Goal: Task Accomplishment & Management: Manage account settings

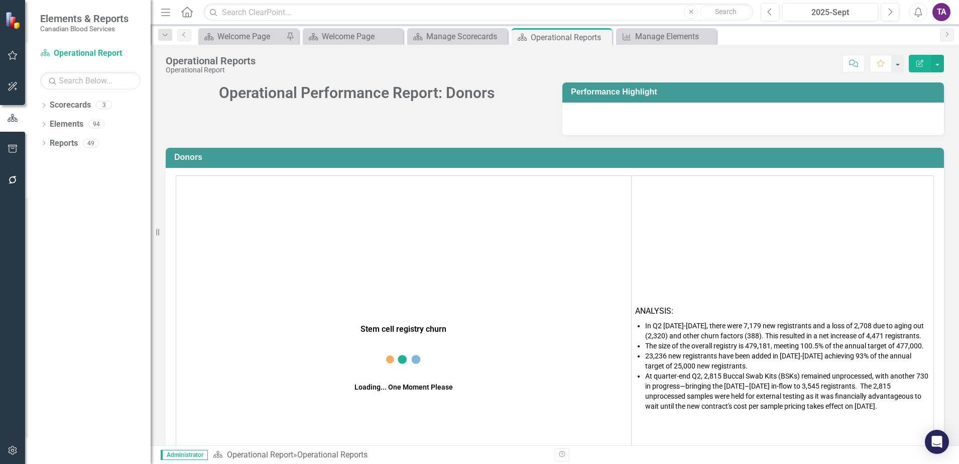
scroll to position [932, 0]
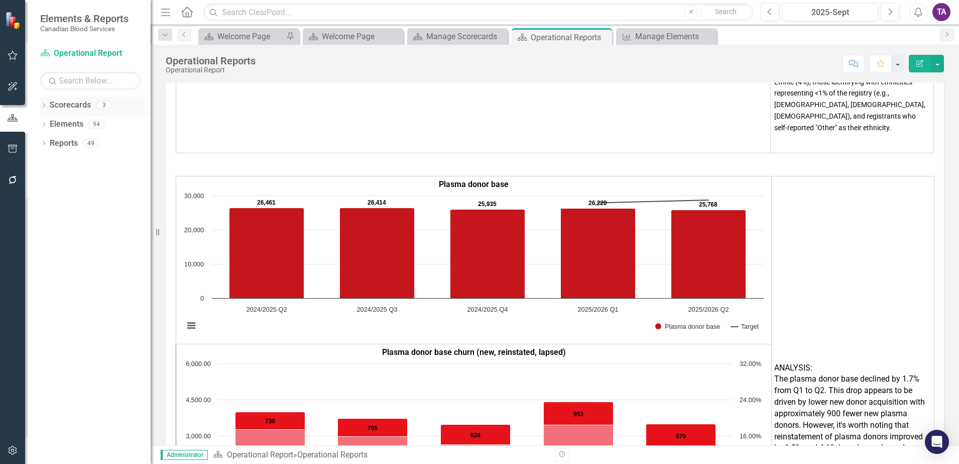
click at [44, 105] on icon "Dropdown" at bounding box center [43, 106] width 7 height 6
click at [82, 121] on link "Strategic Report (2025)" at bounding box center [102, 125] width 95 height 12
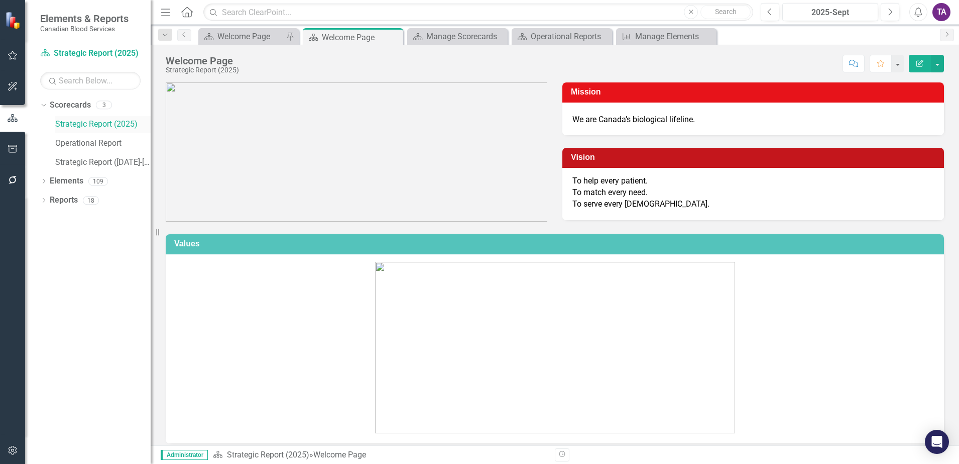
click at [85, 126] on link "Strategic Report (2025)" at bounding box center [102, 125] width 95 height 12
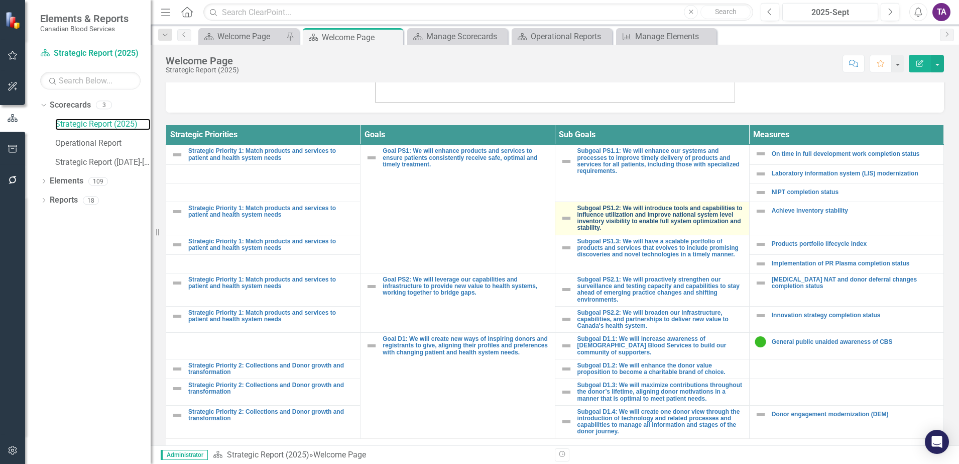
scroll to position [368, 0]
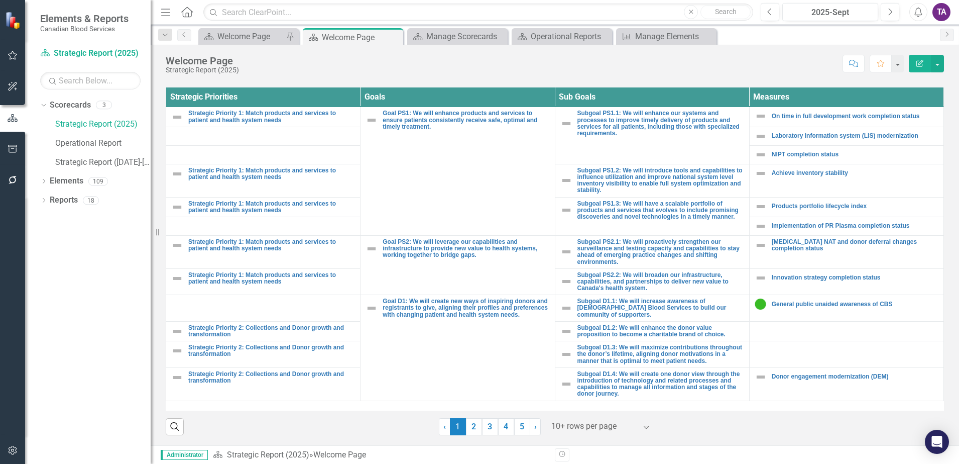
click at [577, 422] on div at bounding box center [593, 426] width 85 height 14
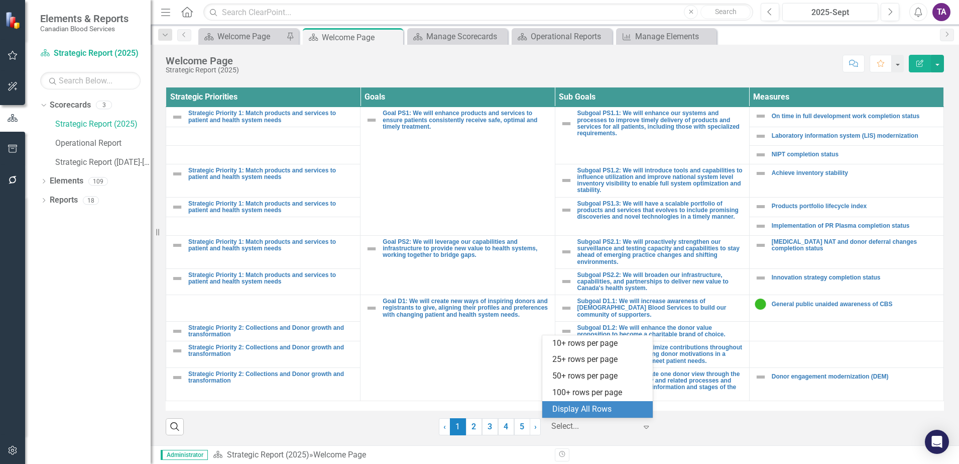
click at [578, 407] on div "Display All Rows" at bounding box center [599, 409] width 94 height 12
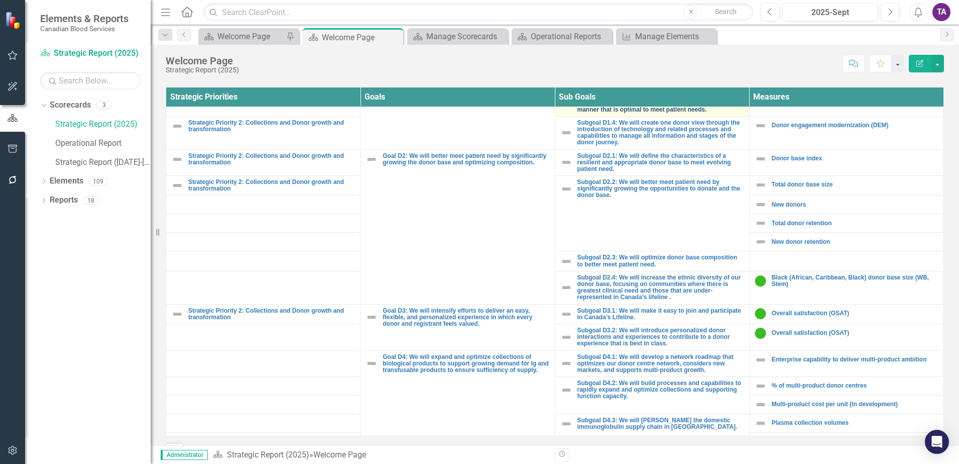
scroll to position [188, 0]
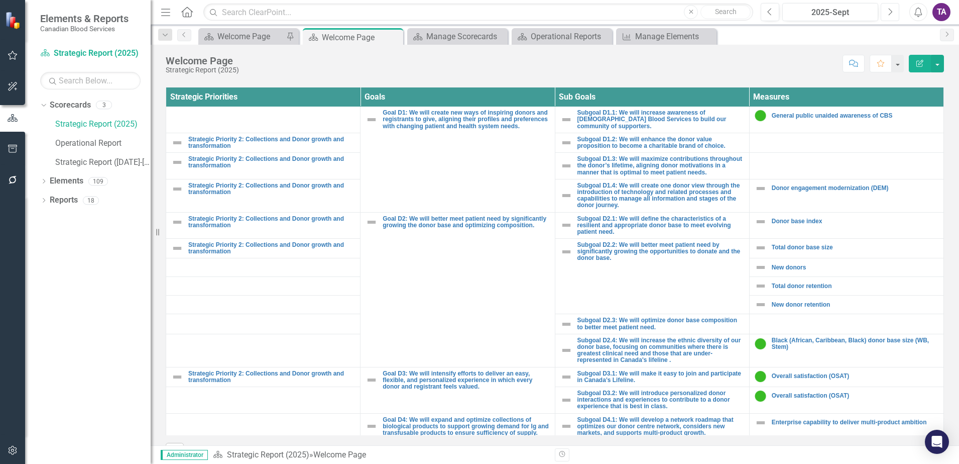
click at [890, 10] on icon "button" at bounding box center [891, 11] width 4 height 7
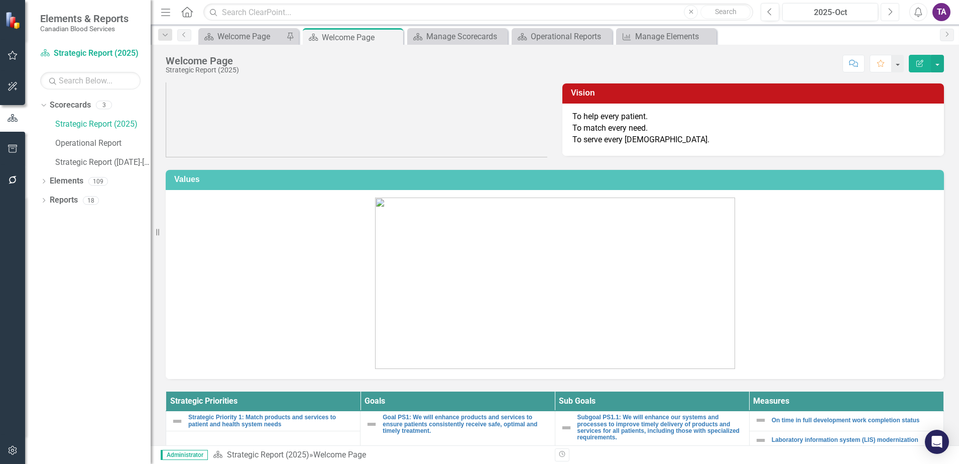
scroll to position [16, 0]
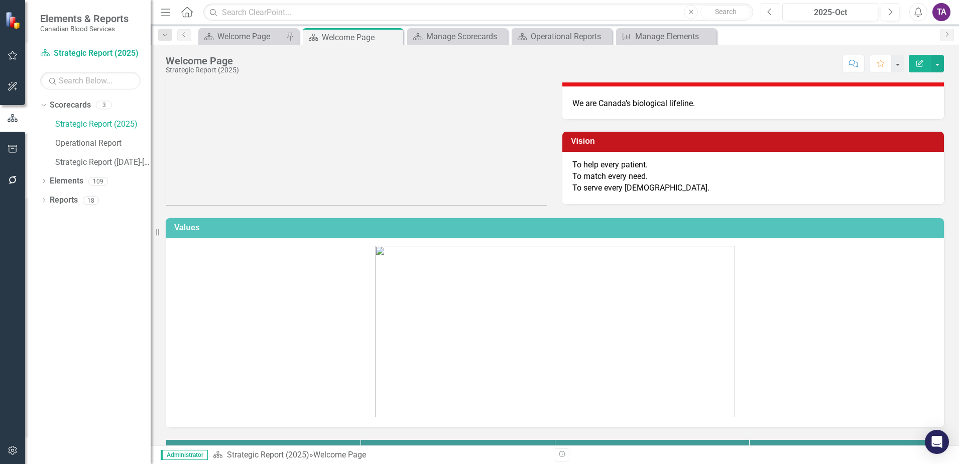
click at [765, 18] on button "Previous" at bounding box center [770, 12] width 19 height 18
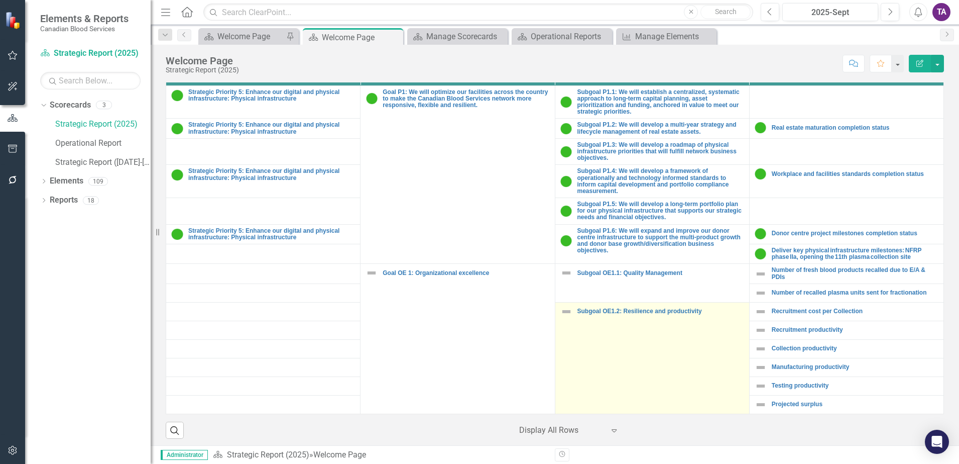
scroll to position [393, 0]
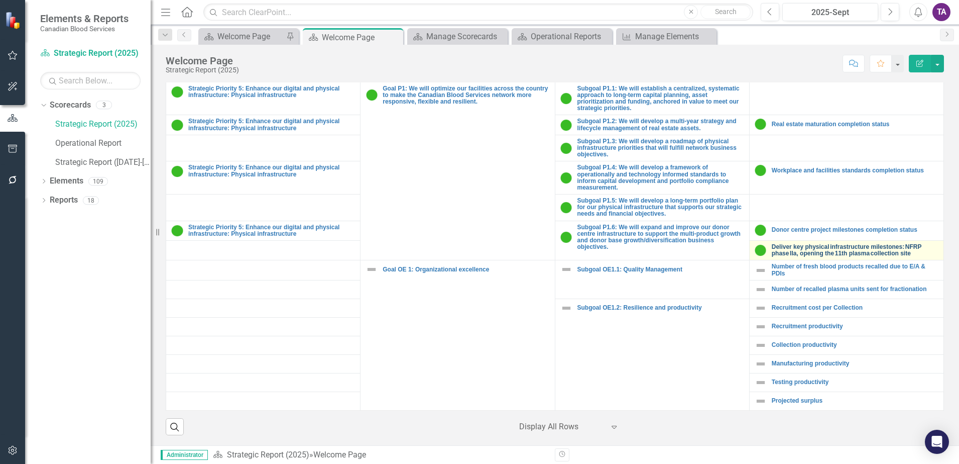
click at [789, 244] on link "Deliver key physical infrastructure milestones: NFRP phase IIa, opening the 11t…" at bounding box center [855, 250] width 167 height 13
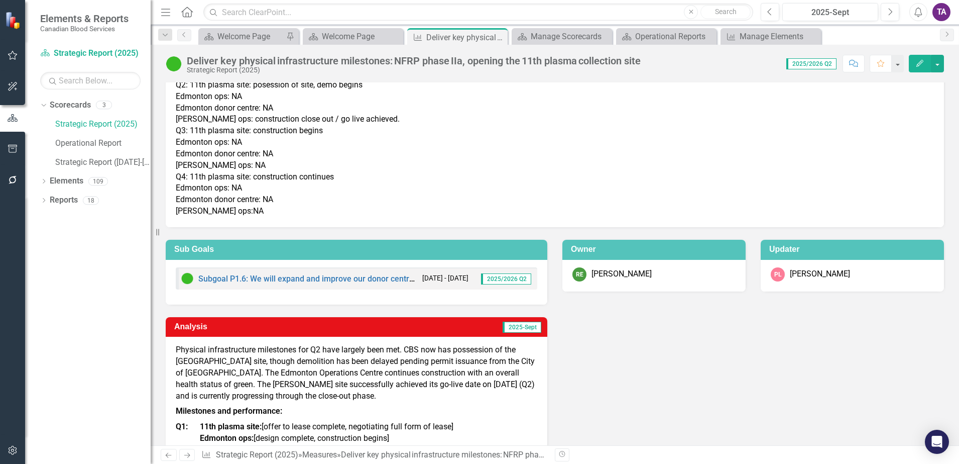
scroll to position [45, 0]
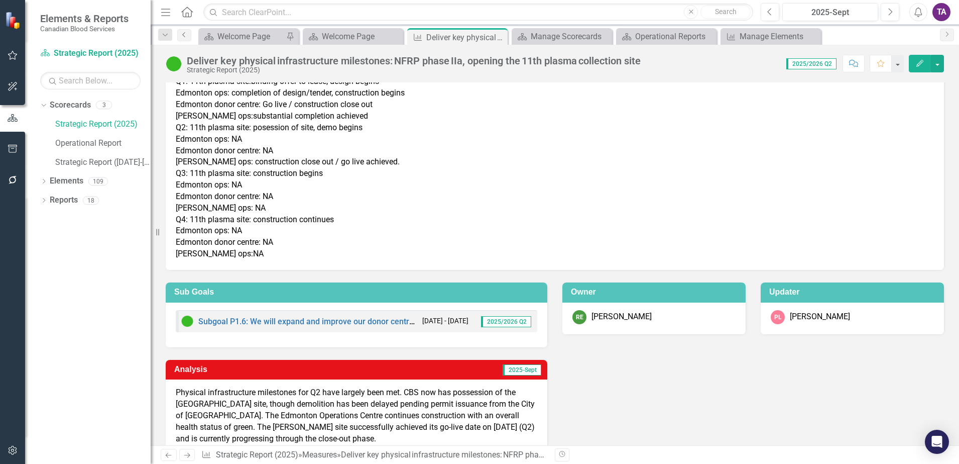
click at [186, 39] on link "Previous" at bounding box center [184, 35] width 14 height 12
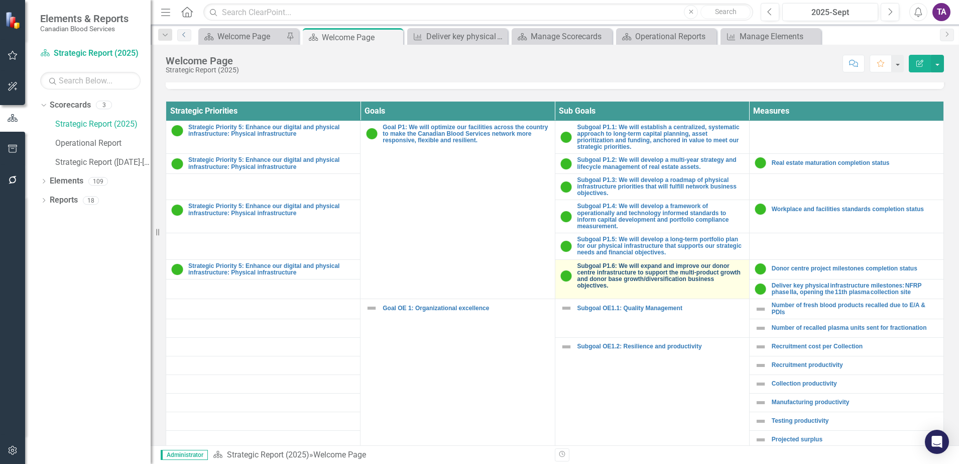
scroll to position [393, 0]
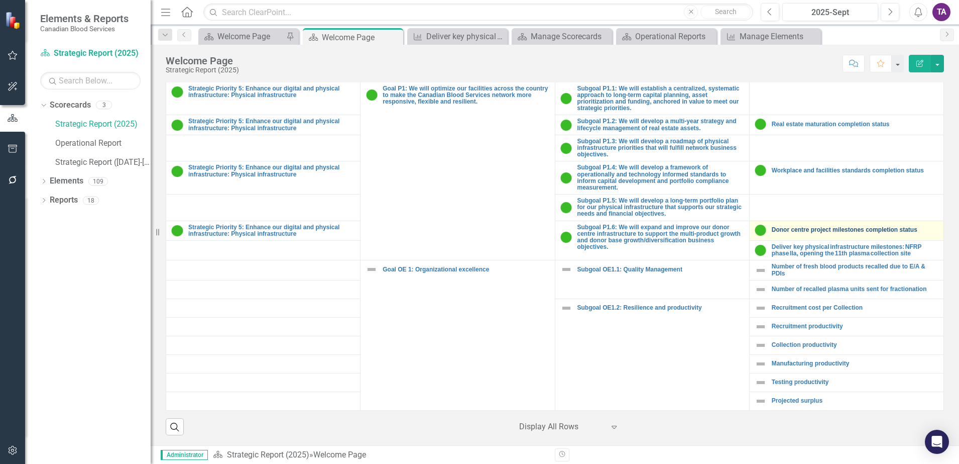
click at [854, 226] on link "Donor centre project milestones completion status" at bounding box center [855, 229] width 167 height 7
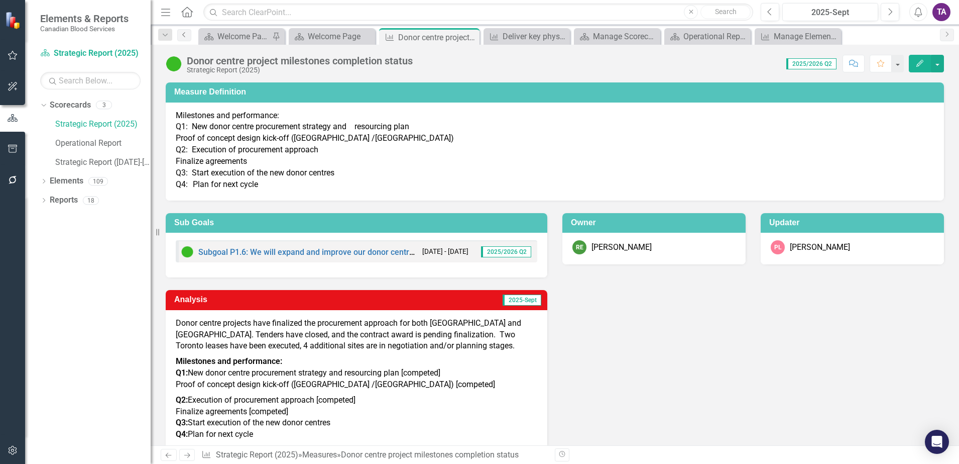
click at [183, 37] on icon "Previous" at bounding box center [184, 35] width 8 height 6
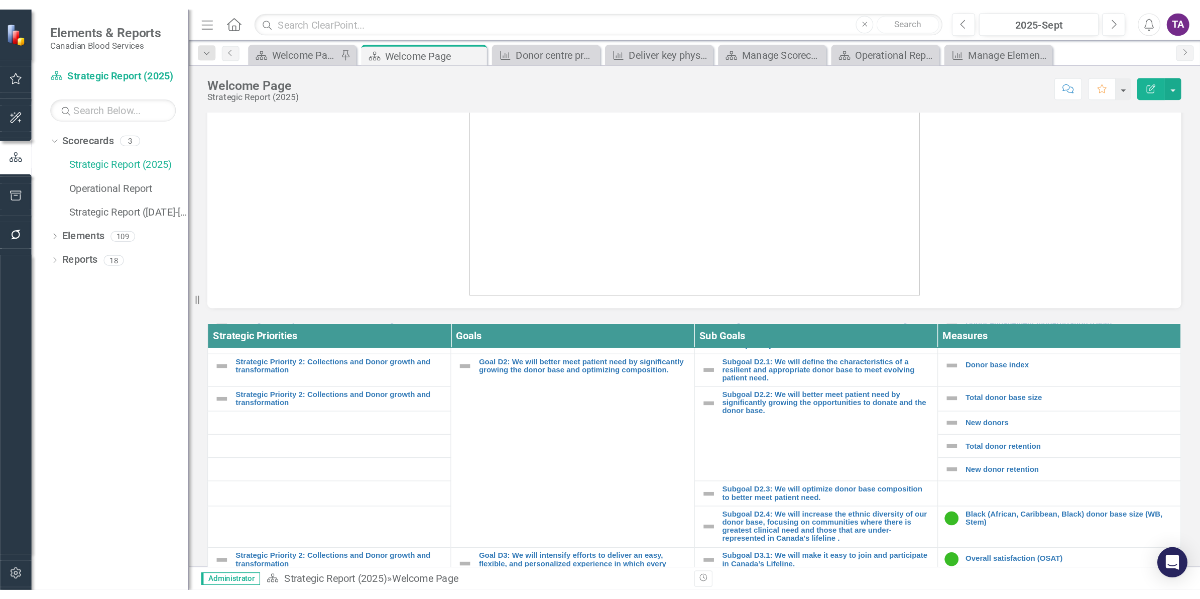
scroll to position [278, 0]
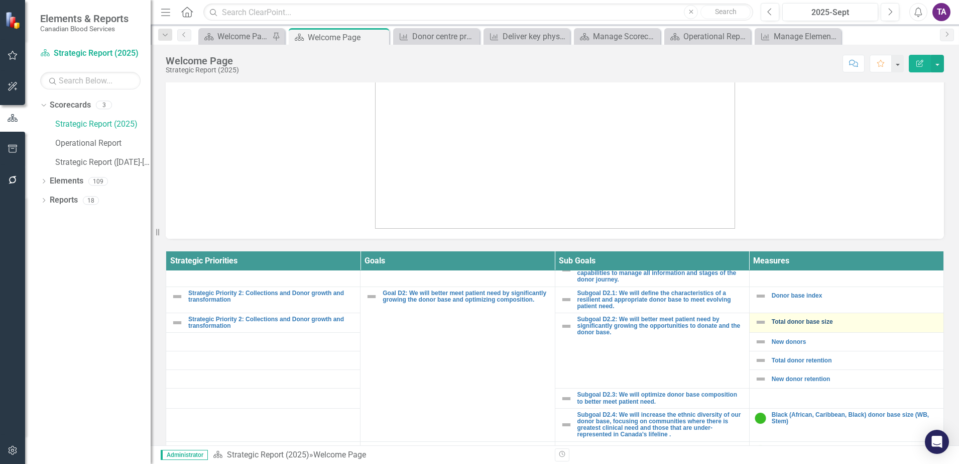
click at [792, 318] on div "Total donor base size" at bounding box center [847, 322] width 184 height 12
click at [793, 320] on link "Total donor base size" at bounding box center [855, 321] width 167 height 7
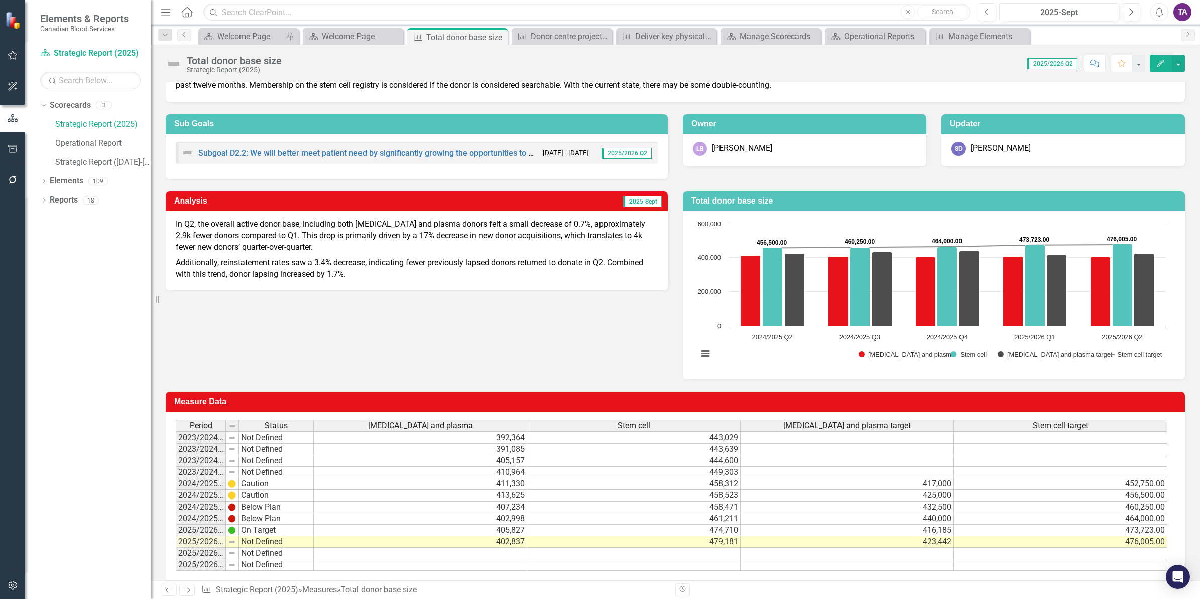
scroll to position [64, 0]
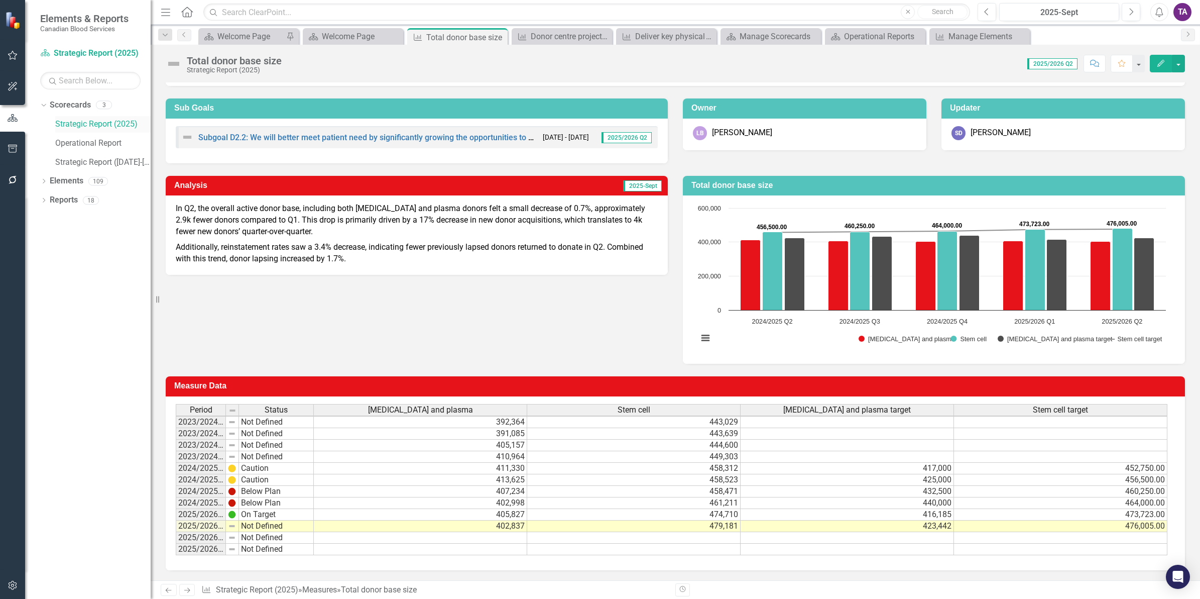
click at [98, 122] on link "Strategic Report (2025)" at bounding box center [102, 125] width 95 height 12
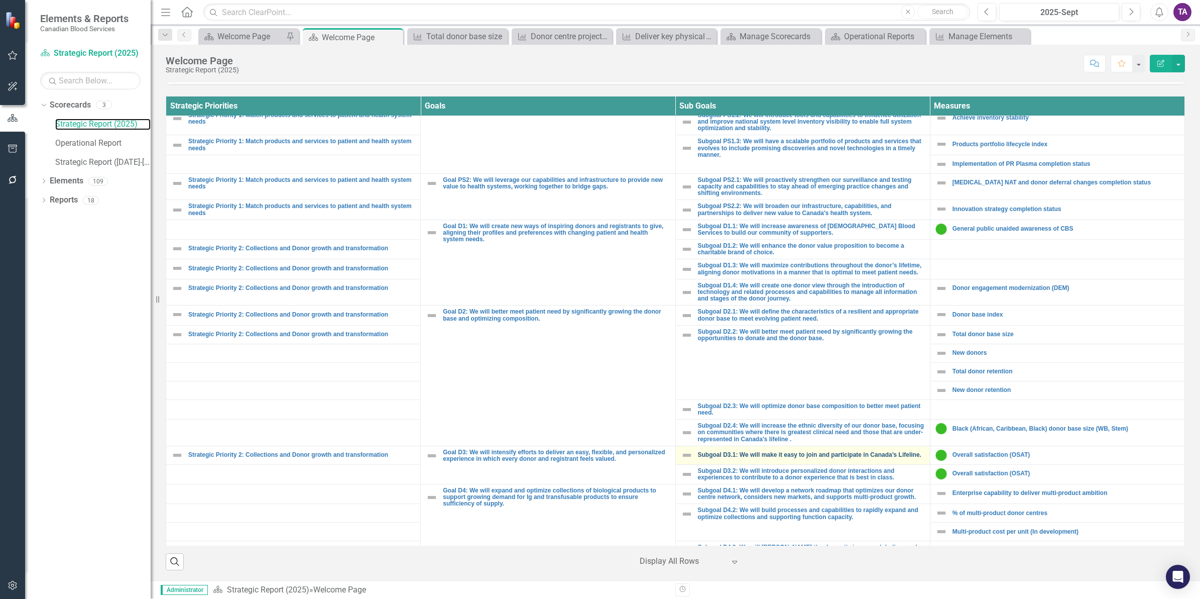
scroll to position [2, 0]
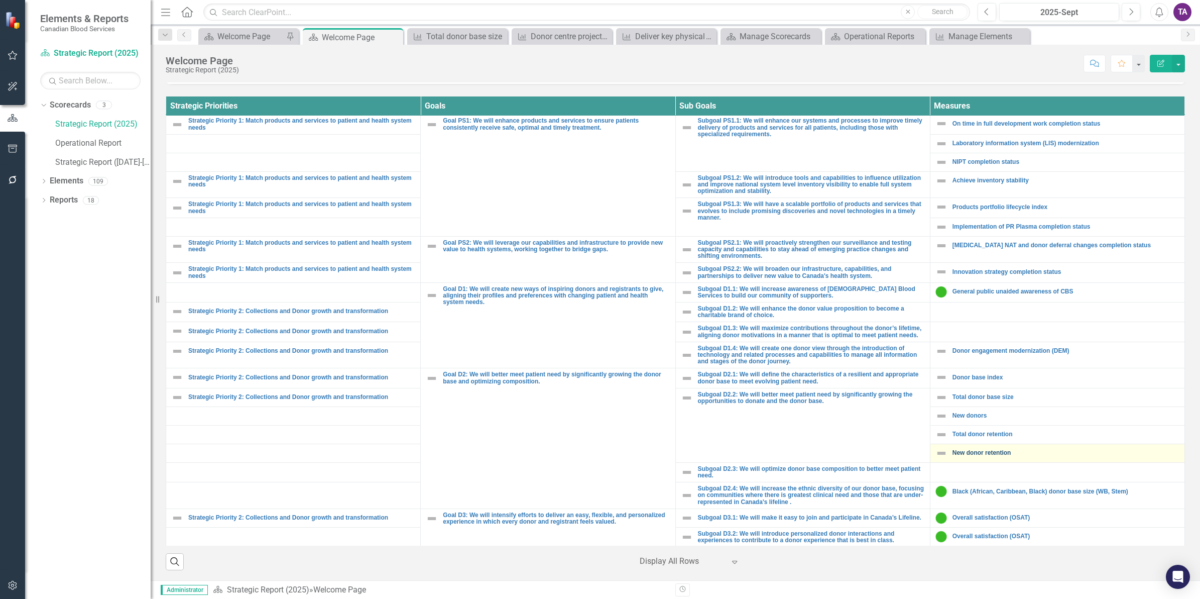
click at [959, 456] on link "New donor retention" at bounding box center [1066, 452] width 227 height 7
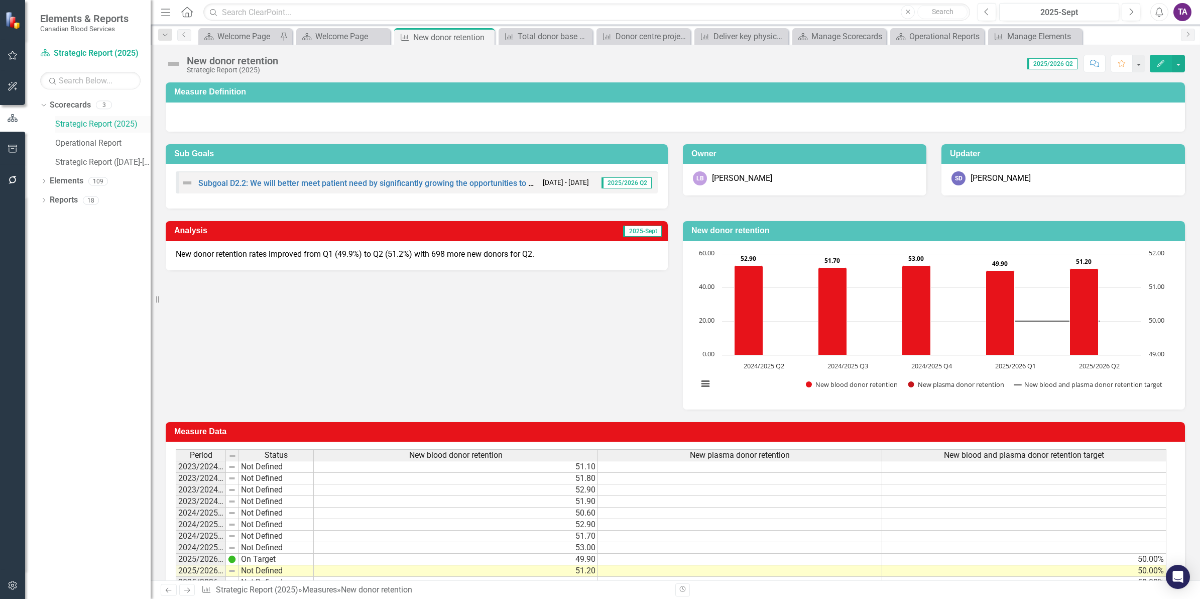
click at [80, 127] on link "Strategic Report (2025)" at bounding box center [102, 125] width 95 height 12
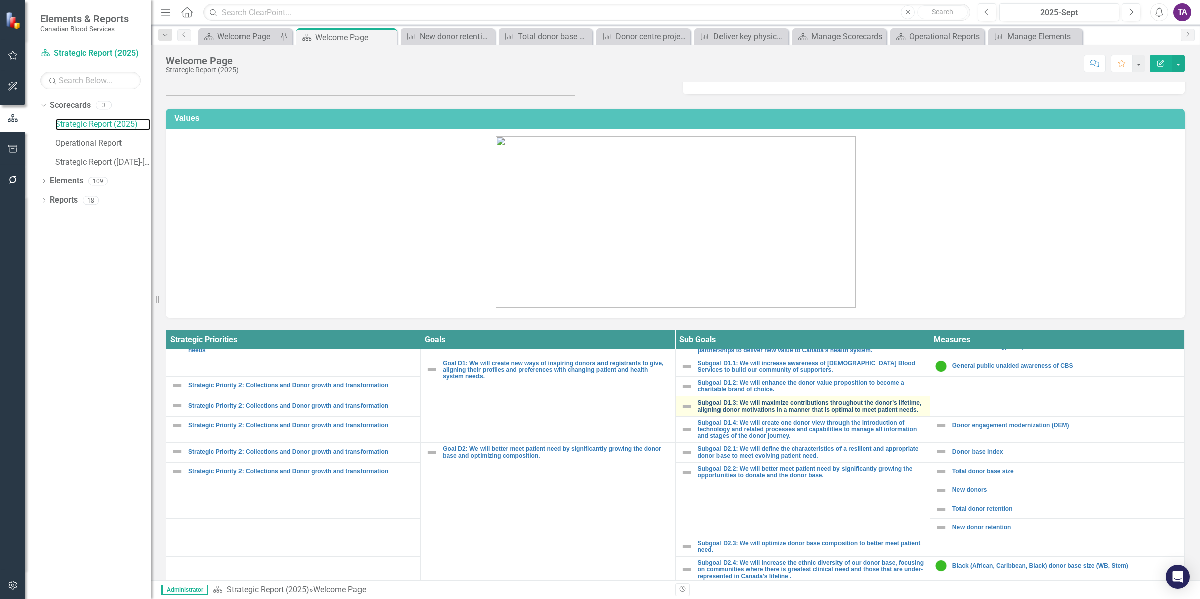
scroll to position [188, 0]
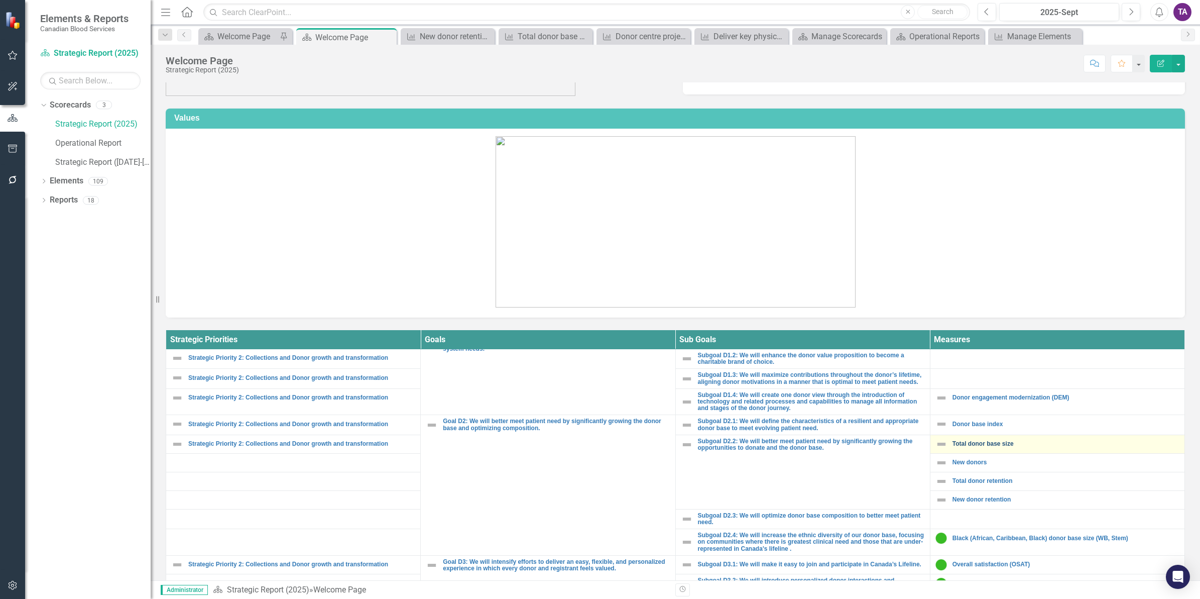
click at [959, 447] on link "Total donor base size" at bounding box center [1066, 443] width 227 height 7
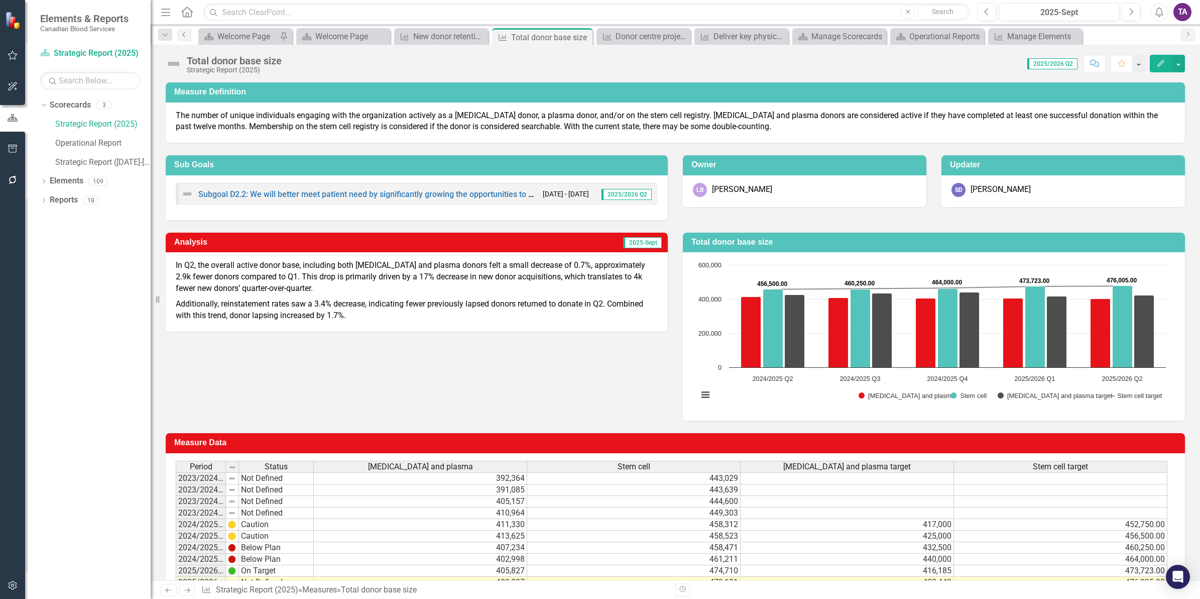
click at [182, 37] on link "Previous" at bounding box center [184, 35] width 14 height 12
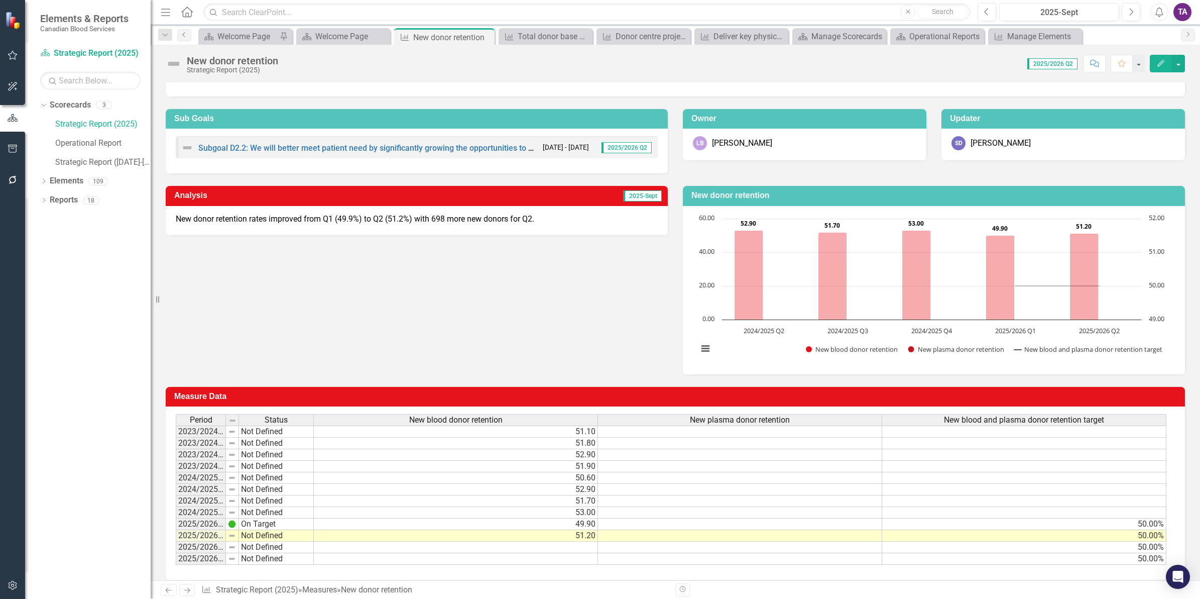
scroll to position [53, 0]
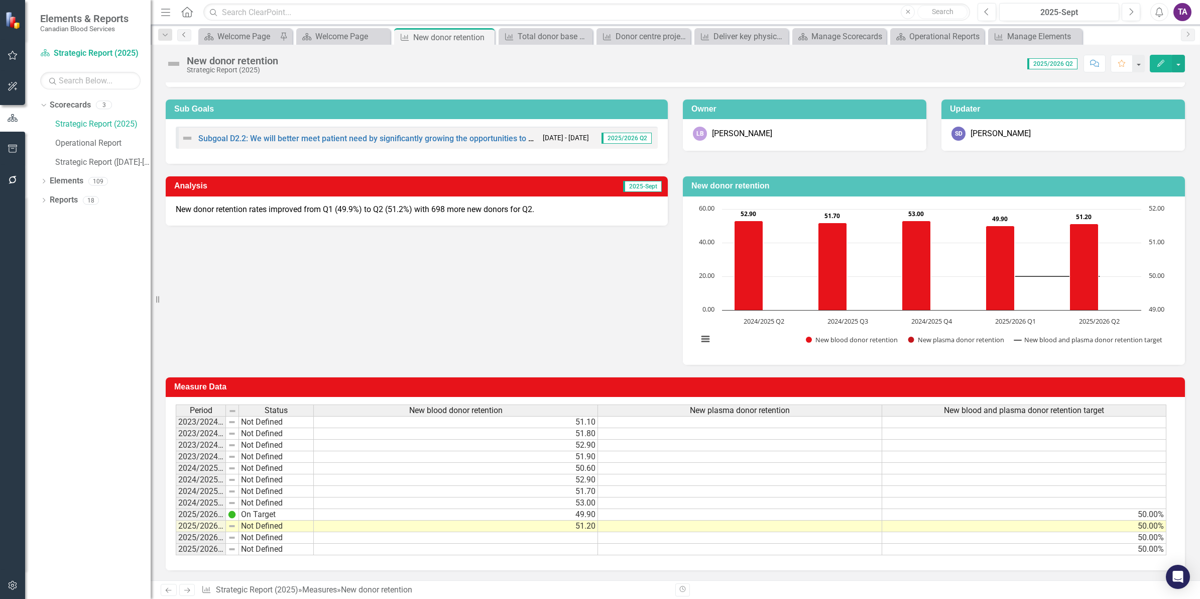
click at [185, 35] on icon "Previous" at bounding box center [184, 35] width 8 height 6
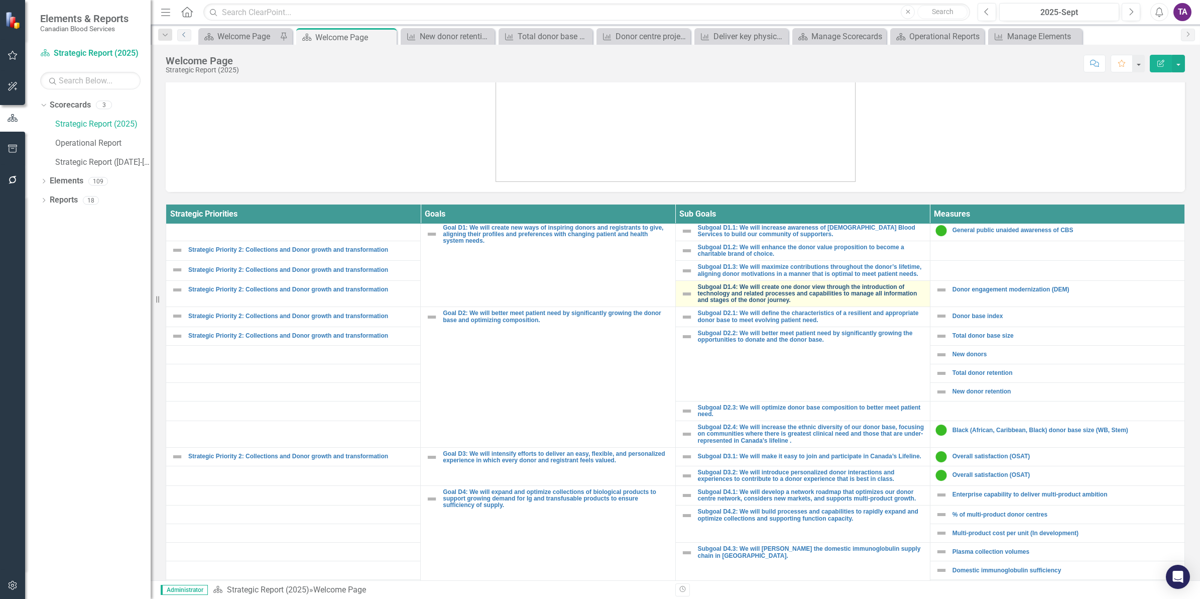
scroll to position [188, 0]
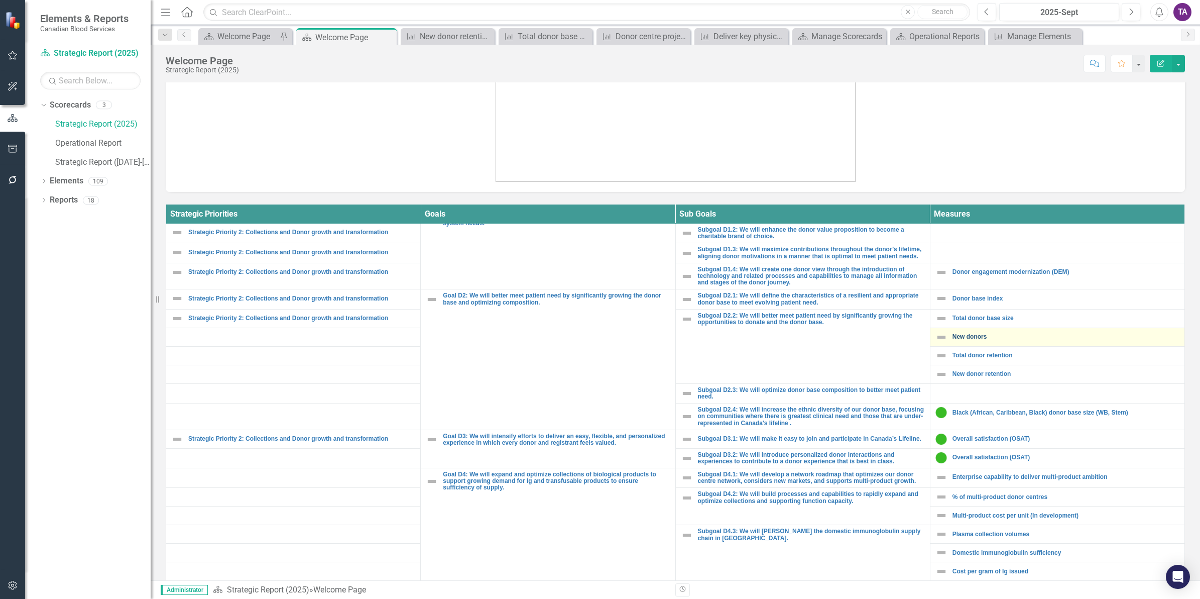
click at [959, 340] on link "New donors" at bounding box center [1066, 336] width 227 height 7
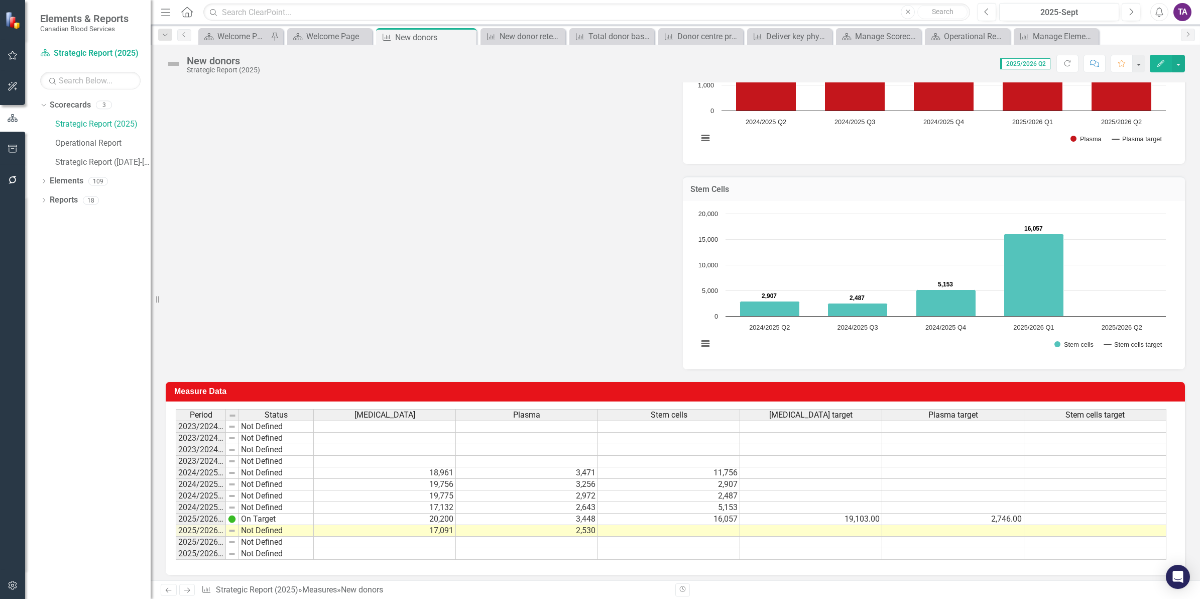
scroll to position [474, 0]
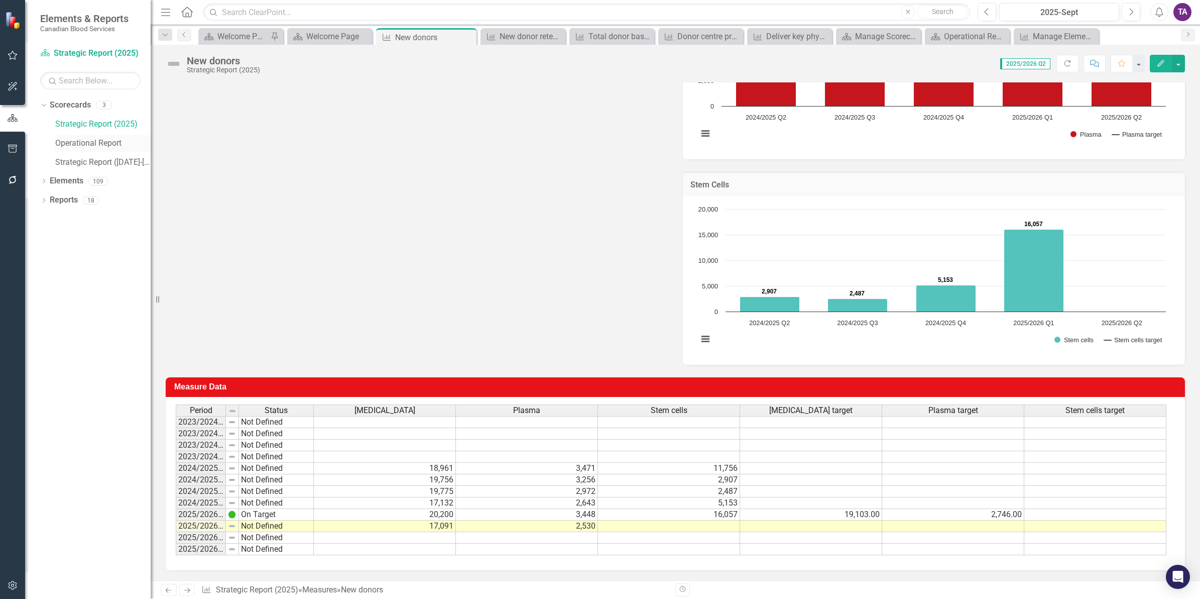
click at [84, 143] on link "Operational Report" at bounding box center [102, 144] width 95 height 12
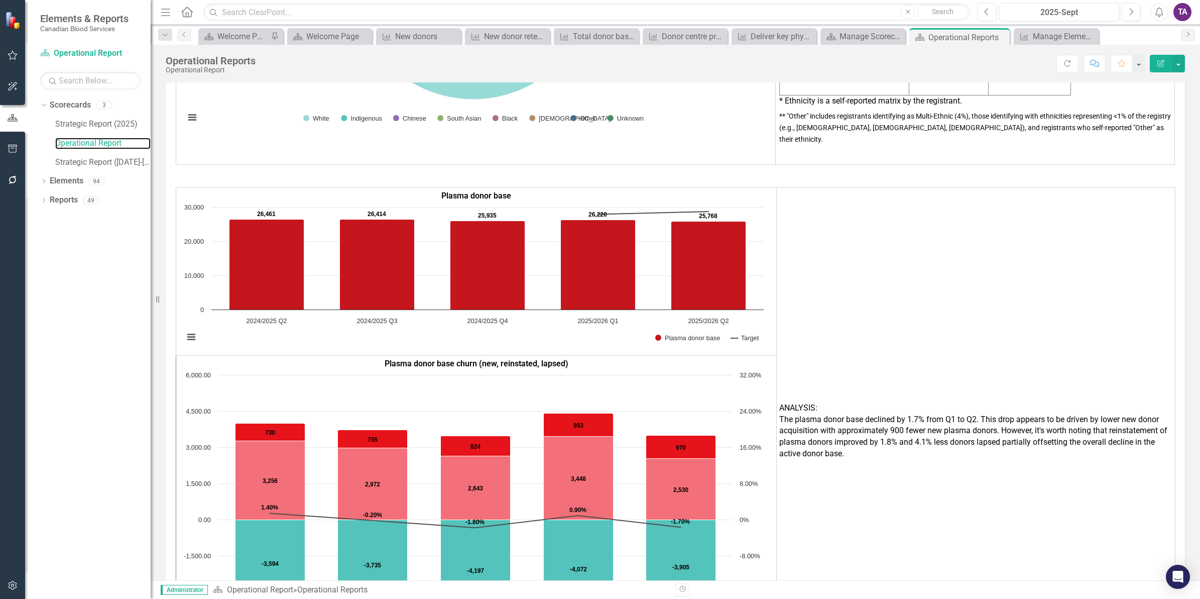
scroll to position [942, 0]
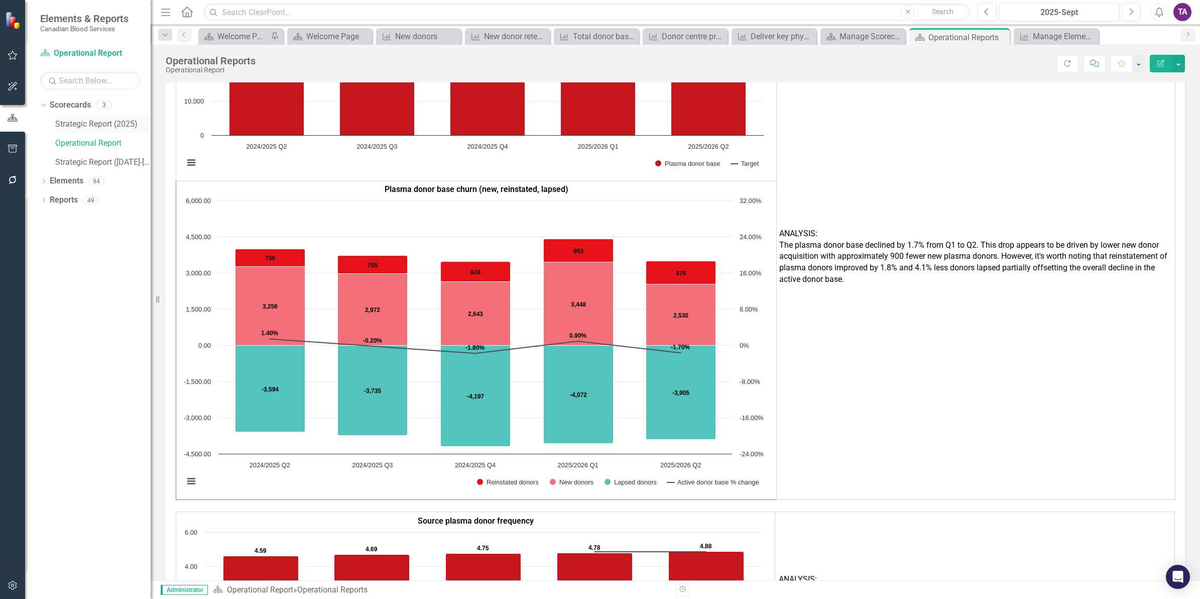
click at [86, 122] on link "Strategic Report (2025)" at bounding box center [102, 125] width 95 height 12
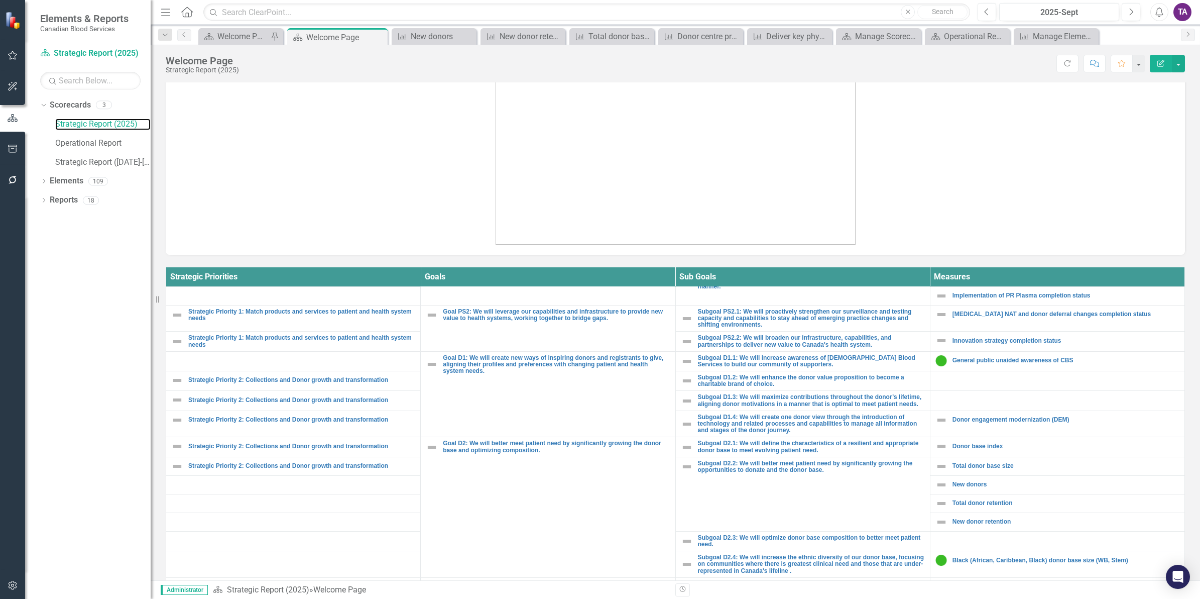
scroll to position [126, 0]
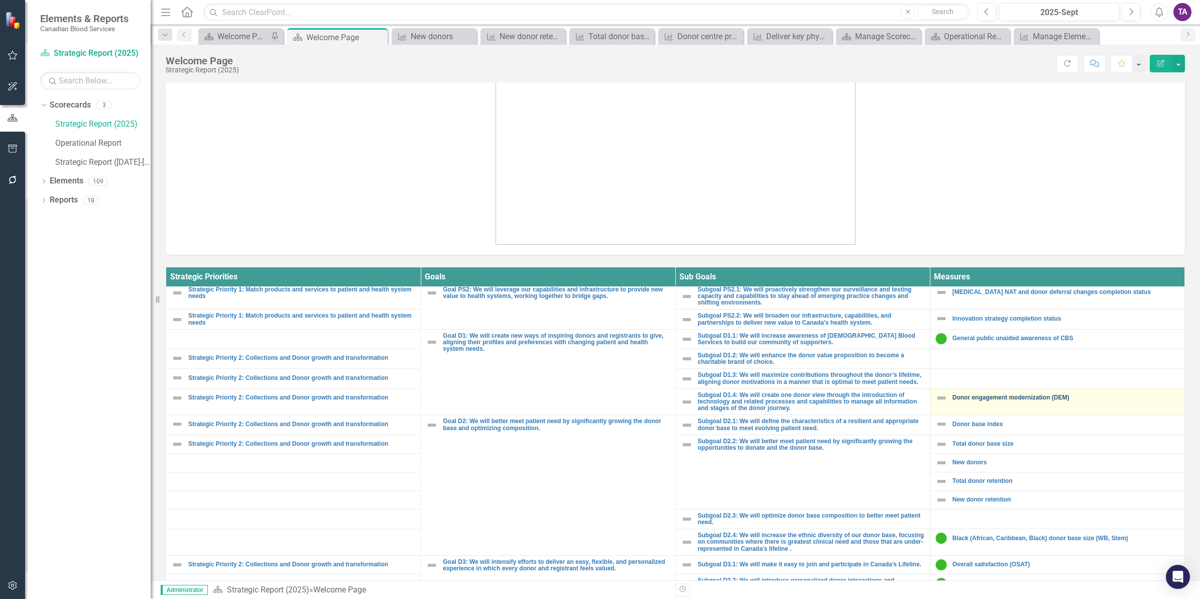
click at [959, 401] on link "Donor engagement modernization (DEM)" at bounding box center [1066, 397] width 227 height 7
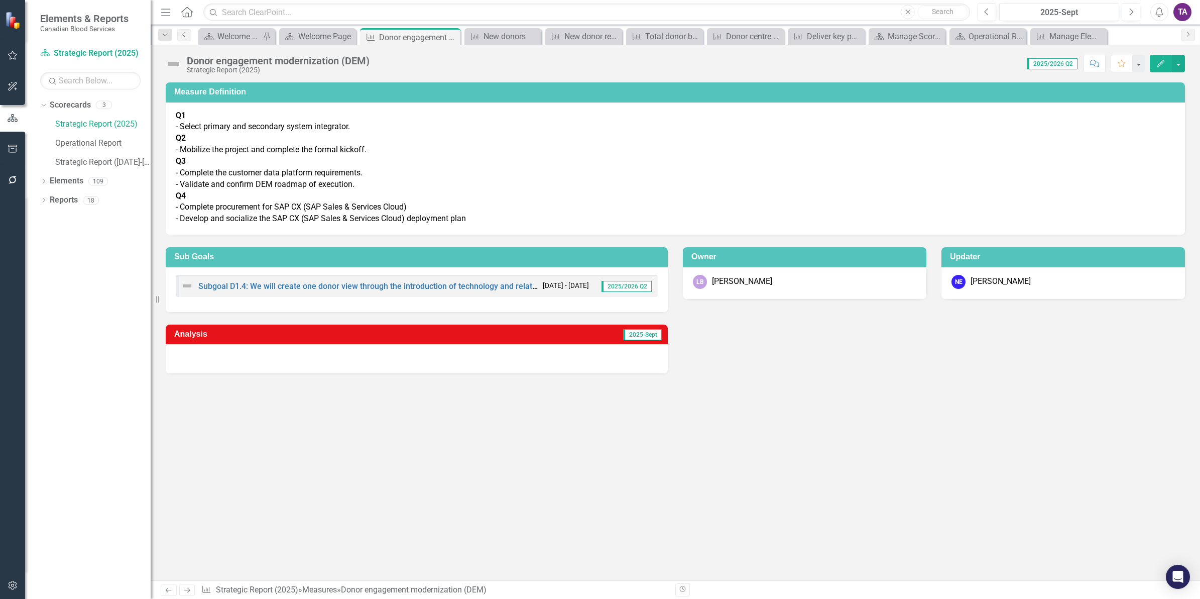
click at [182, 38] on icon "Previous" at bounding box center [184, 35] width 8 height 6
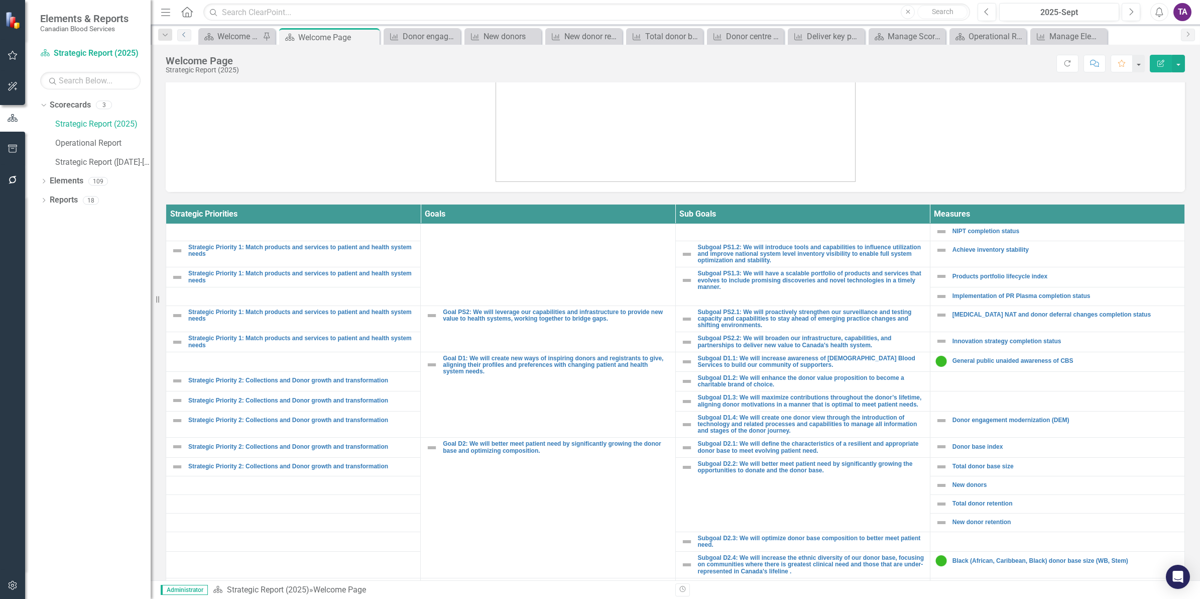
scroll to position [63, 0]
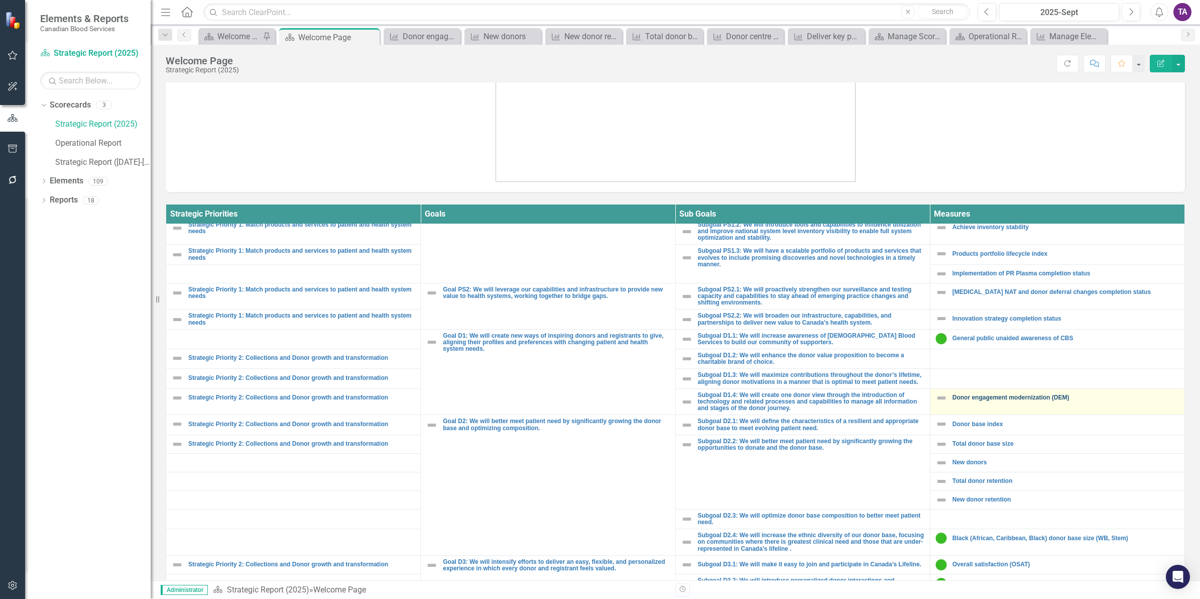
click at [959, 401] on link "Donor engagement modernization (DEM)" at bounding box center [1066, 397] width 227 height 7
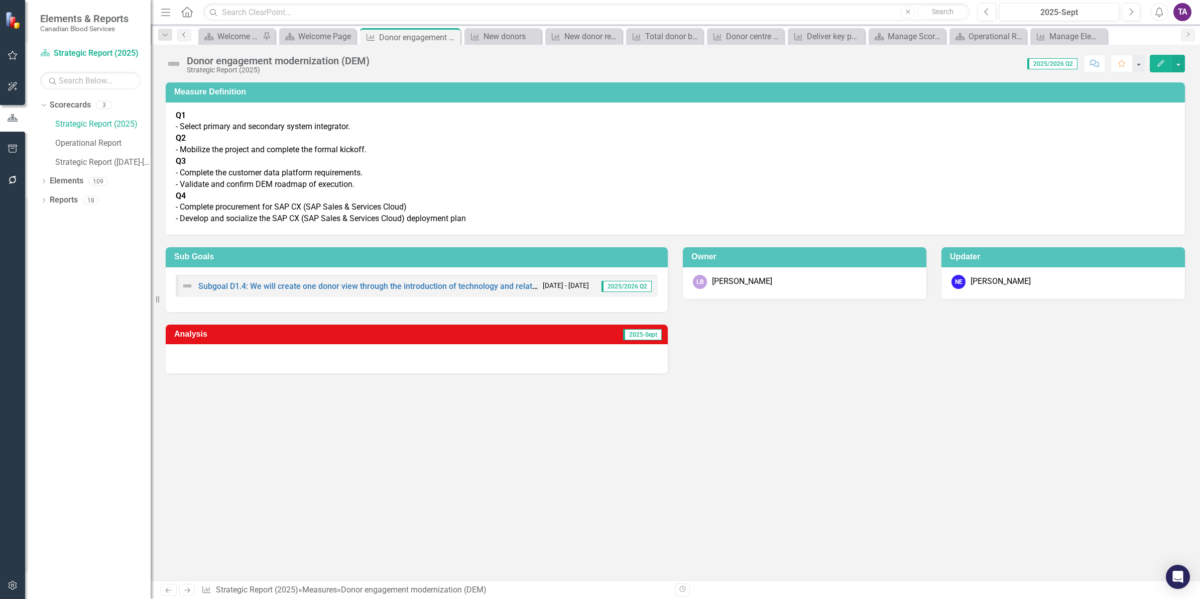
click at [184, 33] on icon at bounding box center [183, 34] width 3 height 5
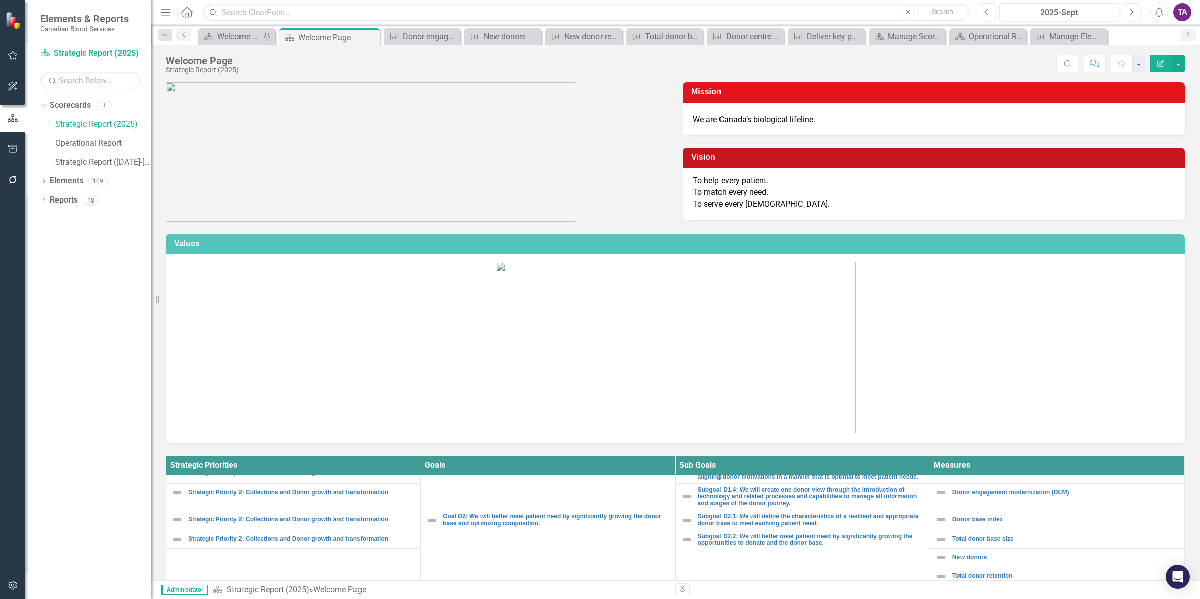
scroll to position [188, 0]
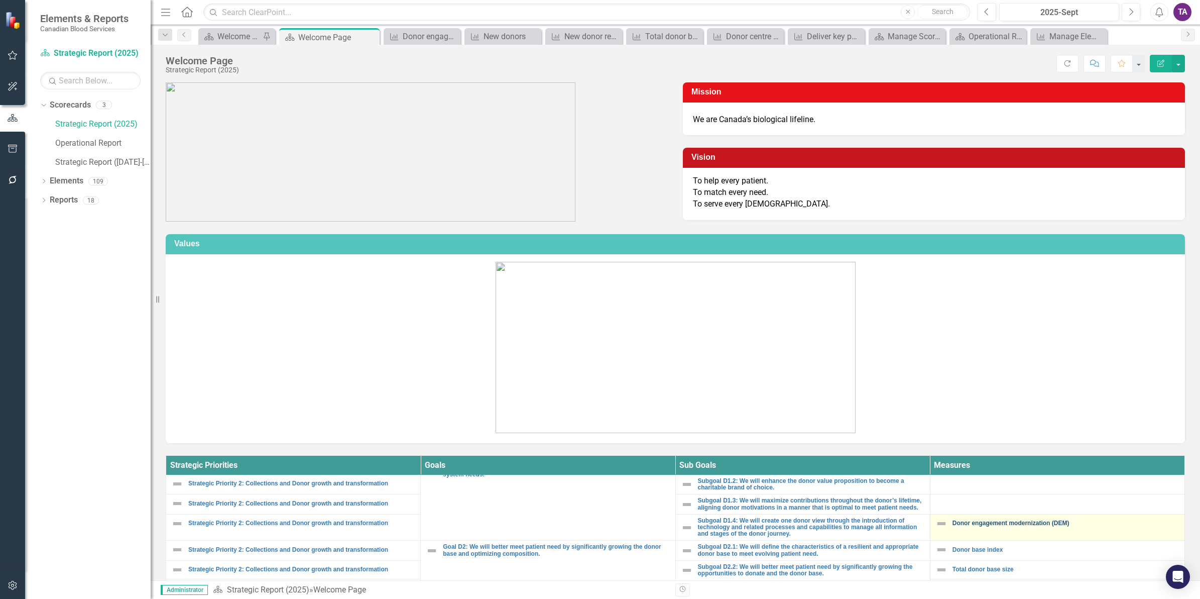
click at [959, 463] on link "Donor engagement modernization (DEM)" at bounding box center [1066, 523] width 227 height 7
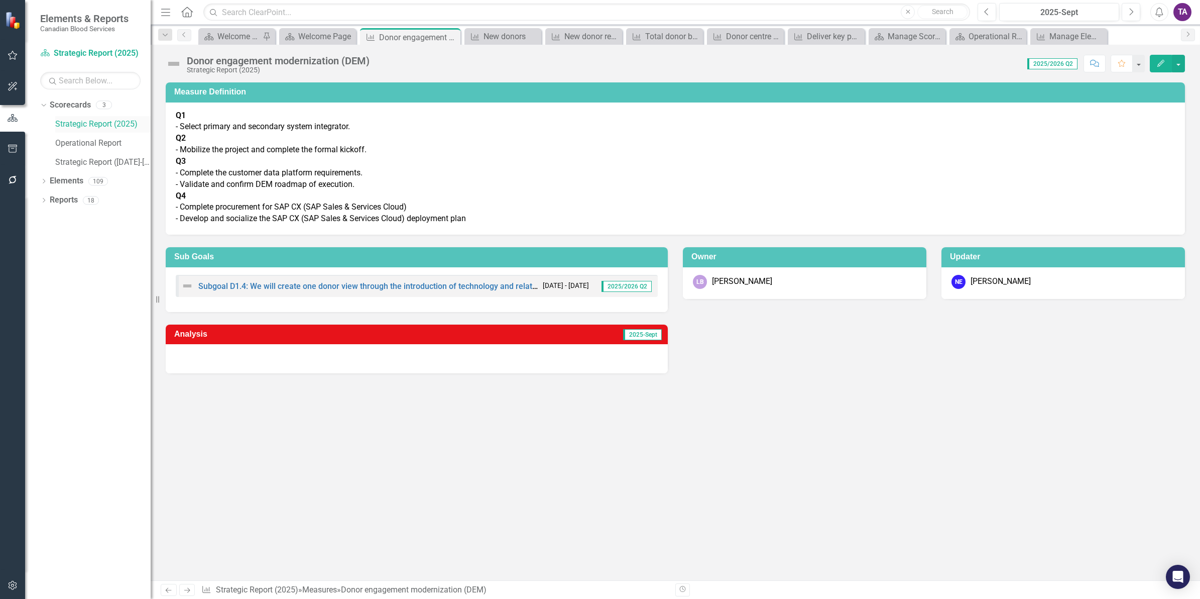
click at [89, 124] on link "Strategic Report (2025)" at bounding box center [102, 125] width 95 height 12
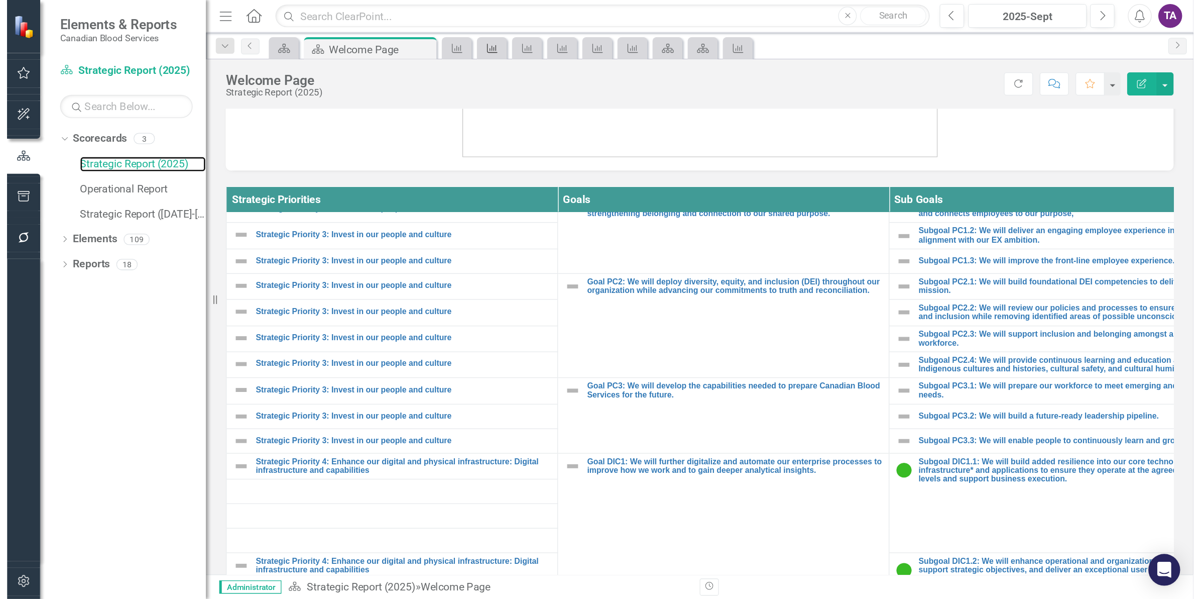
scroll to position [565, 0]
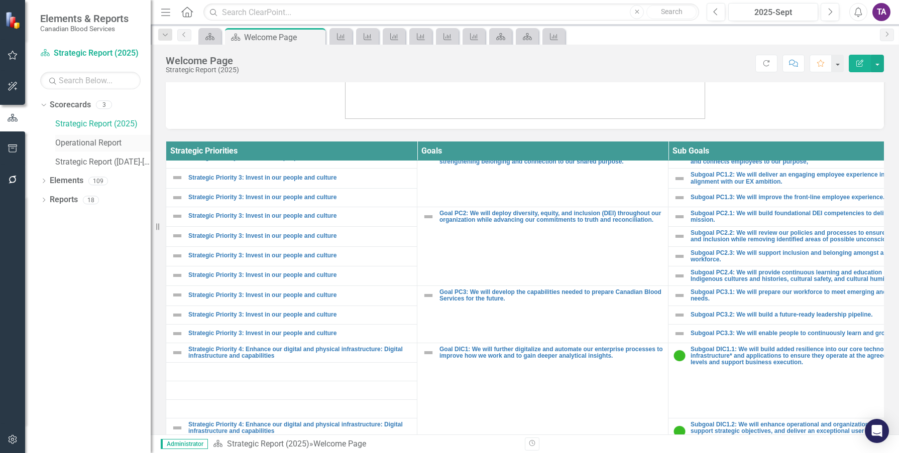
click at [98, 146] on link "Operational Report" at bounding box center [102, 144] width 95 height 12
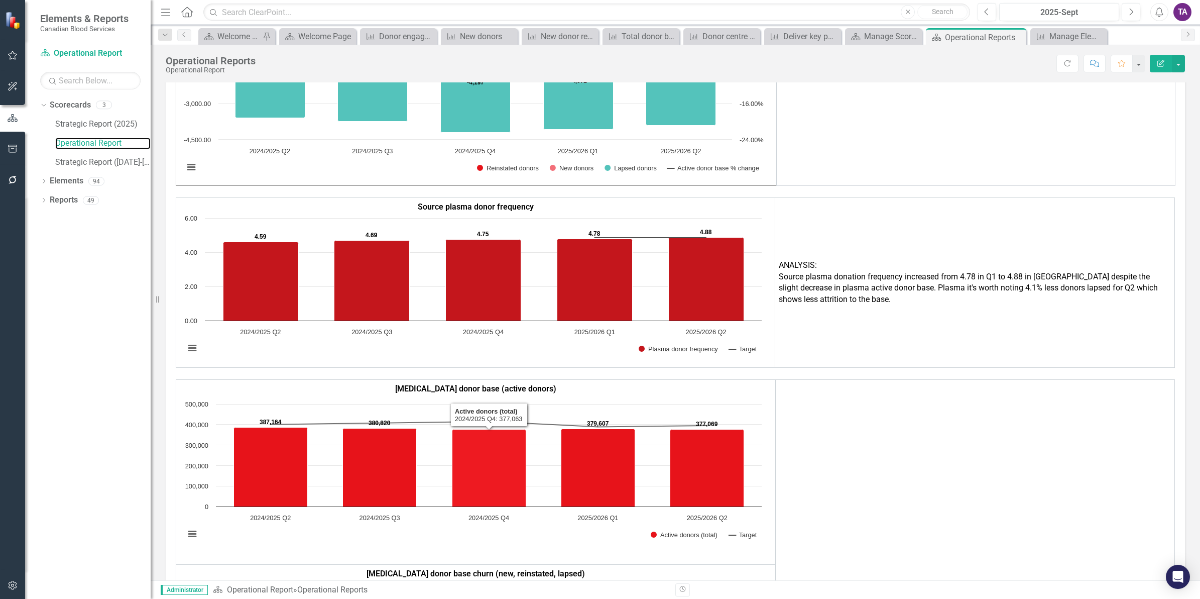
scroll to position [942, 0]
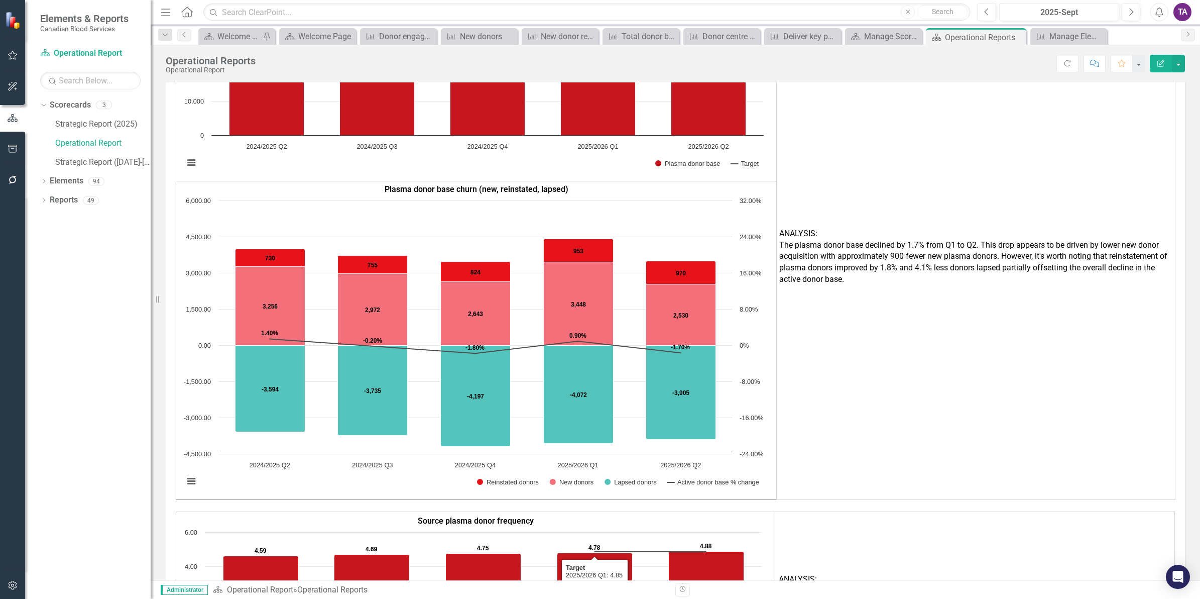
click at [280, 463] on p "Source plasma donor frequency" at bounding box center [476, 521] width 592 height 12
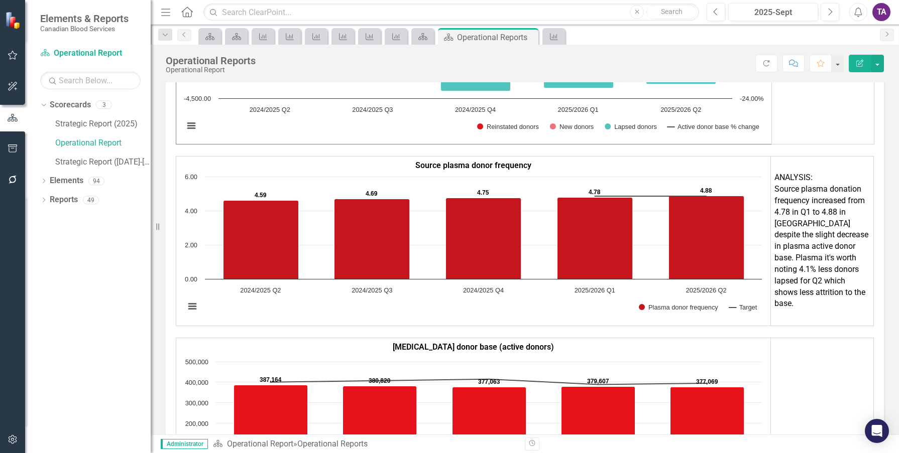
scroll to position [1349, 0]
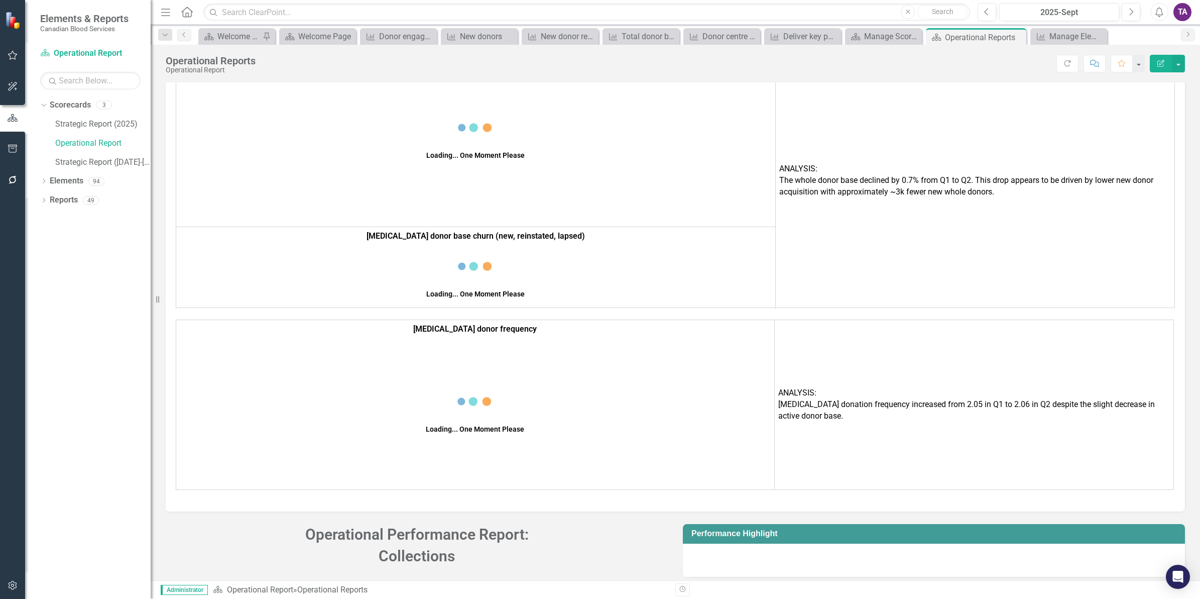
scroll to position [1349, 0]
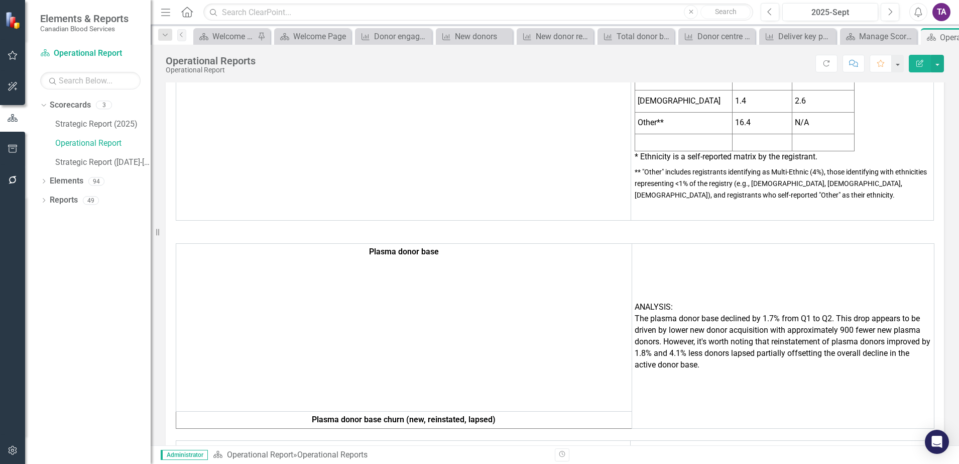
scroll to position [722, 0]
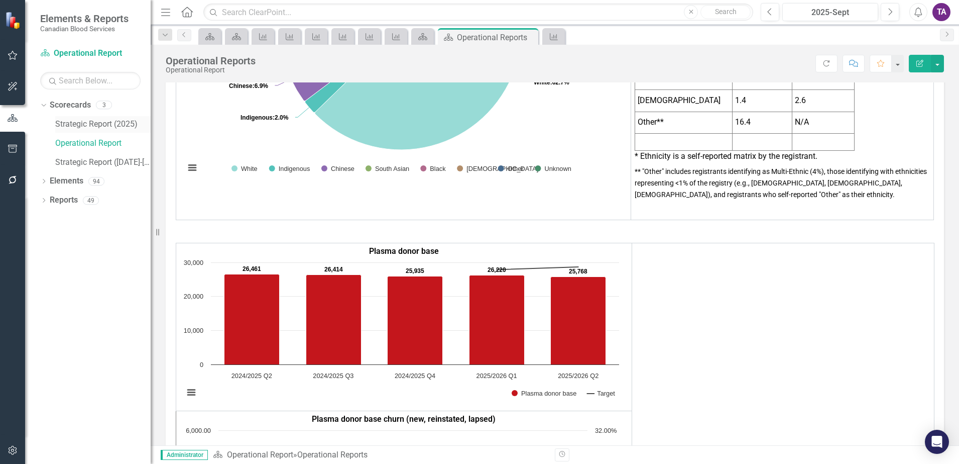
click at [85, 130] on div "Strategic Report (2025)" at bounding box center [102, 124] width 95 height 17
click at [106, 122] on link "Strategic Report (2025)" at bounding box center [102, 125] width 95 height 12
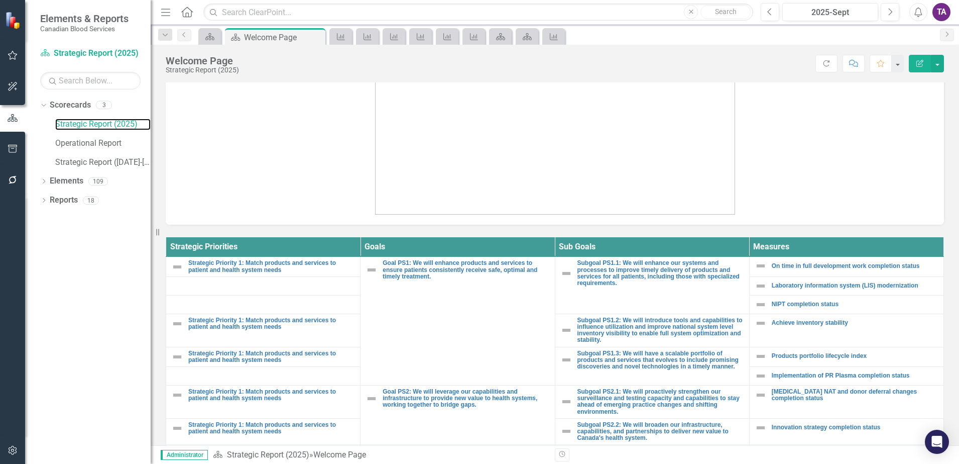
scroll to position [204, 0]
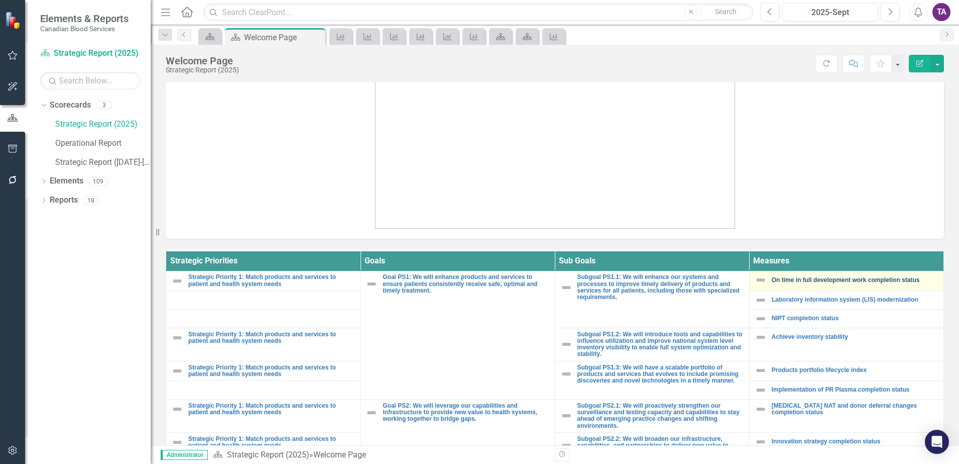
click at [781, 278] on link "On time in full development work completion status" at bounding box center [855, 280] width 167 height 7
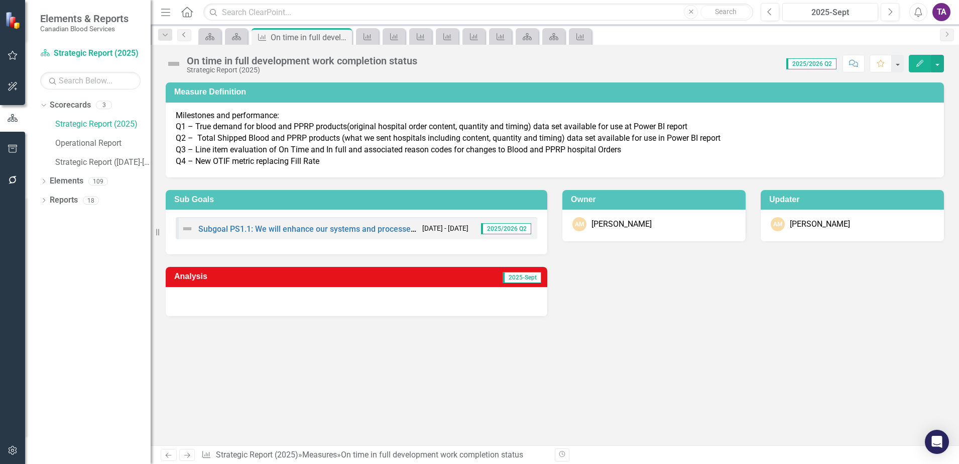
click at [185, 35] on icon "Previous" at bounding box center [184, 35] width 8 height 6
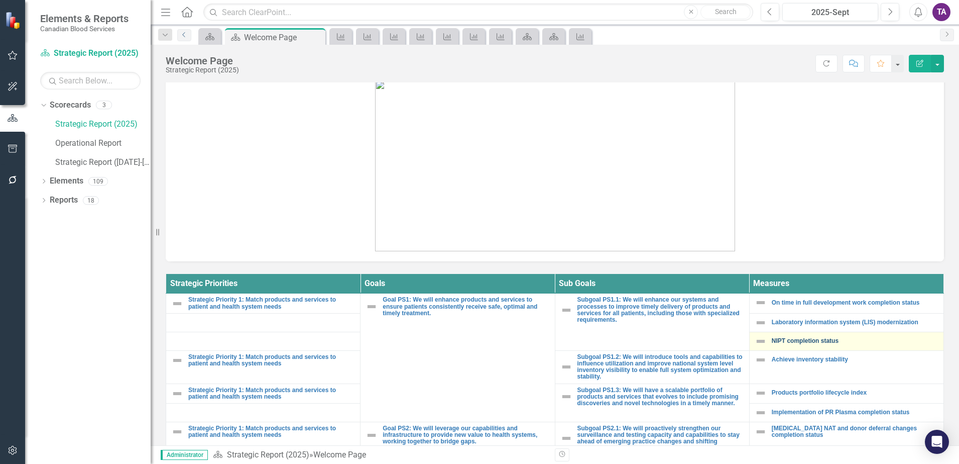
scroll to position [188, 0]
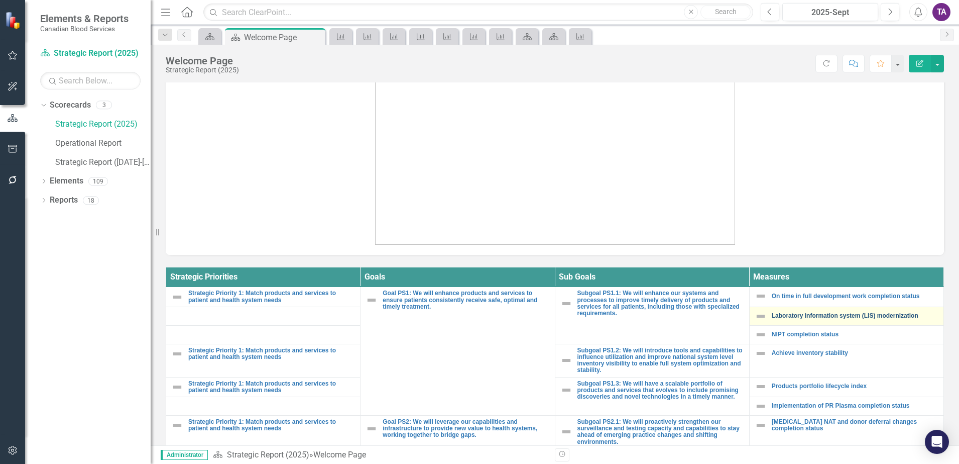
click at [783, 312] on link "Laboratory information system (LIS) modernization" at bounding box center [855, 315] width 167 height 7
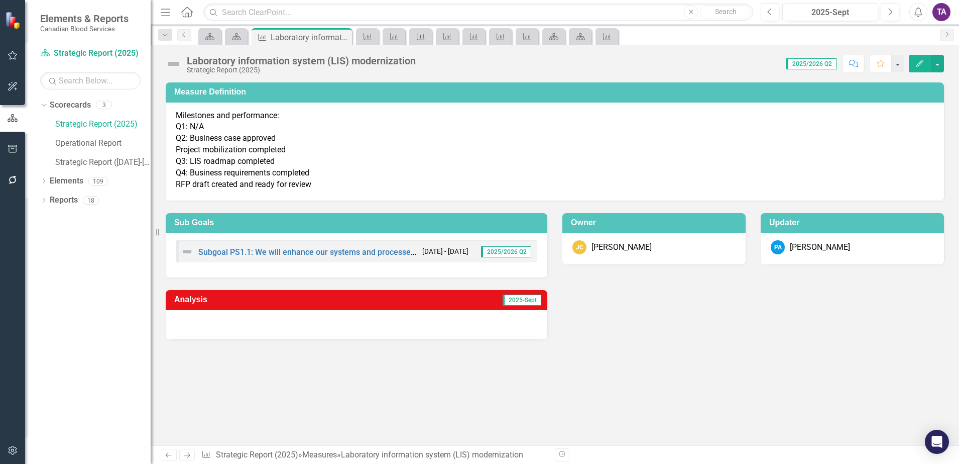
click at [180, 41] on div "Dropdown Search Scorecard Welcome Page Pin Scorecard Welcome Page Close Measure…" at bounding box center [555, 35] width 809 height 20
click at [180, 38] on link "Previous" at bounding box center [184, 35] width 14 height 12
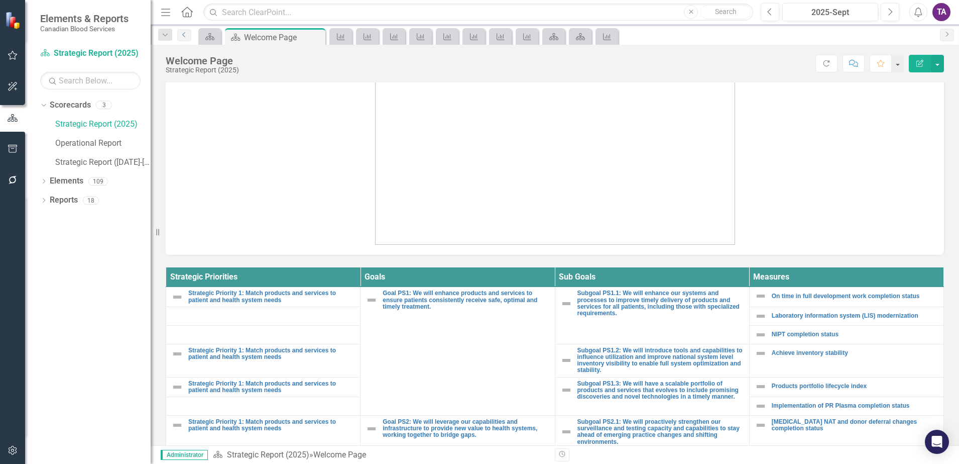
scroll to position [314, 0]
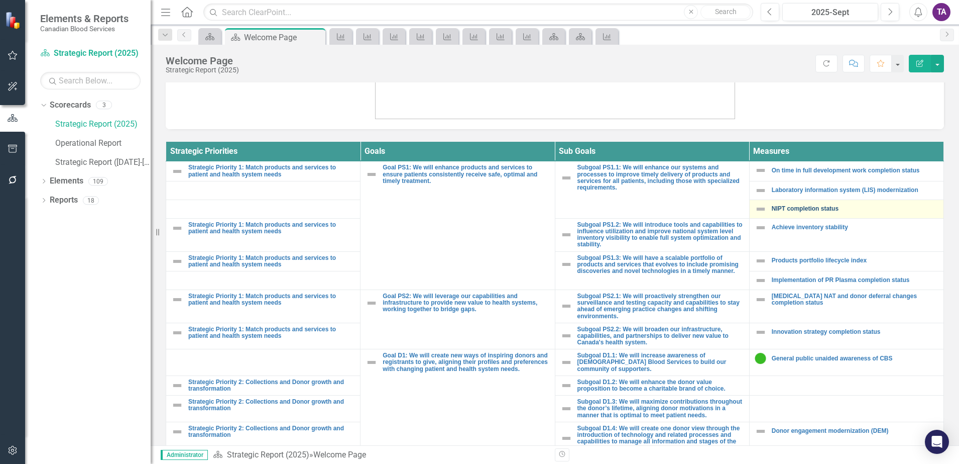
click at [781, 211] on link "NIPT completion status" at bounding box center [855, 208] width 167 height 7
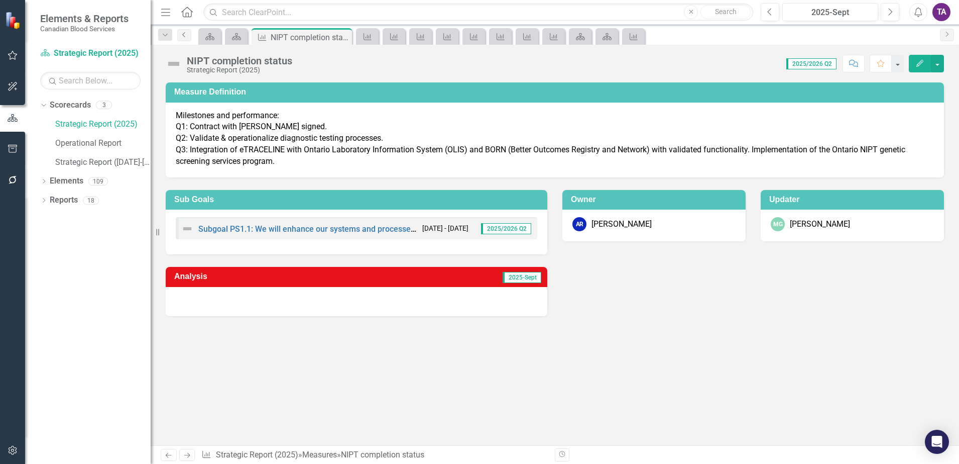
click at [184, 36] on icon "Previous" at bounding box center [184, 35] width 8 height 6
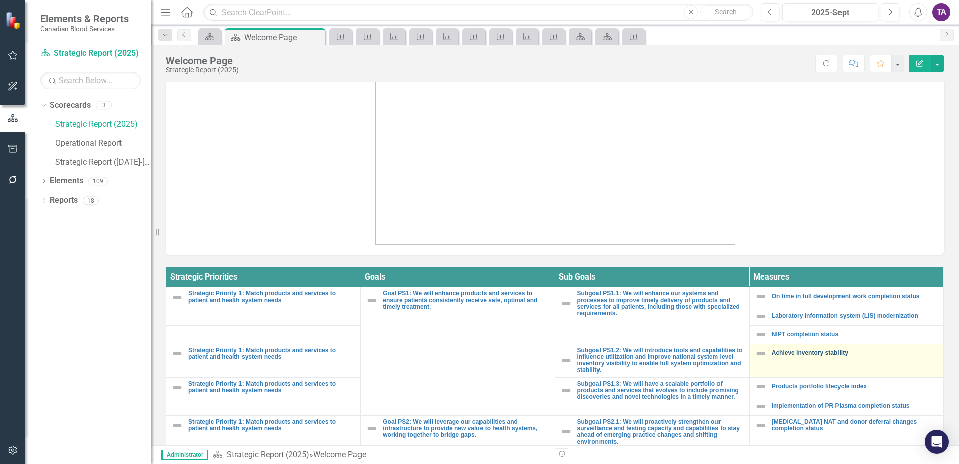
click at [791, 354] on link "Achieve inventory stability" at bounding box center [855, 353] width 167 height 7
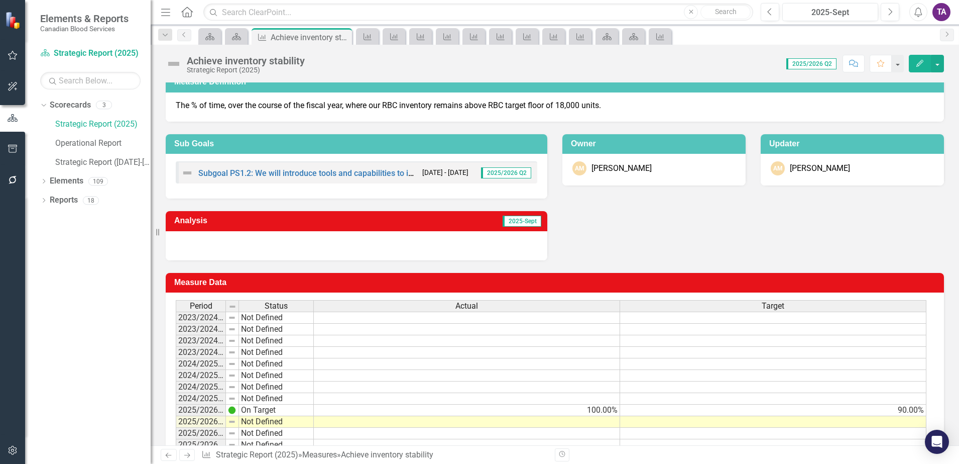
scroll to position [41, 0]
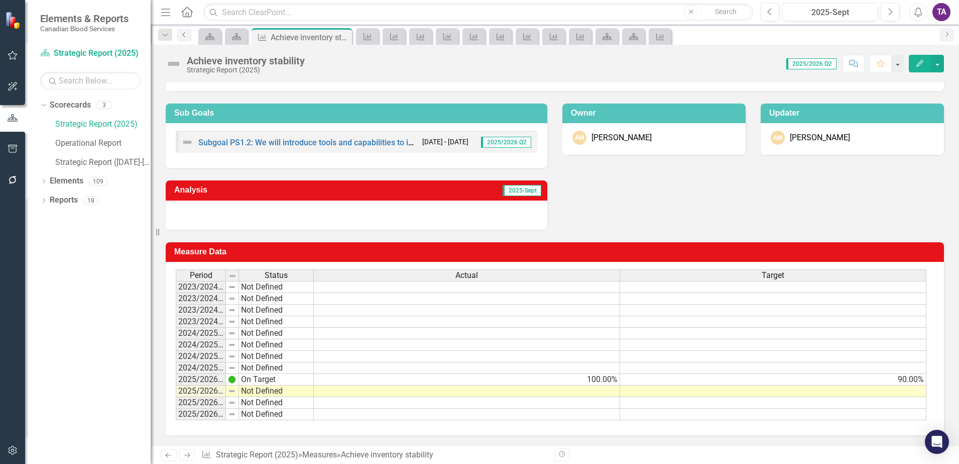
click at [185, 38] on link "Previous" at bounding box center [184, 35] width 14 height 12
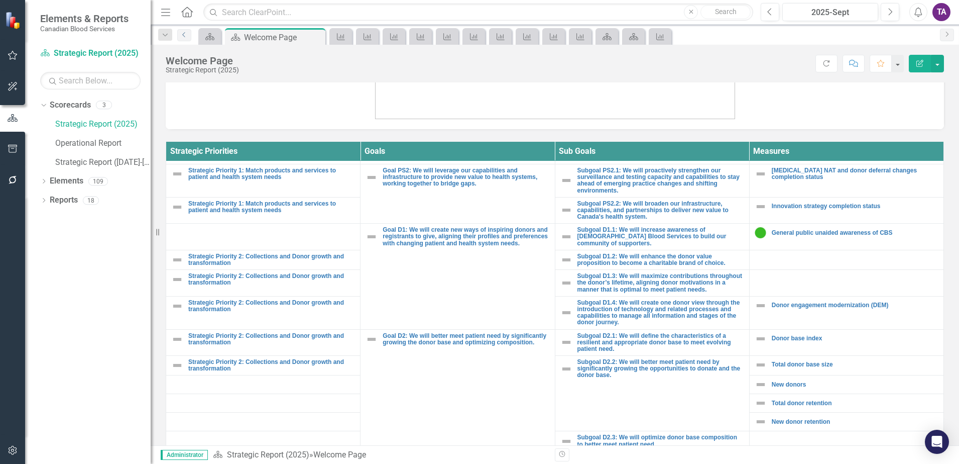
scroll to position [63, 0]
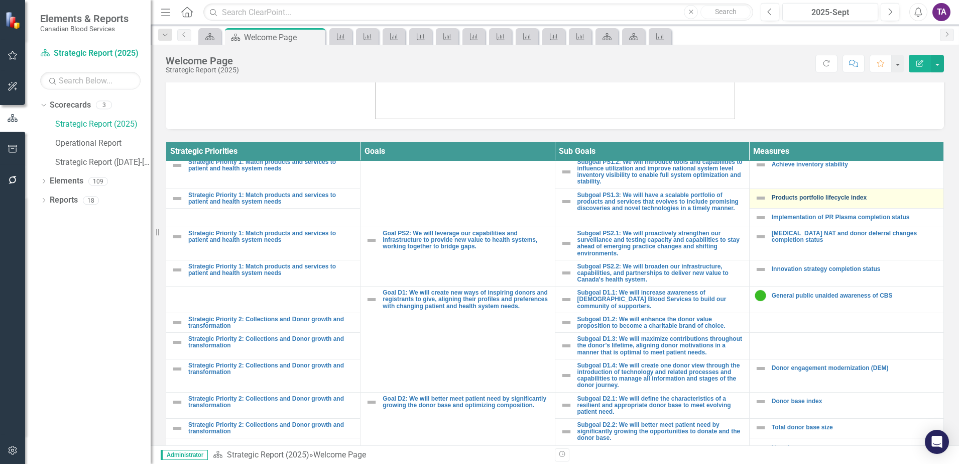
click at [792, 196] on link "Products portfolio lifecycle index" at bounding box center [855, 197] width 167 height 7
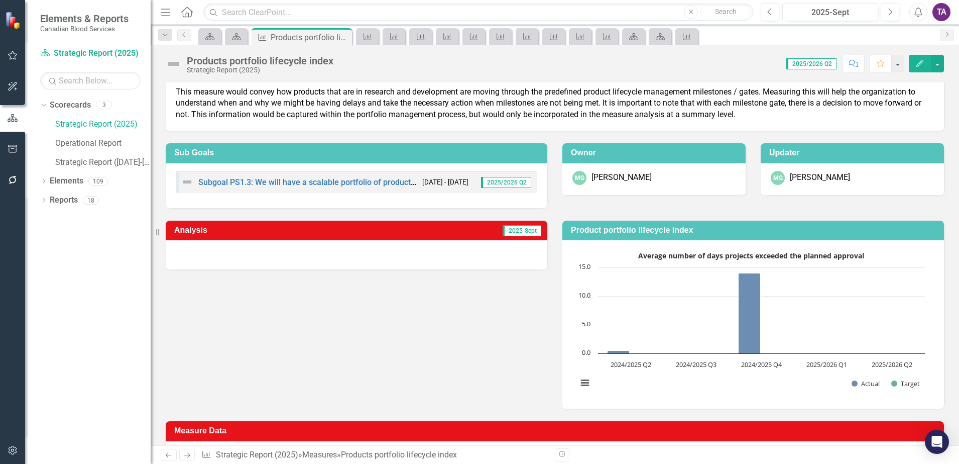
scroll to position [15, 0]
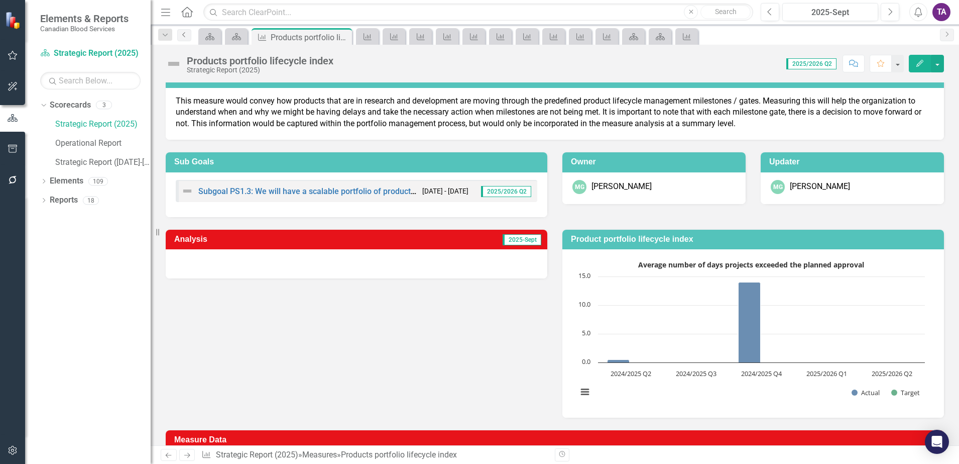
click at [183, 33] on icon "Previous" at bounding box center [184, 35] width 8 height 6
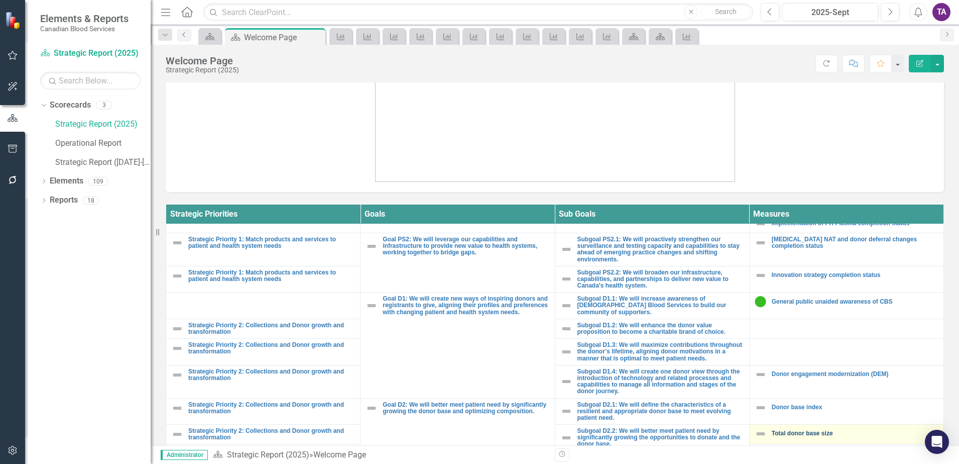
scroll to position [126, 0]
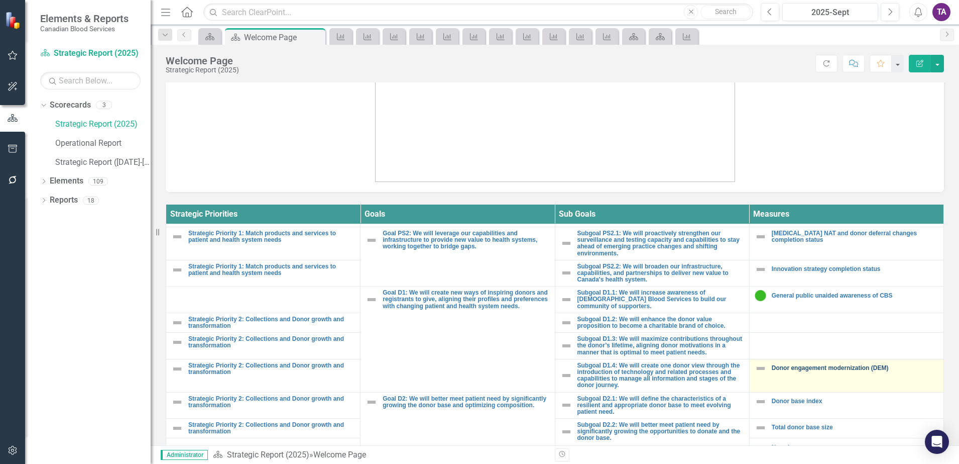
click at [810, 366] on link "Donor engagement modernization (DEM)" at bounding box center [855, 368] width 167 height 7
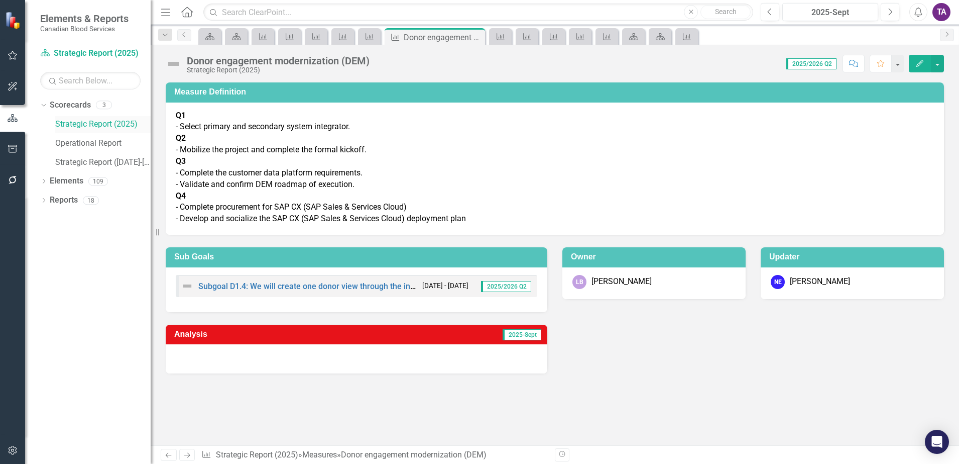
click at [110, 125] on link "Strategic Report (2025)" at bounding box center [102, 125] width 95 height 12
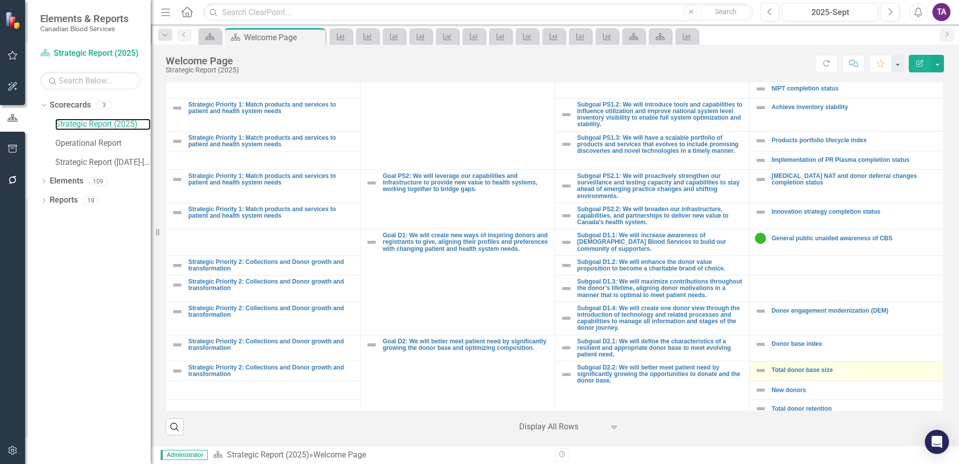
scroll to position [126, 0]
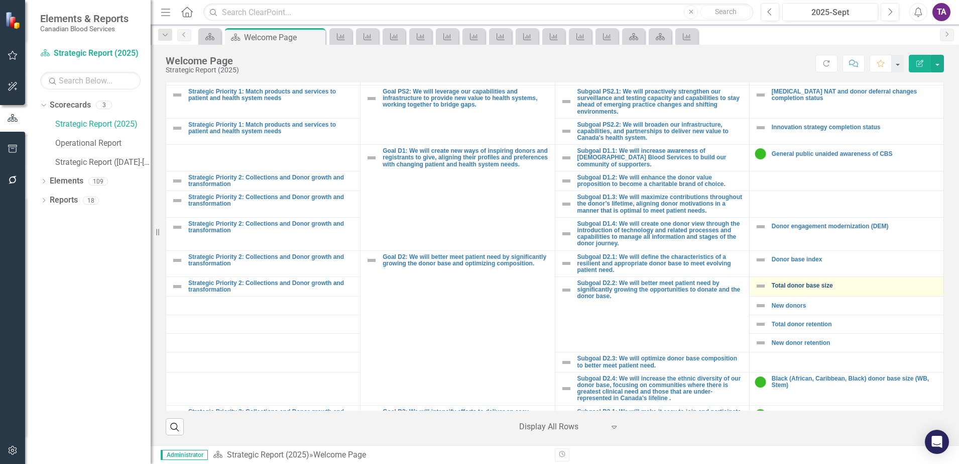
click at [772, 280] on div "Total donor base size" at bounding box center [847, 286] width 184 height 12
click at [772, 284] on link "Total donor base size" at bounding box center [855, 285] width 167 height 7
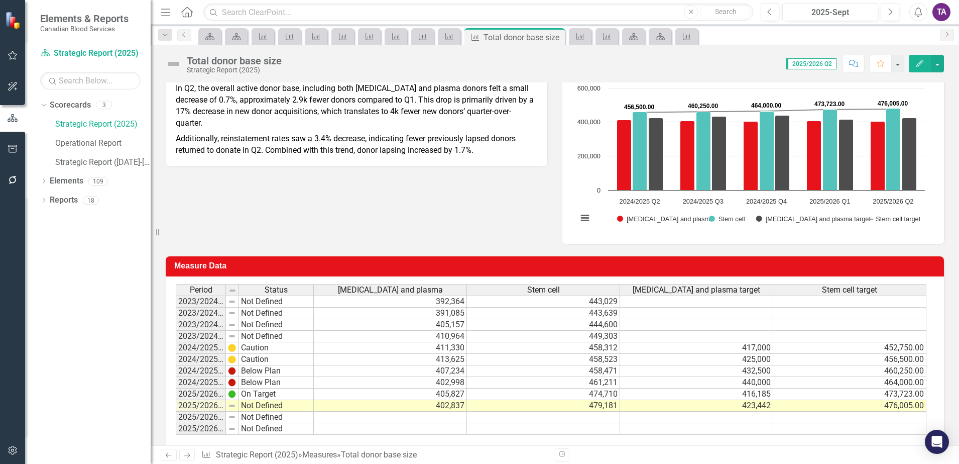
scroll to position [203, 0]
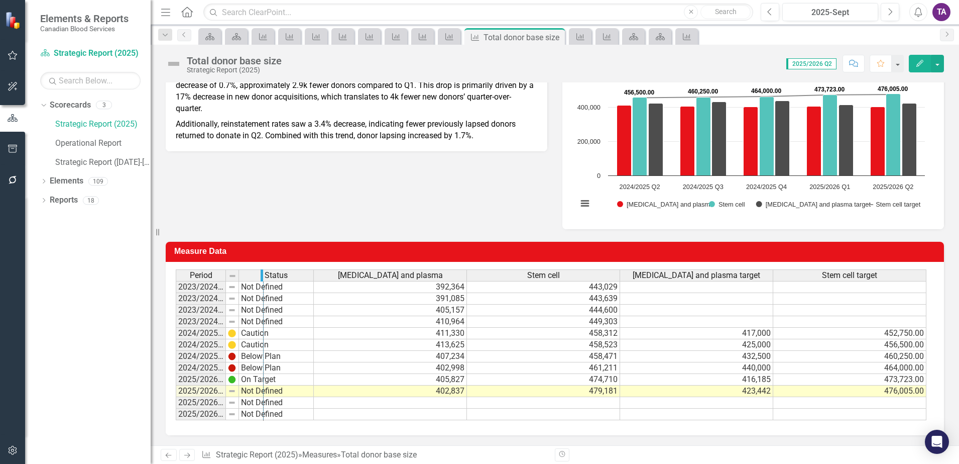
drag, startPoint x: 224, startPoint y: 277, endPoint x: 266, endPoint y: 278, distance: 41.7
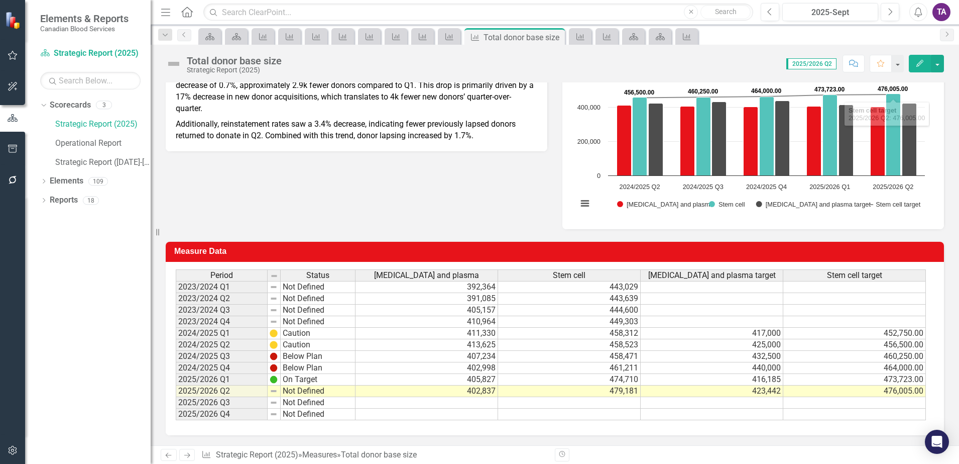
click at [898, 62] on icon "Edit" at bounding box center [919, 63] width 9 height 7
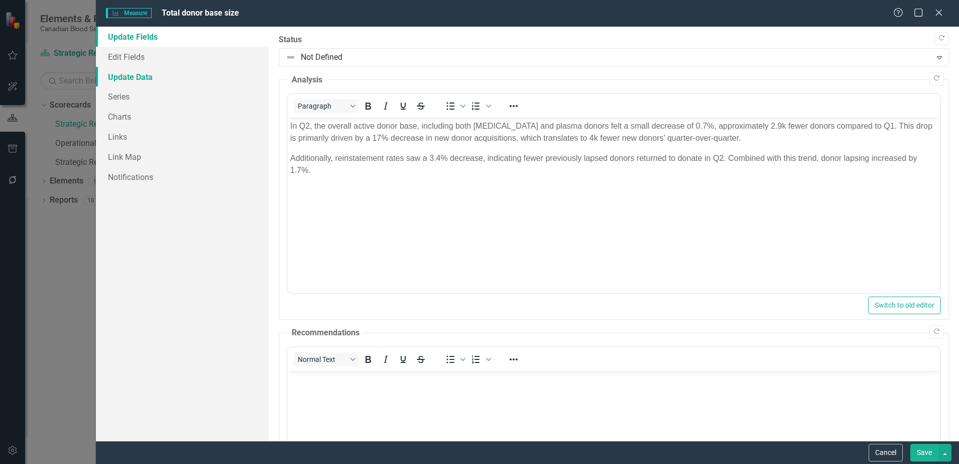
scroll to position [0, 0]
click at [131, 58] on link "Edit Fields" at bounding box center [182, 57] width 173 height 20
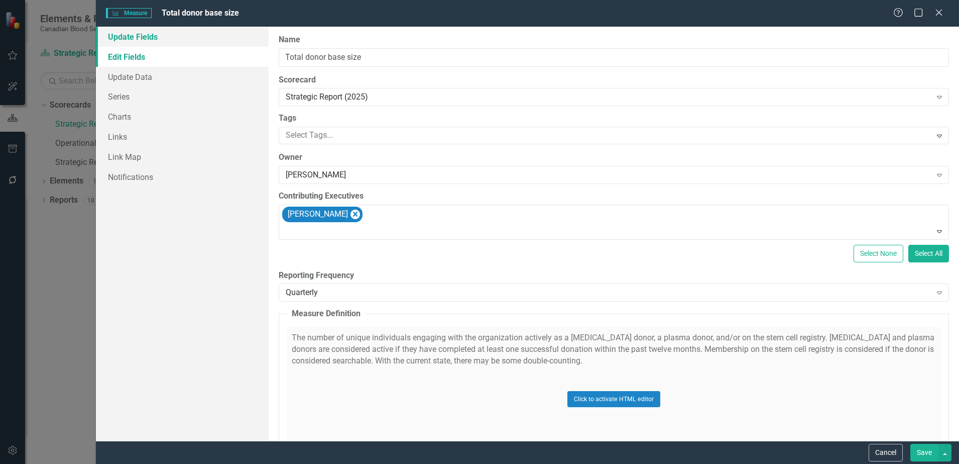
click at [129, 41] on link "Update Fields" at bounding box center [182, 37] width 173 height 20
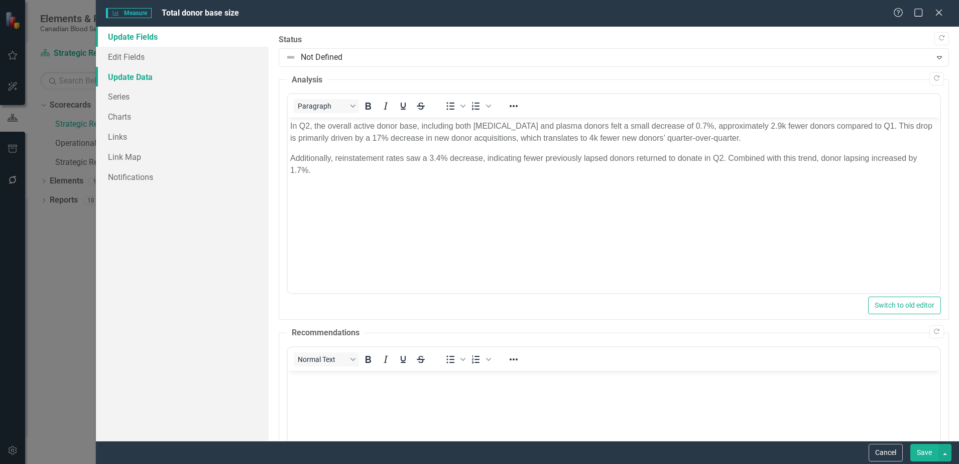
click at [115, 79] on link "Update Data" at bounding box center [182, 77] width 173 height 20
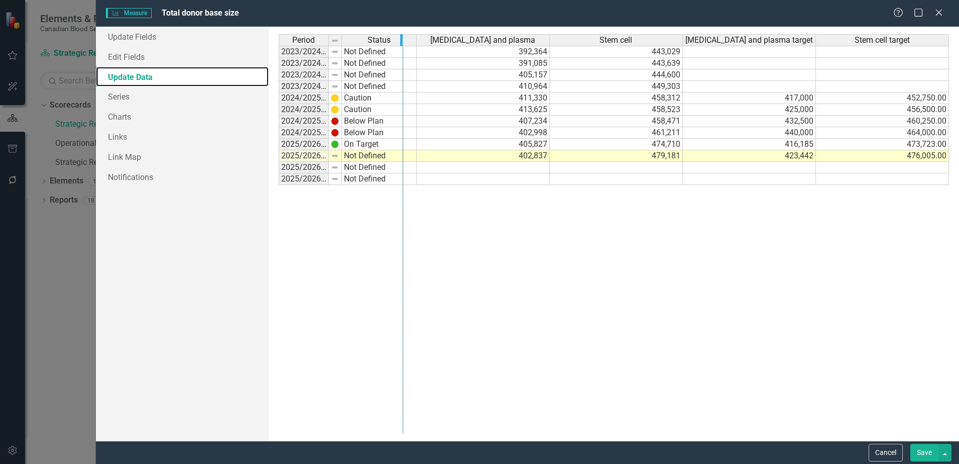
drag, startPoint x: 327, startPoint y: 42, endPoint x: 402, endPoint y: 59, distance: 76.3
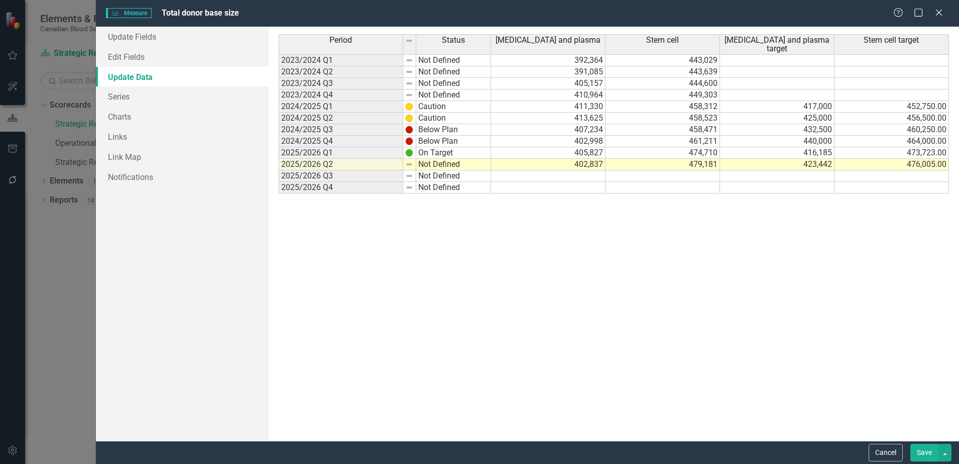
click at [773, 173] on td at bounding box center [777, 176] width 114 height 12
click at [553, 174] on td at bounding box center [548, 176] width 114 height 12
click at [575, 187] on td "430,730" at bounding box center [548, 188] width 114 height 12
type textarea "438049"
click at [571, 177] on td "430,730" at bounding box center [548, 176] width 114 height 12
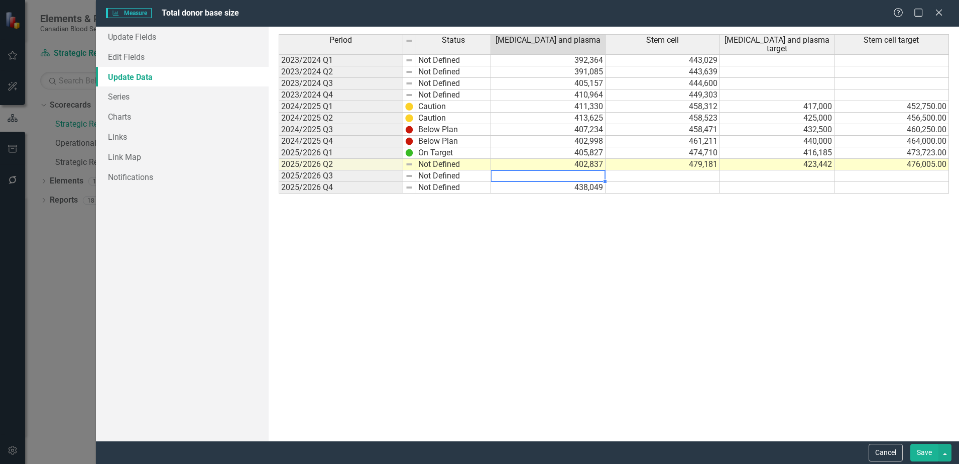
click at [790, 173] on td at bounding box center [777, 176] width 114 height 12
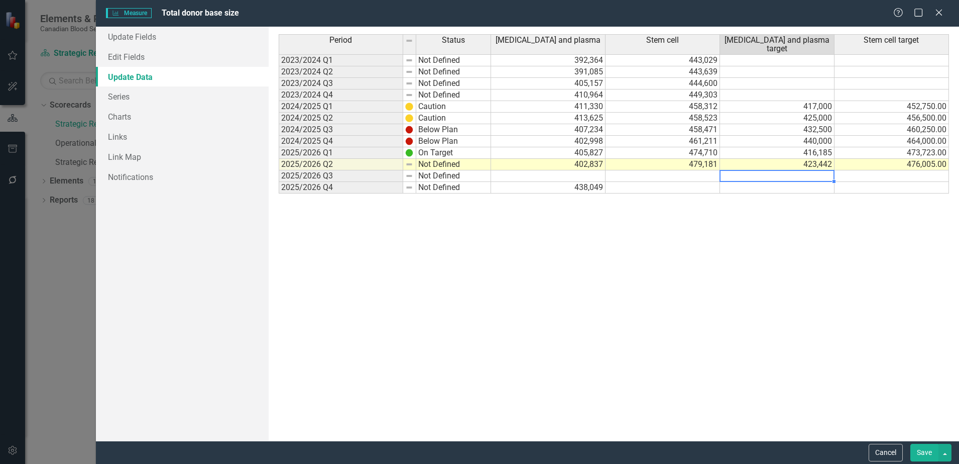
type textarea "430730"
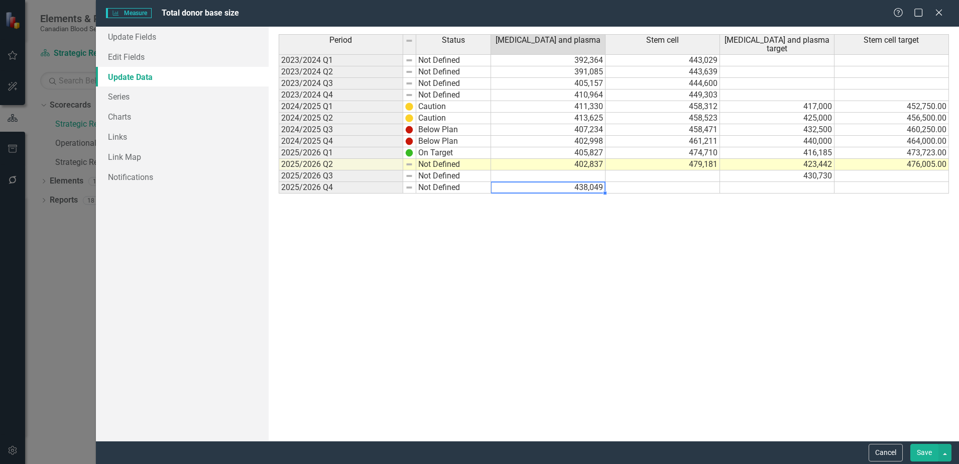
click at [580, 187] on td "438,049" at bounding box center [548, 188] width 114 height 12
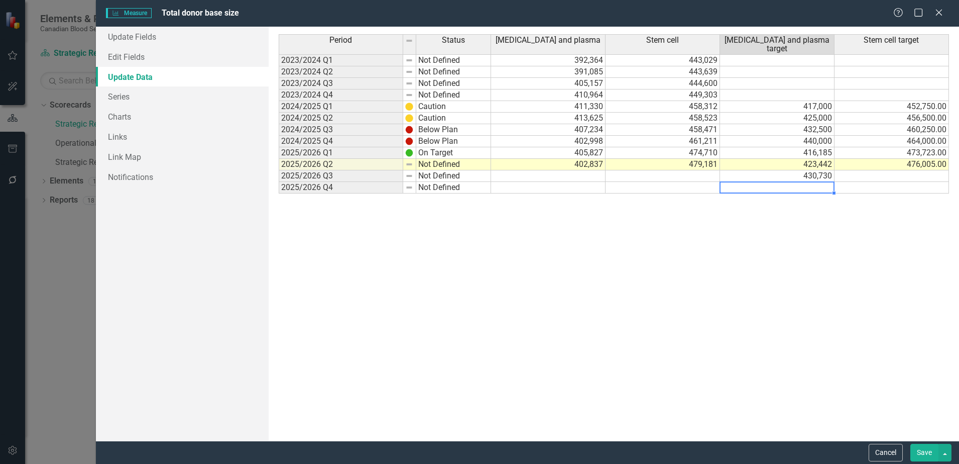
click at [809, 184] on td at bounding box center [777, 188] width 114 height 12
click at [813, 212] on div "Period Status [MEDICAL_DATA] and plasma Stem cell [MEDICAL_DATA] and plasma tar…" at bounding box center [614, 233] width 670 height 399
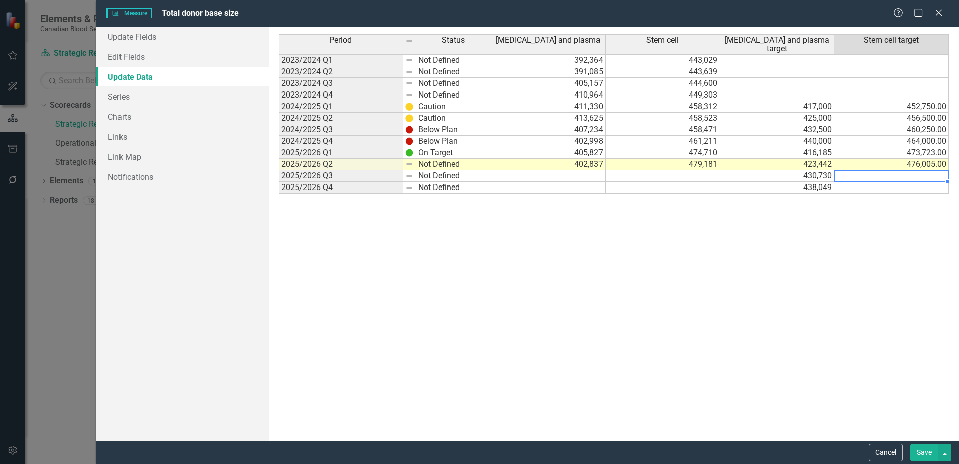
click at [898, 174] on td at bounding box center [892, 176] width 114 height 12
type textarea "478567"
click at [876, 189] on td at bounding box center [892, 188] width 114 height 12
type textarea "483000"
click at [898, 453] on button "Save" at bounding box center [924, 452] width 28 height 18
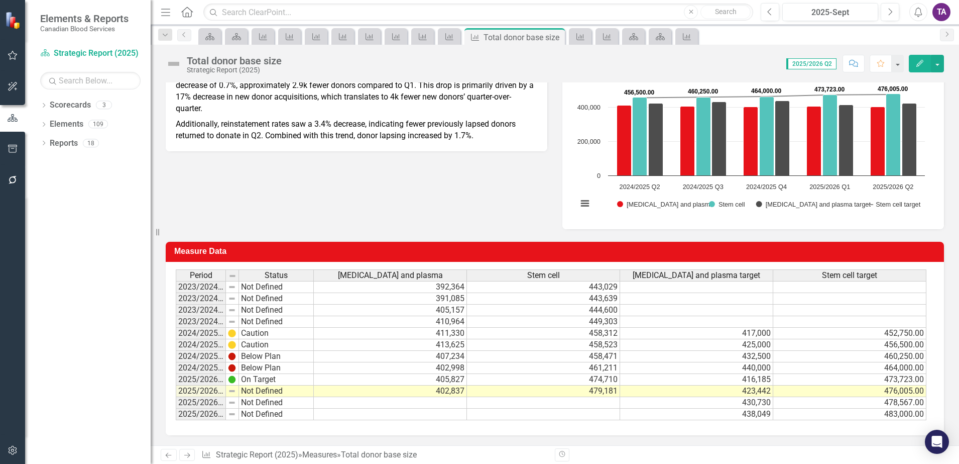
scroll to position [203, 0]
click at [79, 59] on link "Scorecard Strategic Report (2025)" at bounding box center [90, 54] width 100 height 12
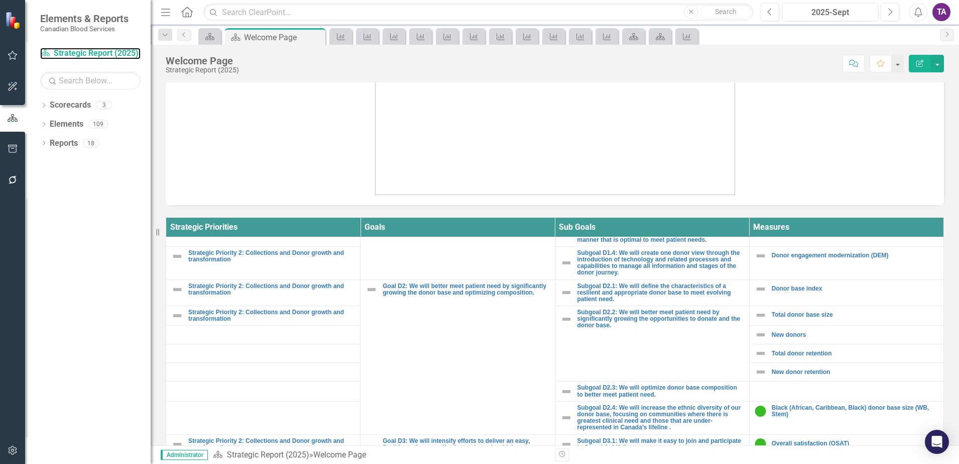
scroll to position [314, 0]
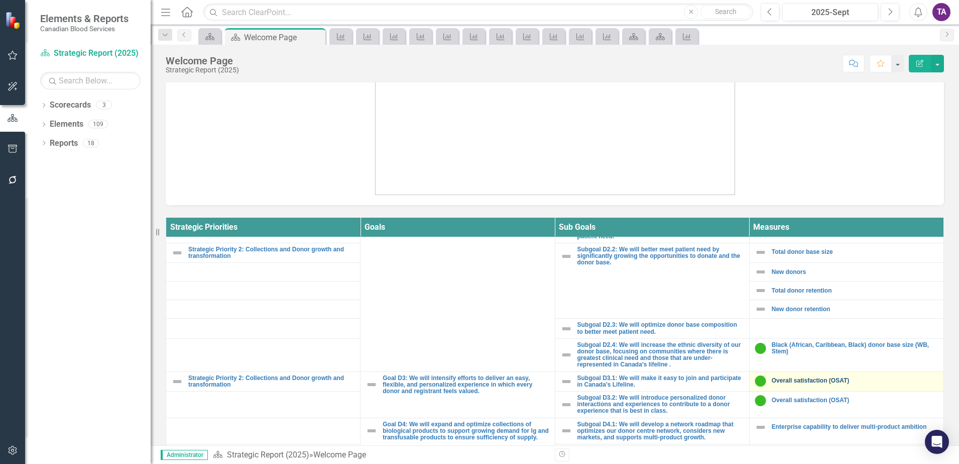
click at [772, 378] on link "Overall satisfaction (OSAT)" at bounding box center [855, 380] width 167 height 7
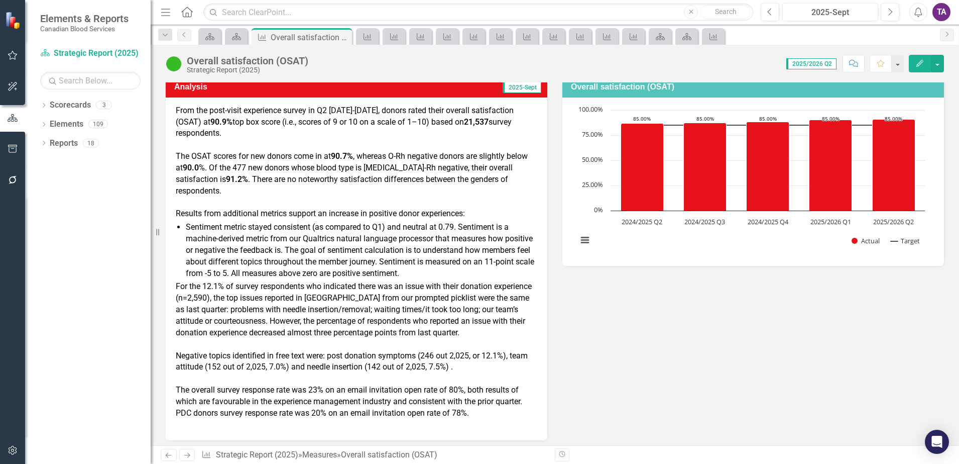
scroll to position [188, 0]
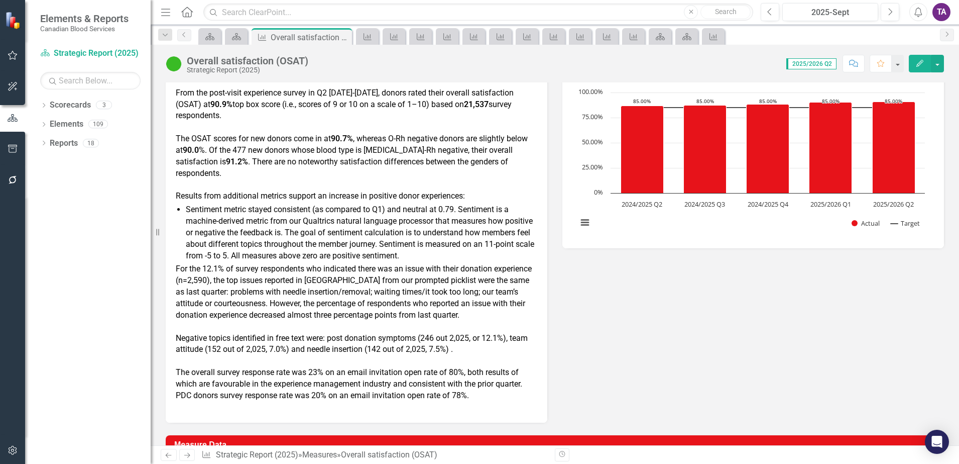
drag, startPoint x: 330, startPoint y: 290, endPoint x: 371, endPoint y: 286, distance: 41.4
click at [371, 286] on div "For the 12.1% of survey respondents who indicated there was an issue with their…" at bounding box center [357, 291] width 362 height 57
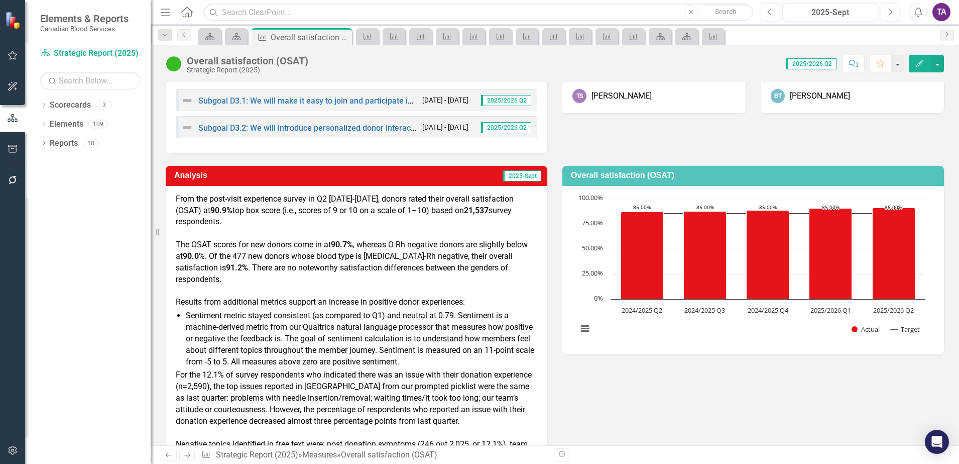
scroll to position [63, 0]
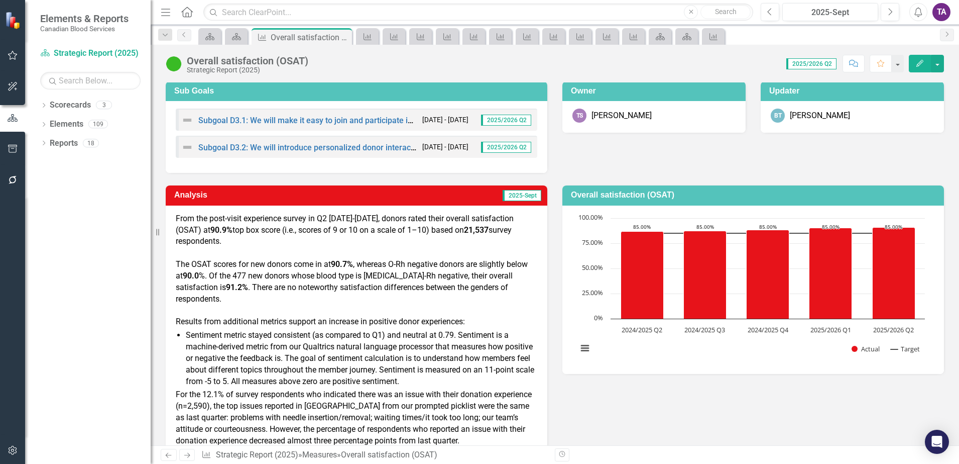
drag, startPoint x: 263, startPoint y: 232, endPoint x: 400, endPoint y: 244, distance: 137.1
click at [400, 244] on div "From the post-visit experience survey in Q2 2025-2026, donors rated their overa…" at bounding box center [357, 230] width 362 height 35
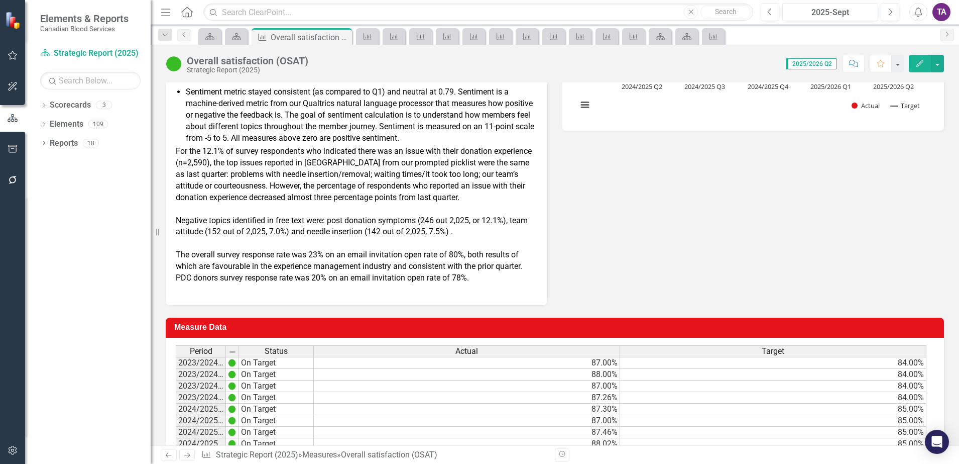
scroll to position [370, 0]
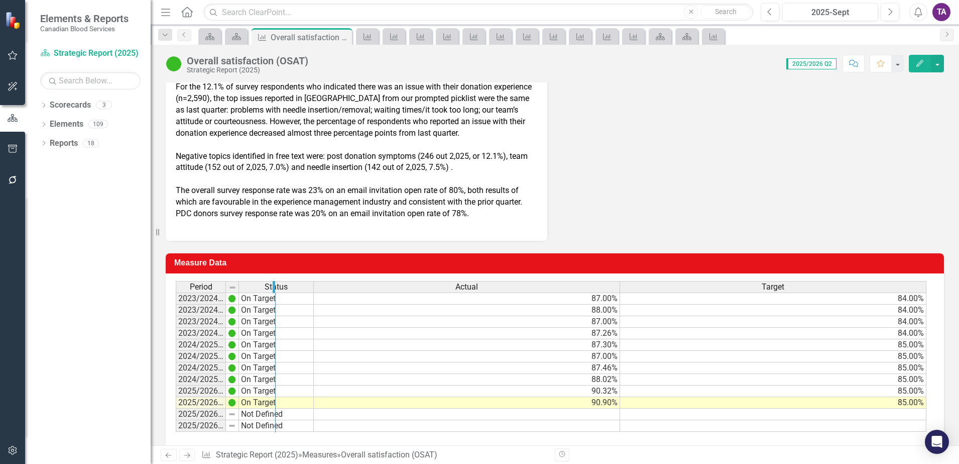
drag, startPoint x: 224, startPoint y: 275, endPoint x: 274, endPoint y: 286, distance: 50.9
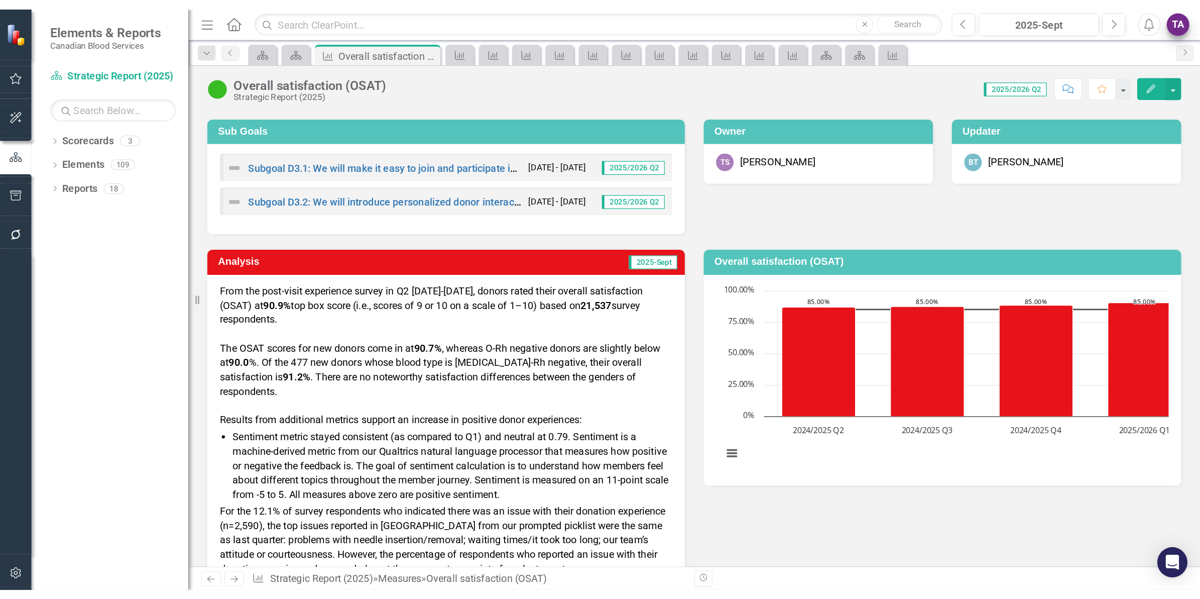
scroll to position [0, 0]
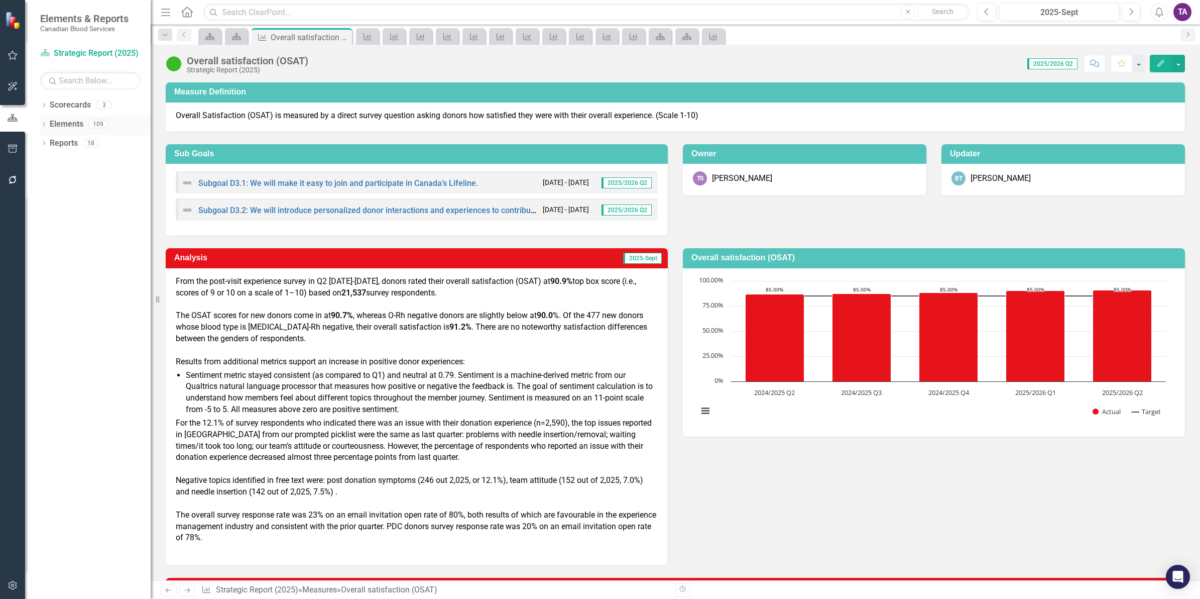
click at [76, 123] on link "Elements" at bounding box center [67, 125] width 34 height 12
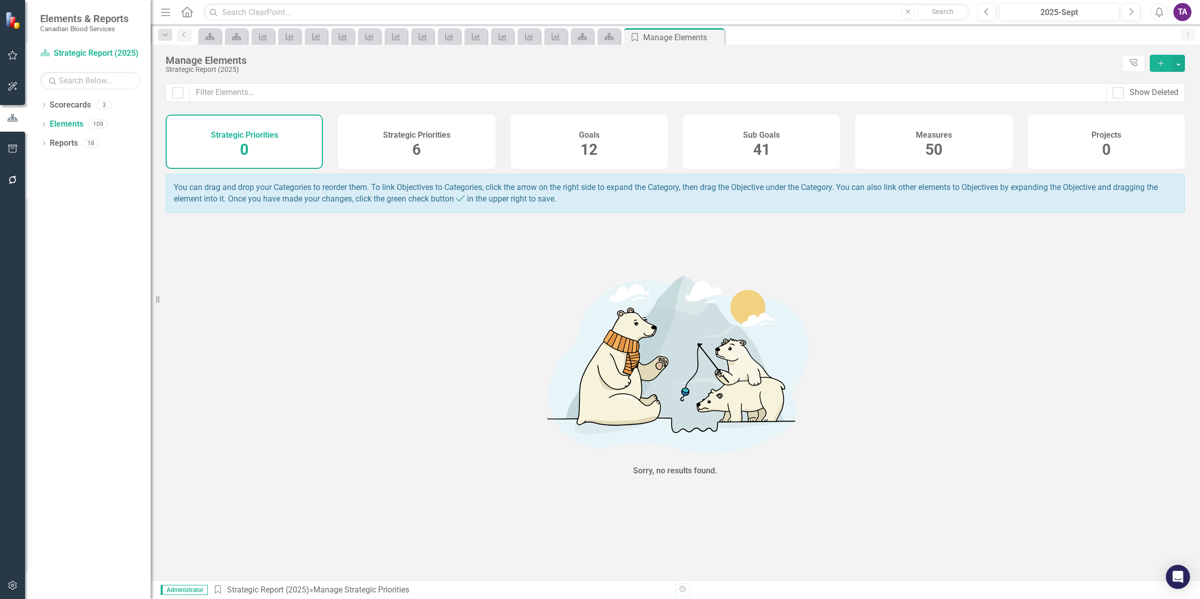
click at [924, 146] on div "Measures 50" at bounding box center [933, 141] width 157 height 54
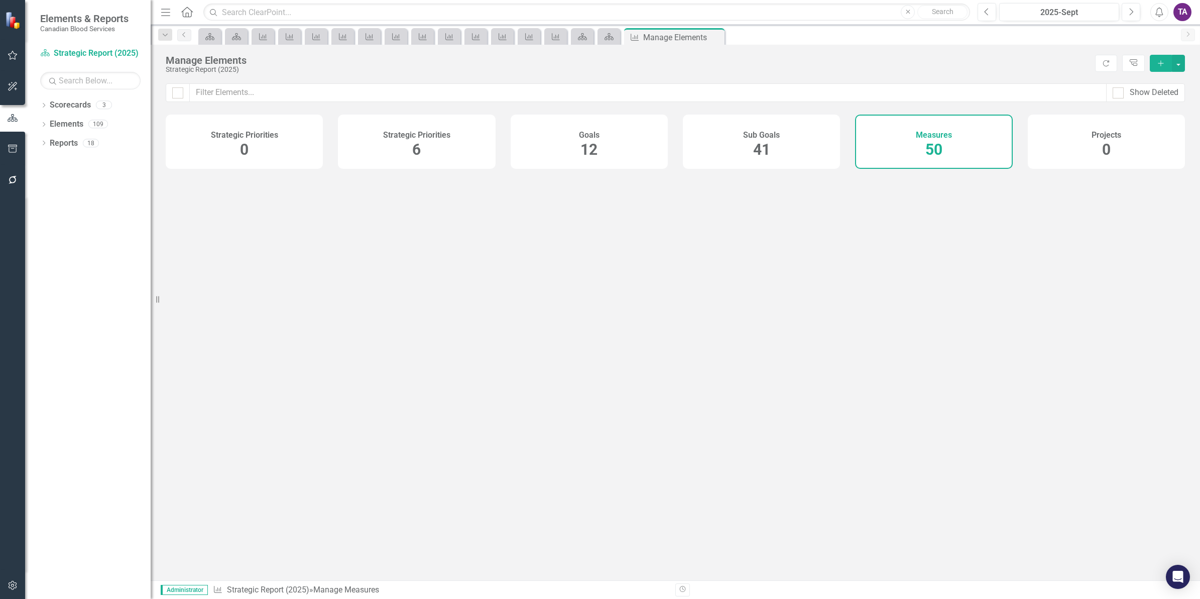
checkbox input "false"
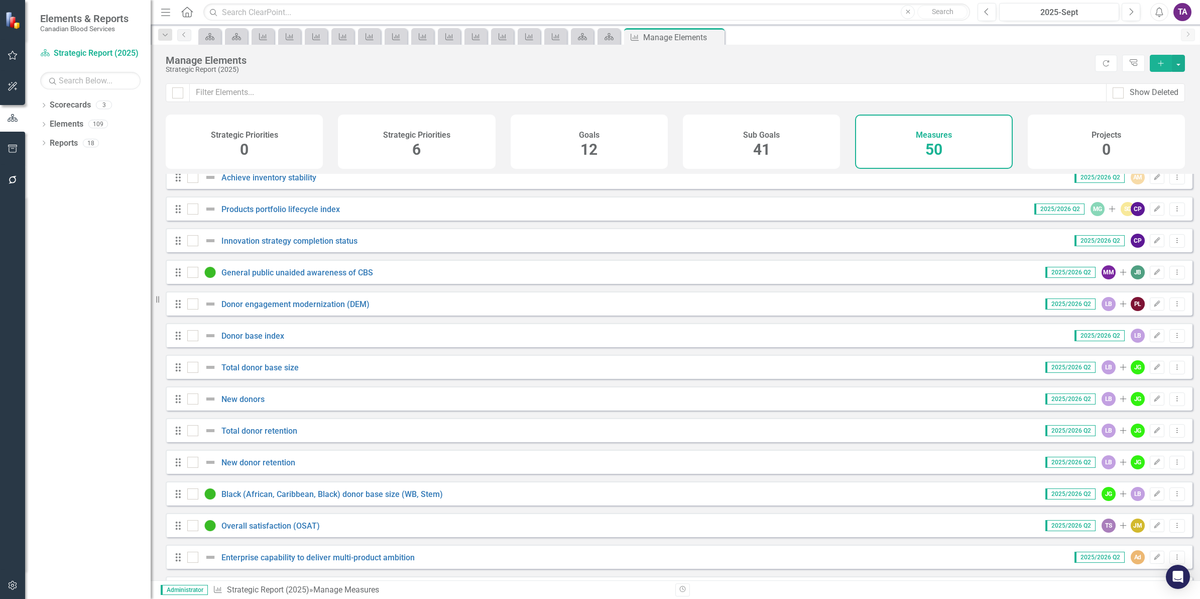
scroll to position [126, 0]
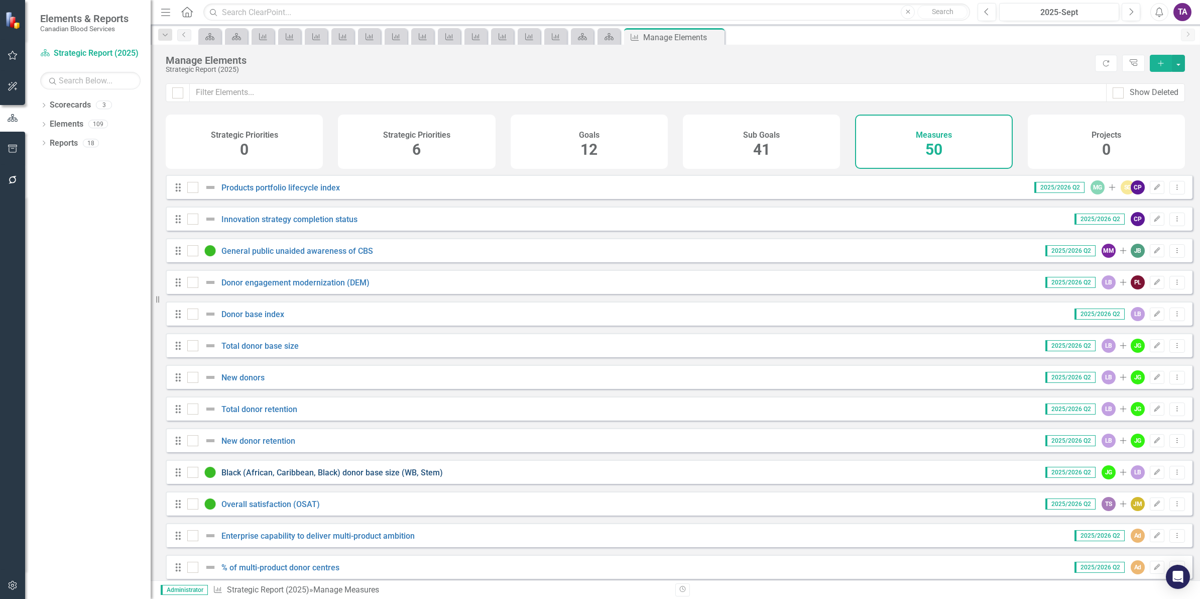
click at [306, 463] on link "Black (African, Caribbean, Black) donor base size (WB, Stem)" at bounding box center [331, 473] width 221 height 10
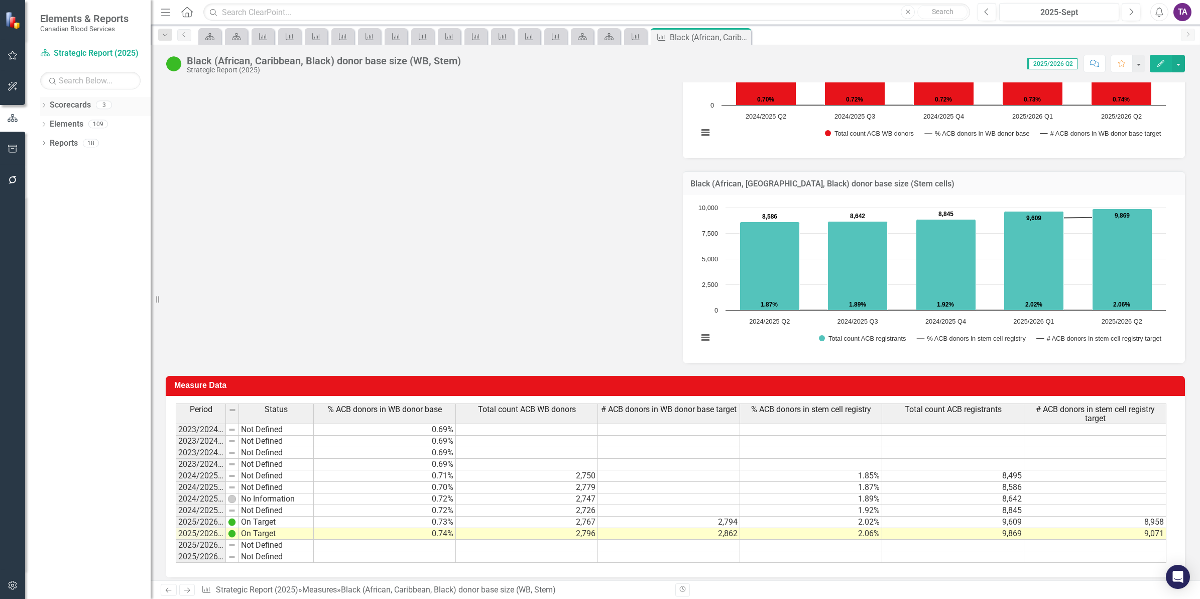
click at [58, 104] on link "Scorecards" at bounding box center [70, 105] width 41 height 12
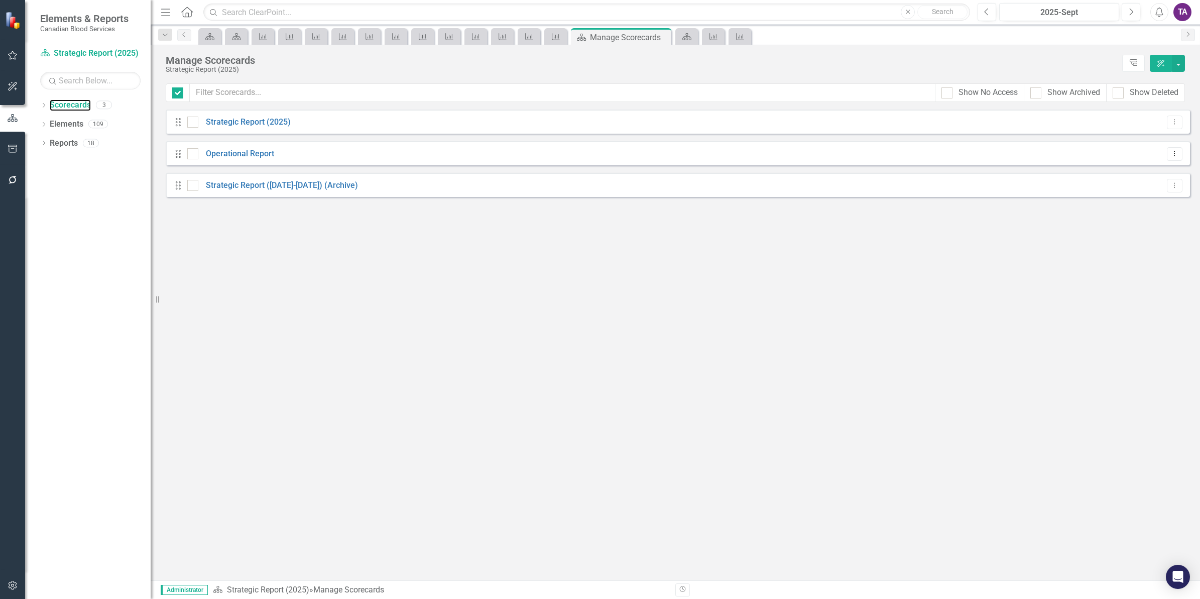
checkbox input "false"
click at [238, 124] on link "Strategic Report (2025)" at bounding box center [244, 123] width 92 height 12
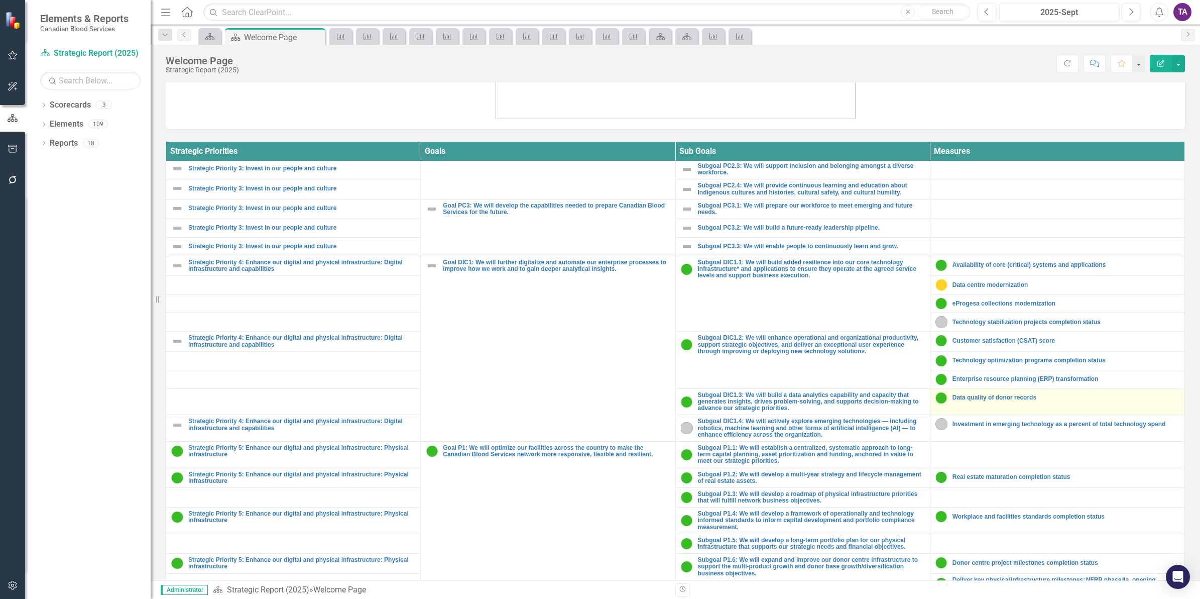
scroll to position [629, 0]
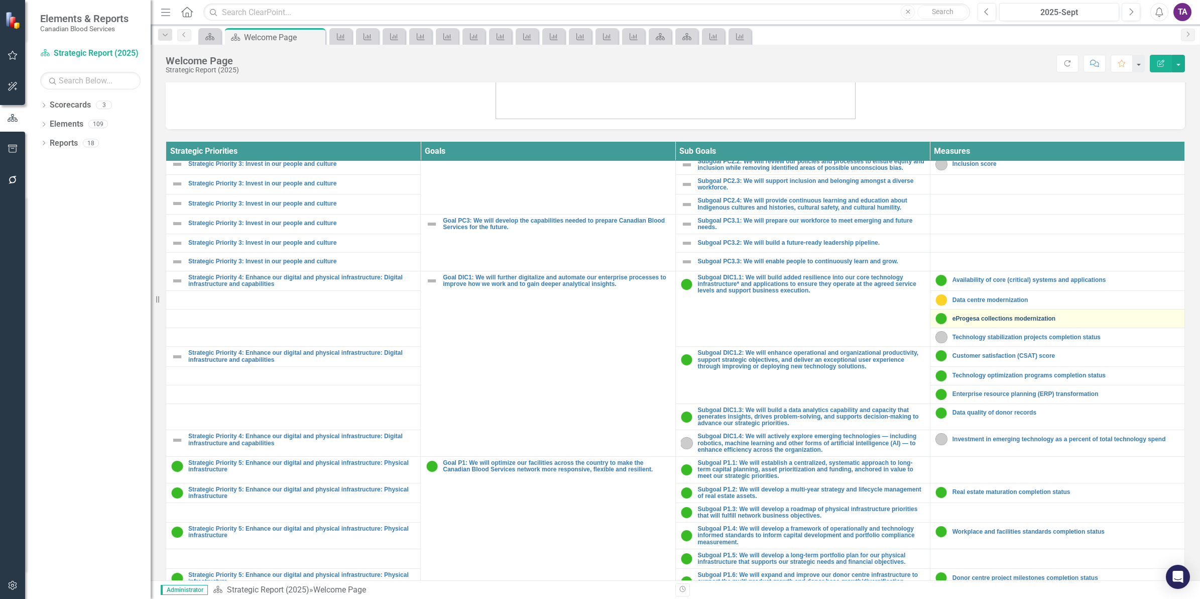
click at [959, 322] on link "eProgesa collections modernization" at bounding box center [1066, 318] width 227 height 7
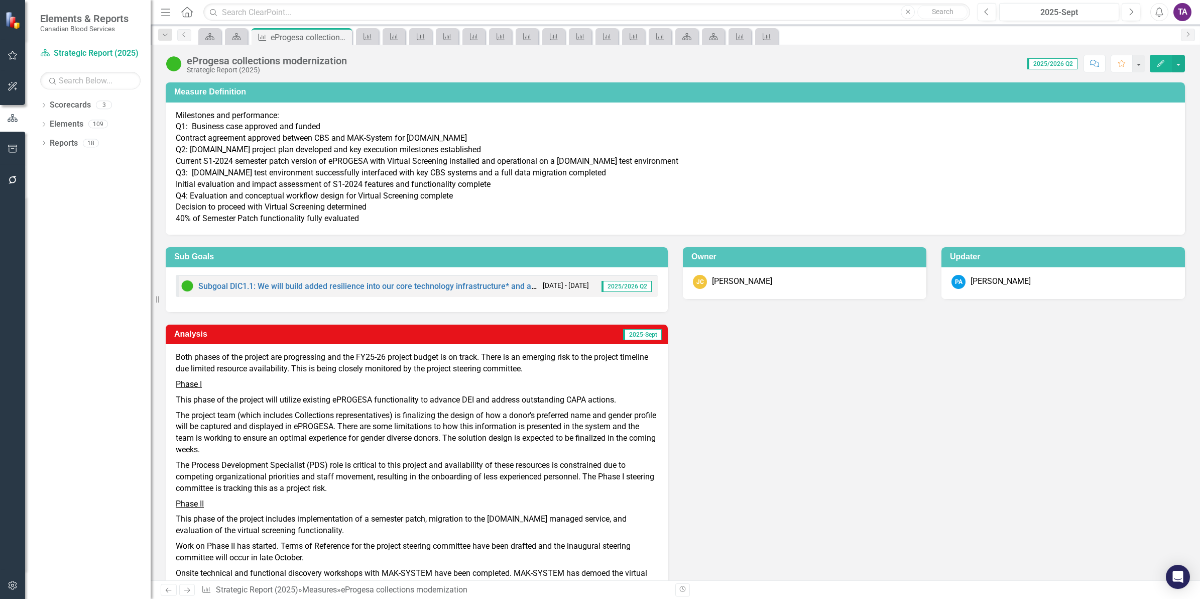
click at [194, 9] on div "Menu Home Search Close Search" at bounding box center [563, 12] width 810 height 19
click at [191, 11] on icon at bounding box center [187, 12] width 12 height 11
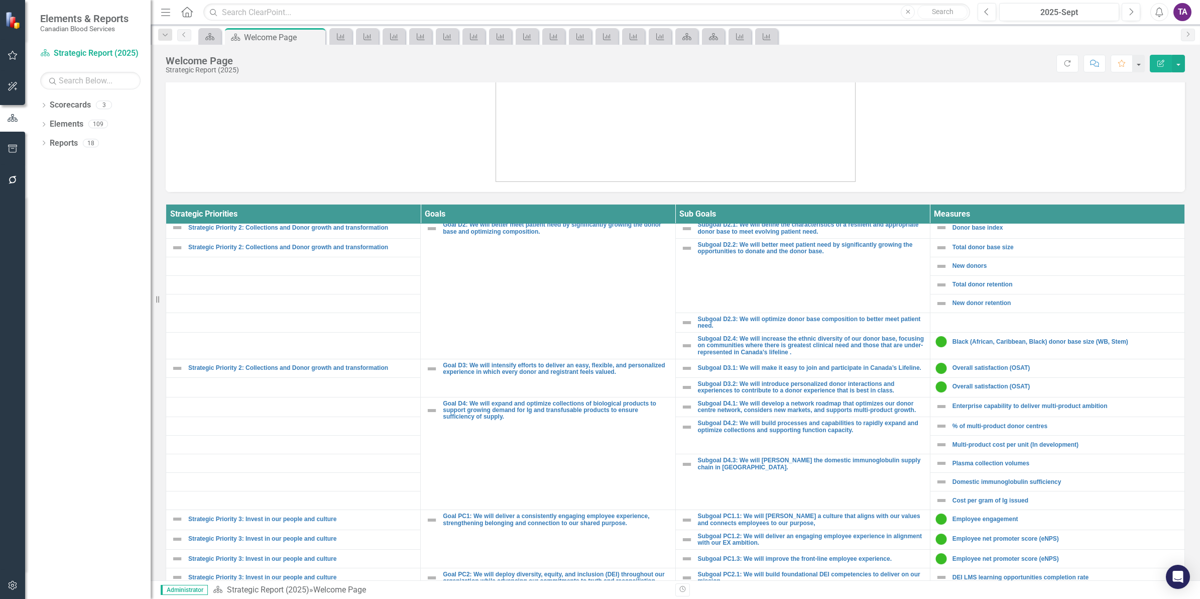
scroll to position [251, 0]
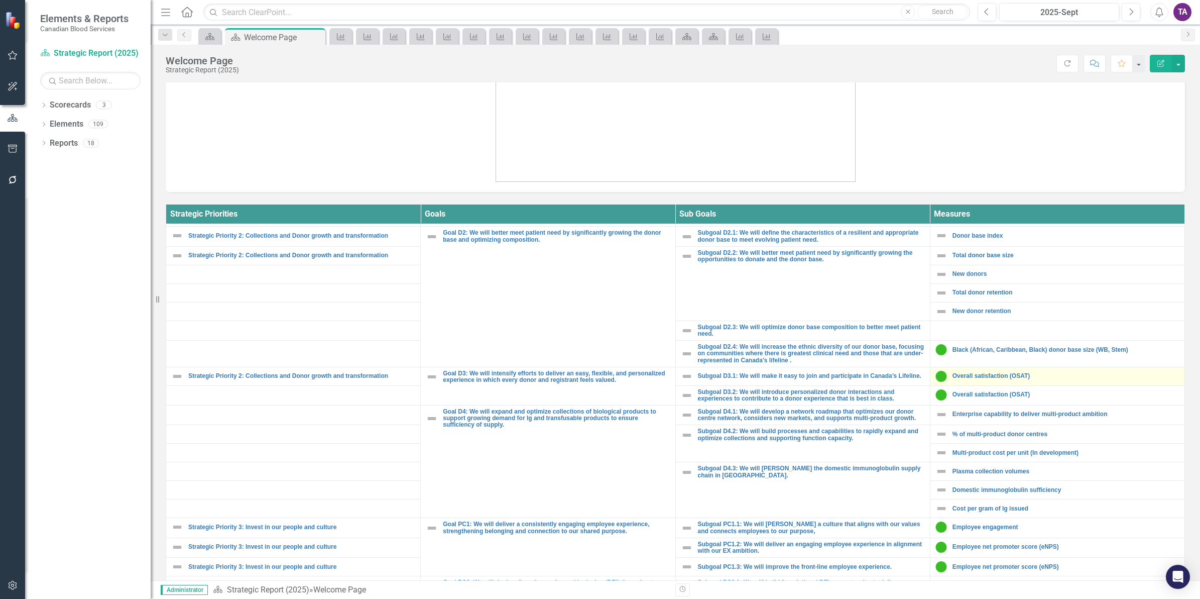
click at [958, 382] on div "Overall satisfaction (OSAT)" at bounding box center [1058, 376] width 244 height 12
click at [936, 382] on img at bounding box center [942, 376] width 12 height 12
click at [959, 379] on link "Overall satisfaction (OSAT)" at bounding box center [1066, 376] width 227 height 7
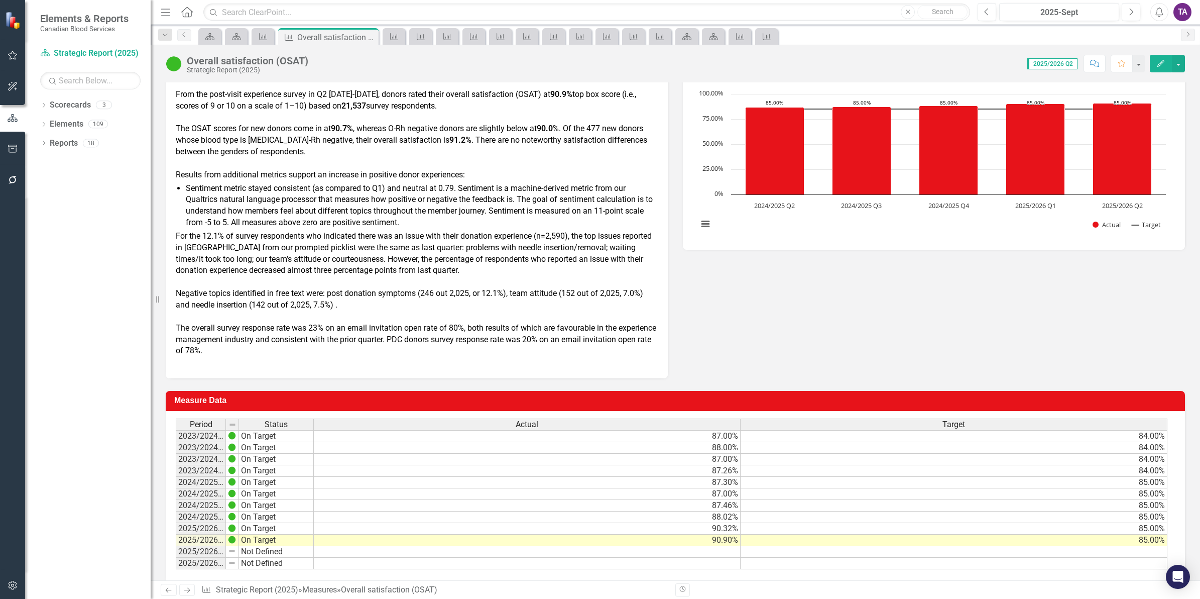
scroll to position [188, 0]
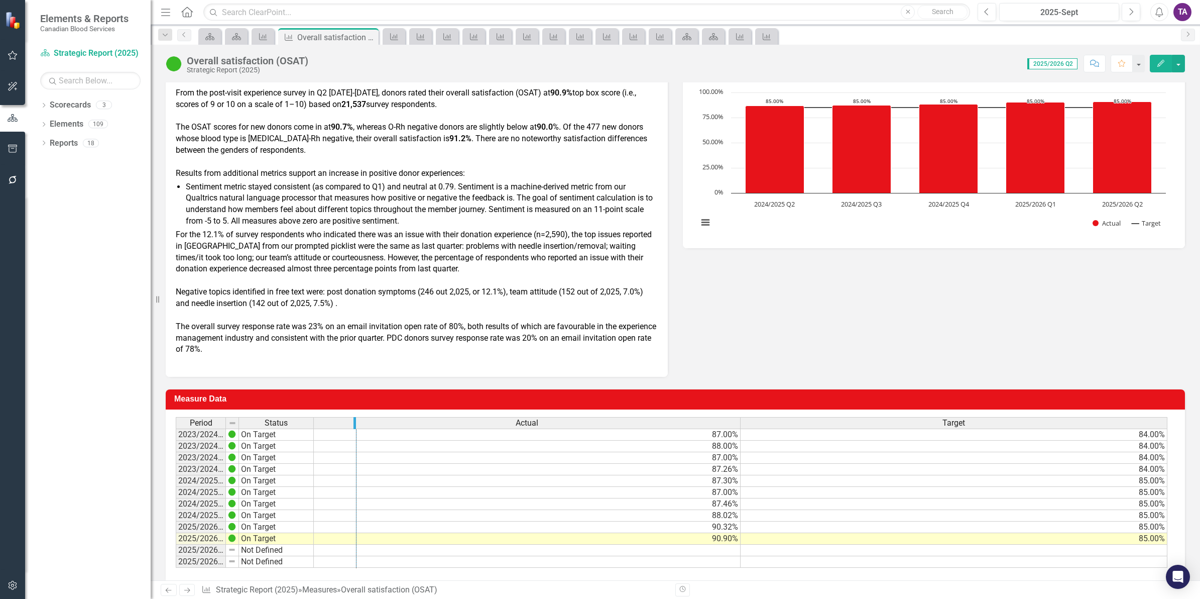
drag, startPoint x: 223, startPoint y: 418, endPoint x: 355, endPoint y: 440, distance: 132.9
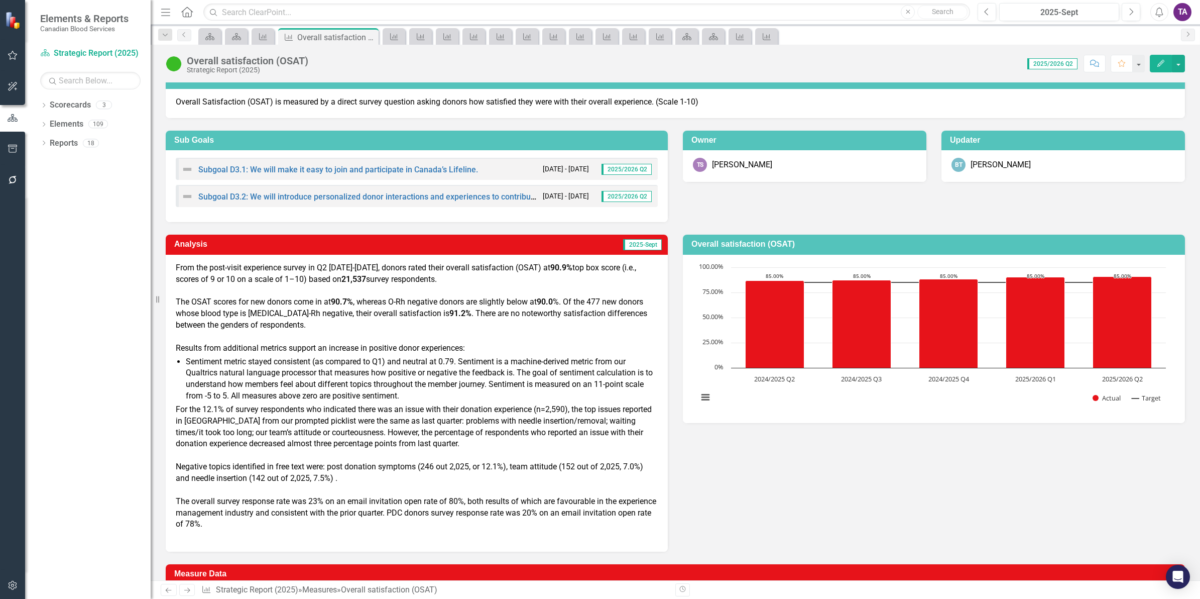
scroll to position [0, 0]
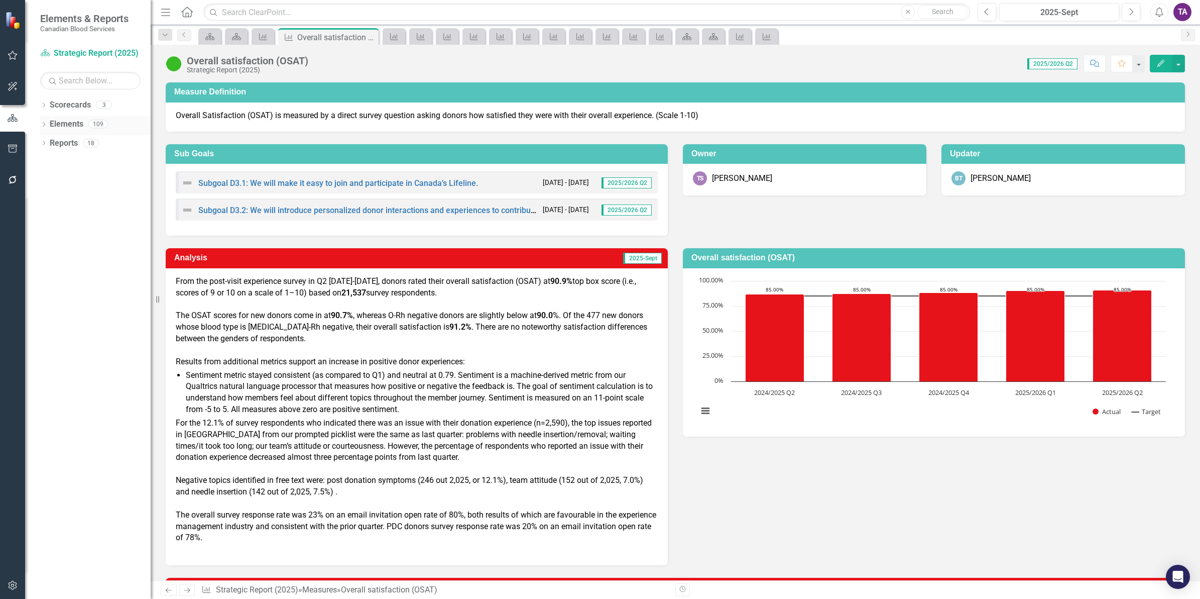
click at [61, 126] on link "Elements" at bounding box center [67, 125] width 34 height 12
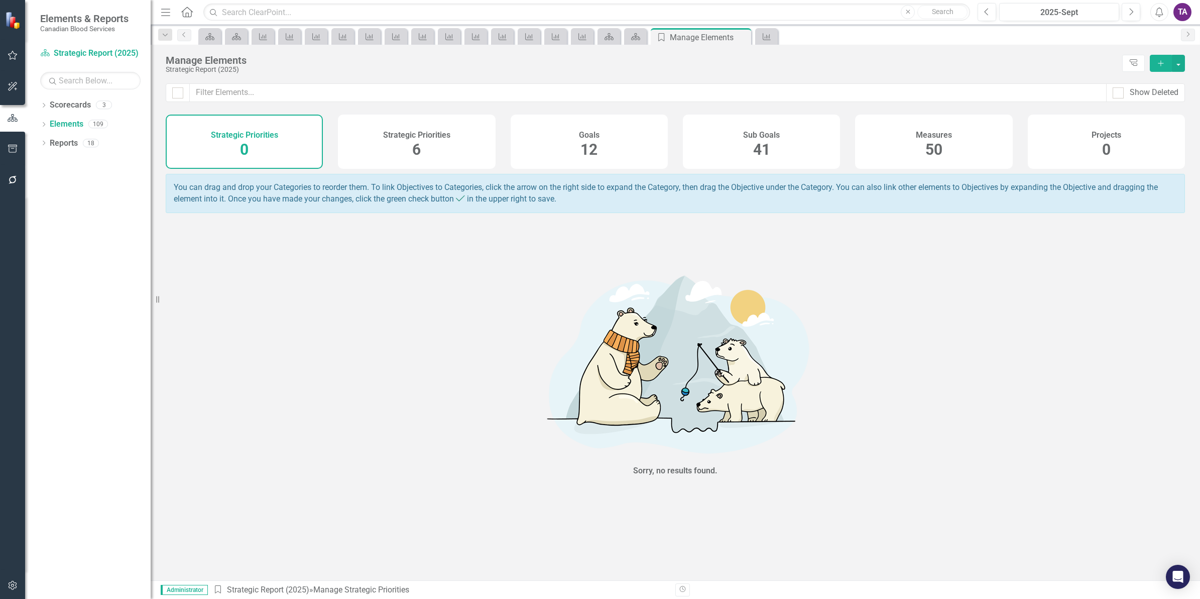
click at [926, 129] on div "Measures" at bounding box center [934, 134] width 36 height 12
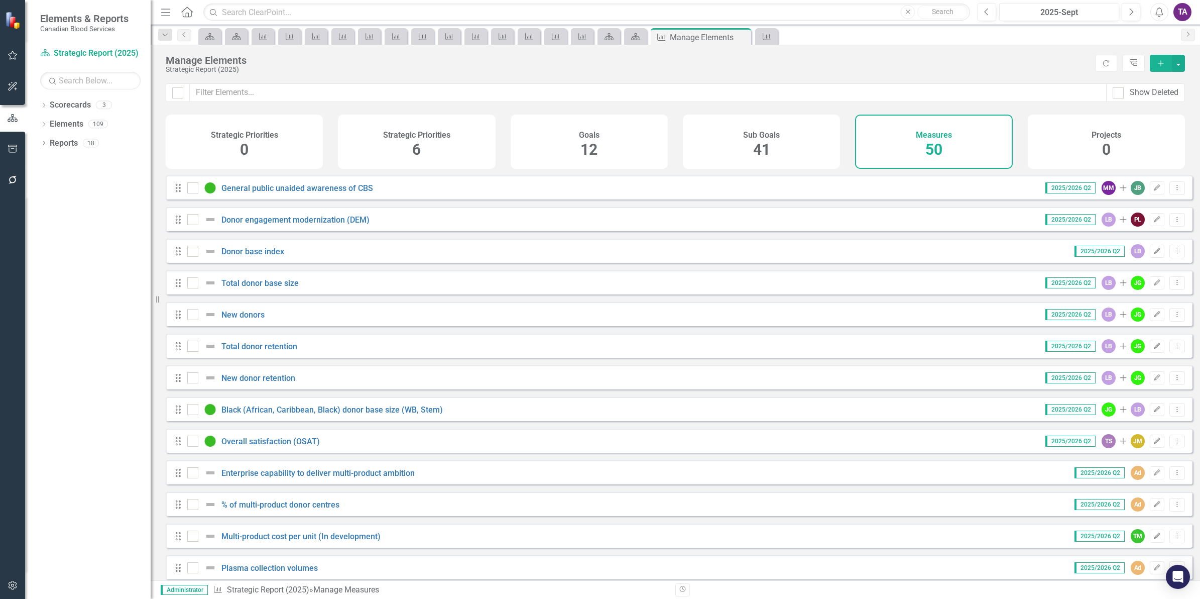
scroll to position [251, 0]
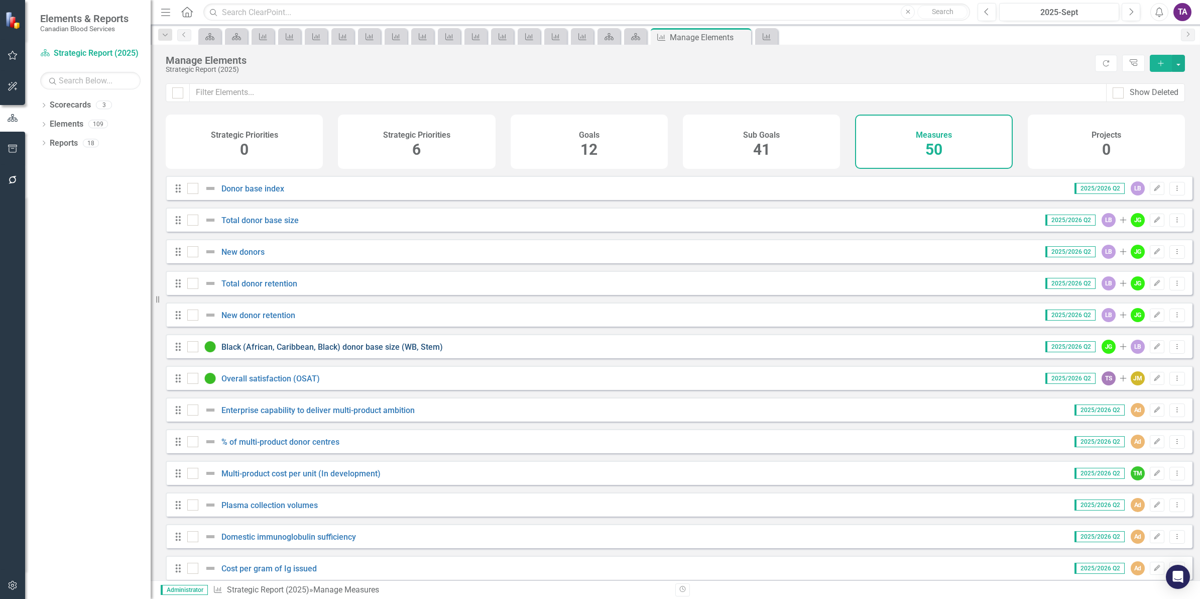
click at [317, 352] on link "Black (African, Caribbean, Black) donor base size (WB, Stem)" at bounding box center [331, 347] width 221 height 10
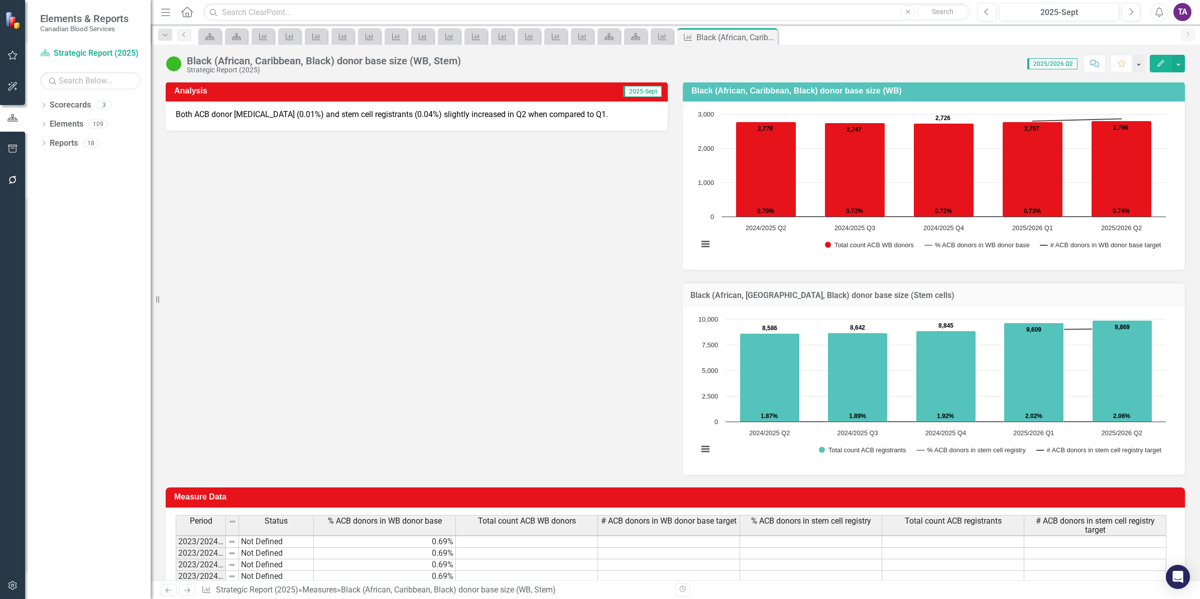
scroll to position [1, 0]
click at [496, 463] on div "Period Status % ACB donors in WB donor base Total count ACB WB donors # ACB don…" at bounding box center [675, 598] width 1019 height 182
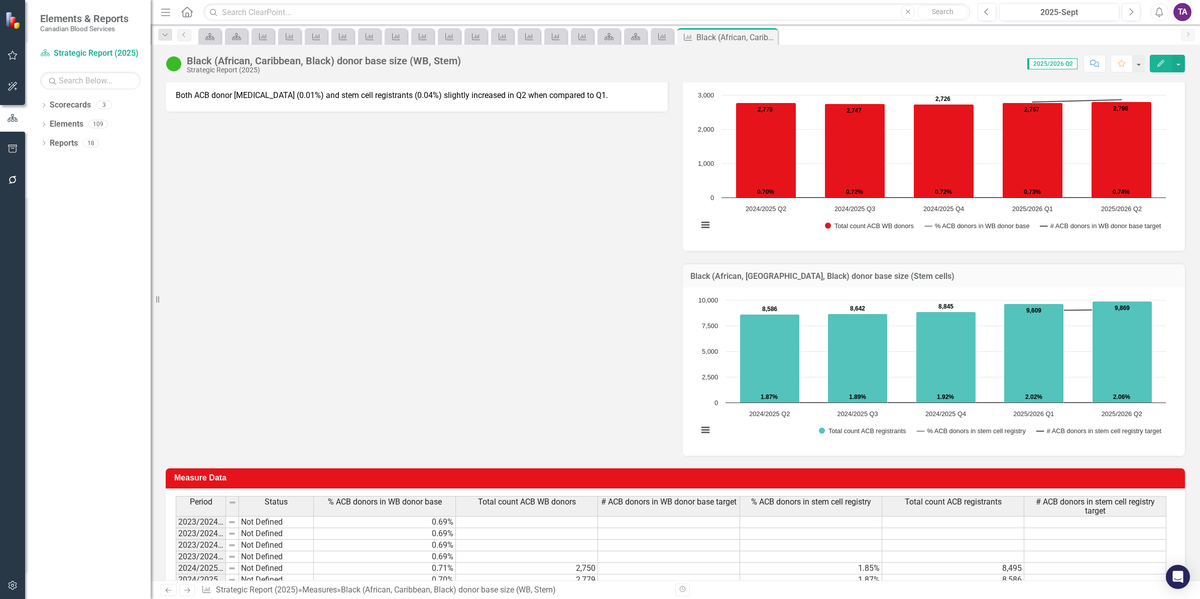
scroll to position [140, 0]
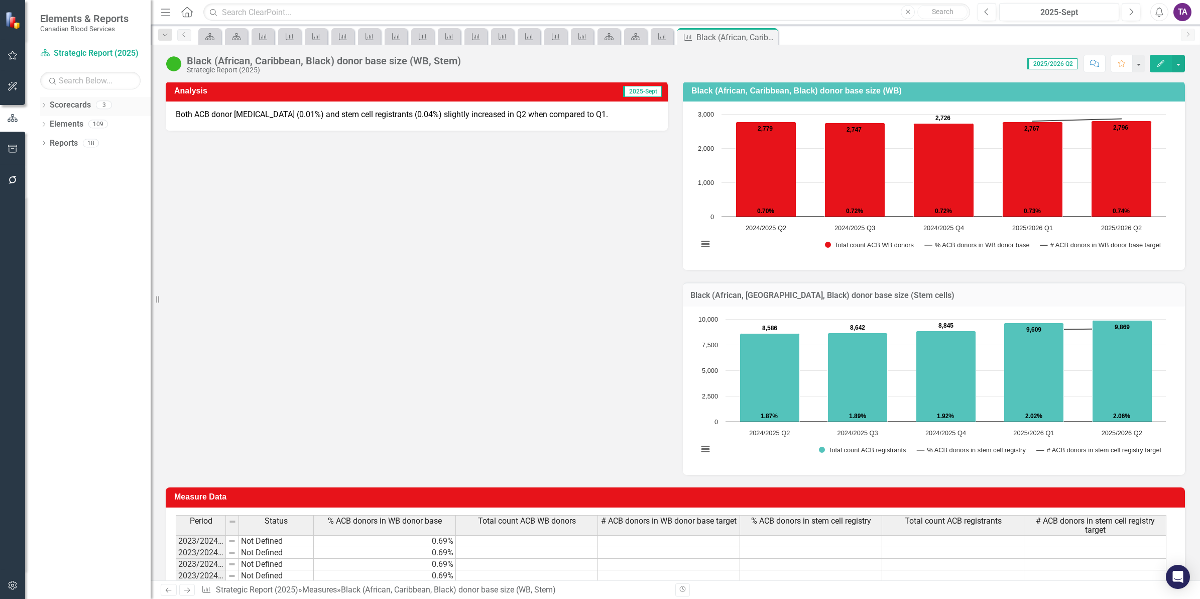
click at [56, 106] on link "Scorecards" at bounding box center [70, 105] width 41 height 12
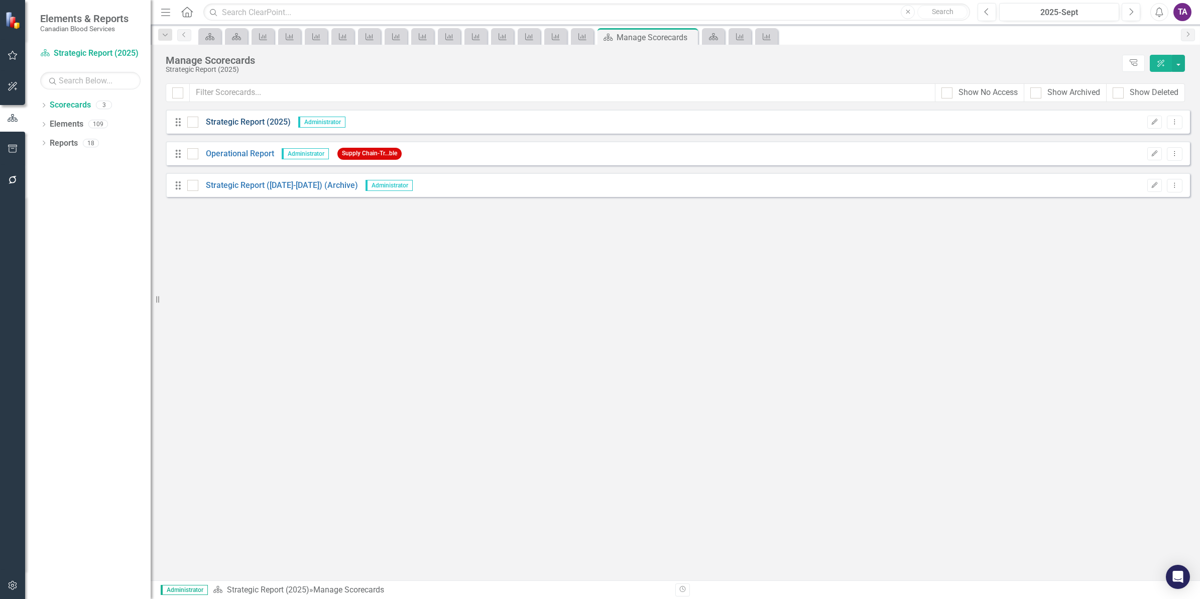
click at [235, 121] on link "Strategic Report (2025)" at bounding box center [244, 123] width 92 height 12
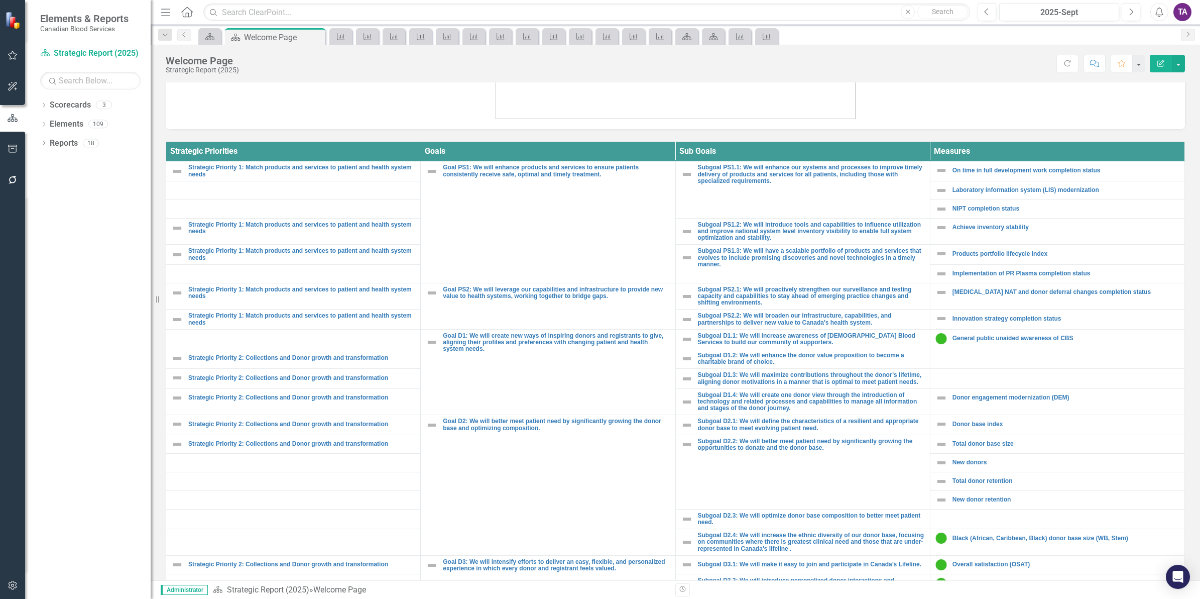
click at [37, 108] on div "Dropdown Scorecards 3 Strategic Report (2025) Operational Report Strategic Repo…" at bounding box center [88, 348] width 126 height 502
click at [39, 108] on div "Dropdown Scorecards 3 Strategic Report (2025) Operational Report Strategic Repo…" at bounding box center [88, 348] width 126 height 502
click at [43, 104] on icon "Dropdown" at bounding box center [43, 106] width 7 height 6
click at [98, 141] on link "Operational Report" at bounding box center [102, 144] width 95 height 12
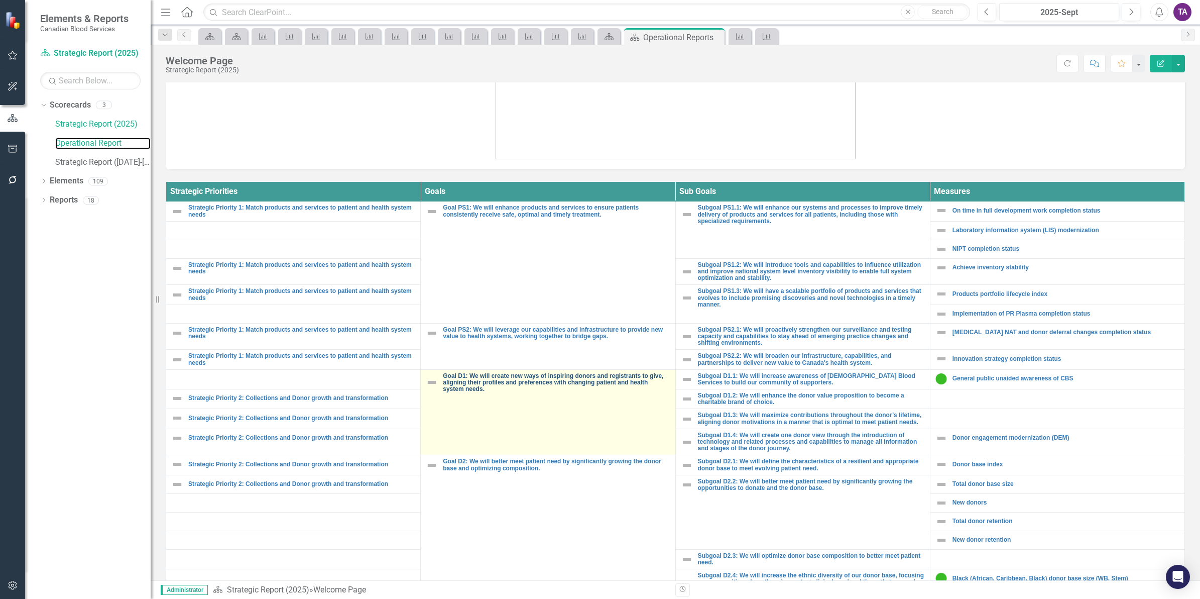
scroll to position [360, 0]
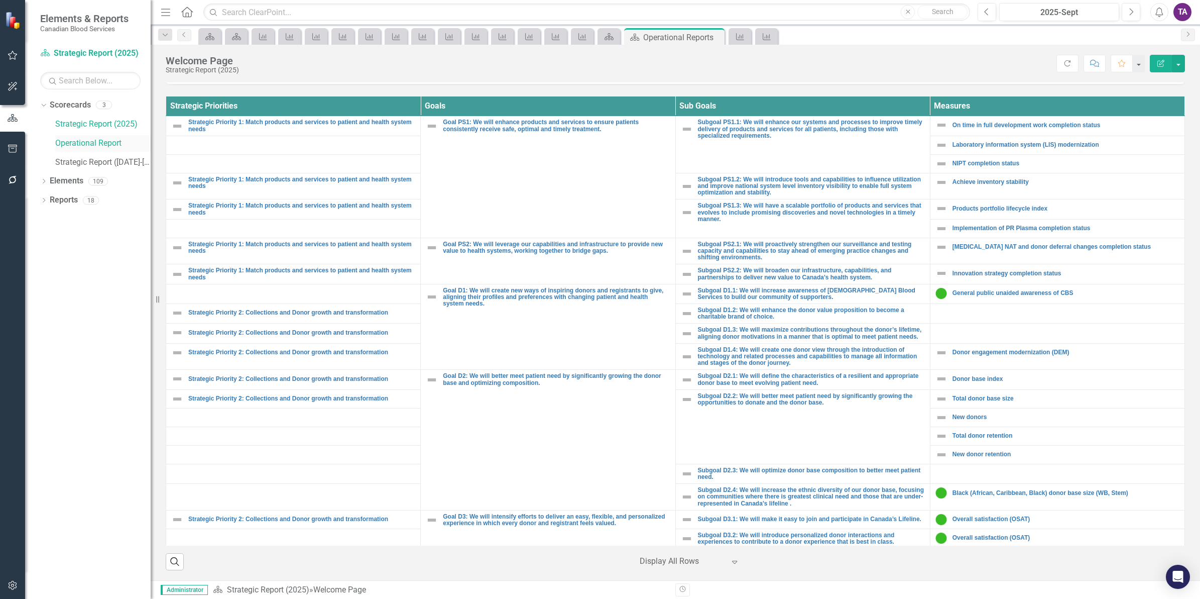
click at [69, 141] on link "Operational Report" at bounding box center [102, 144] width 95 height 12
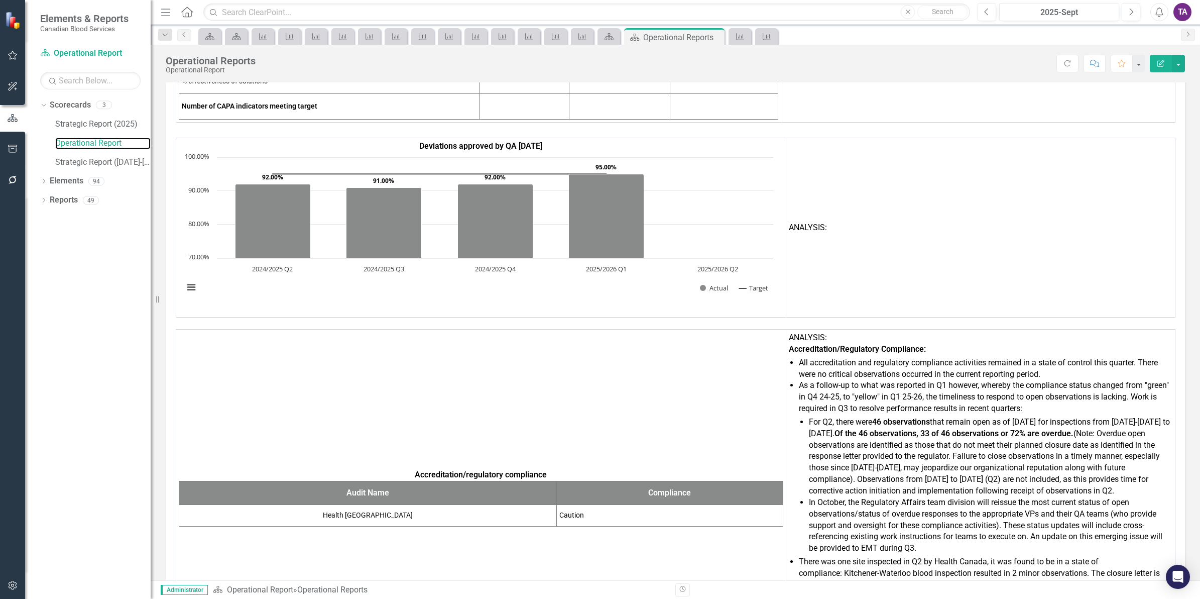
scroll to position [8353, 0]
